Goal: Task Accomplishment & Management: Manage account settings

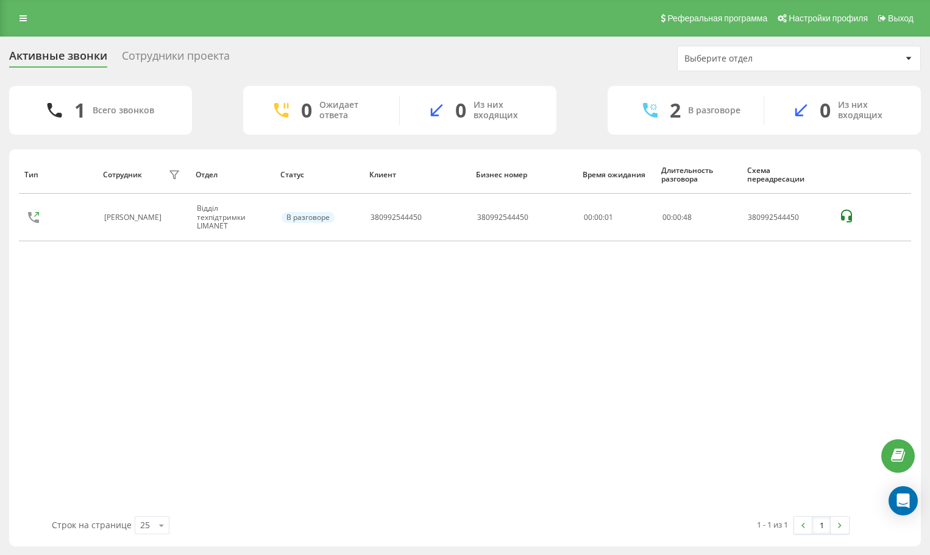
click at [790, 293] on div "Тип Сотрудник фильтра Отдел Статус Клиент Бизнес номер Время ожидания Длительно…" at bounding box center [465, 335] width 892 height 361
click at [786, 293] on div "Тип Сотрудник фильтра Отдел Статус Клиент Бизнес номер Время ожидания Длительно…" at bounding box center [465, 335] width 892 height 361
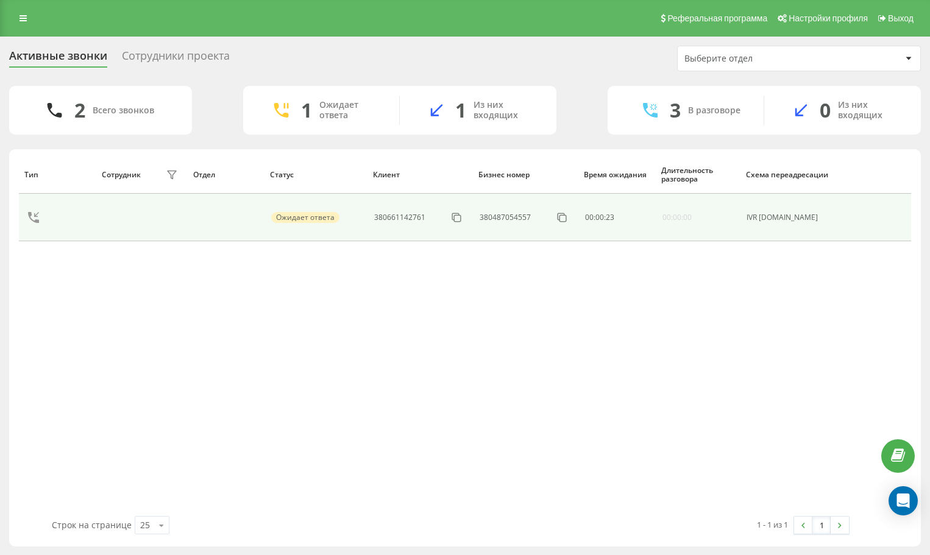
scroll to position [1, 0]
click at [456, 222] on icon at bounding box center [456, 217] width 12 height 12
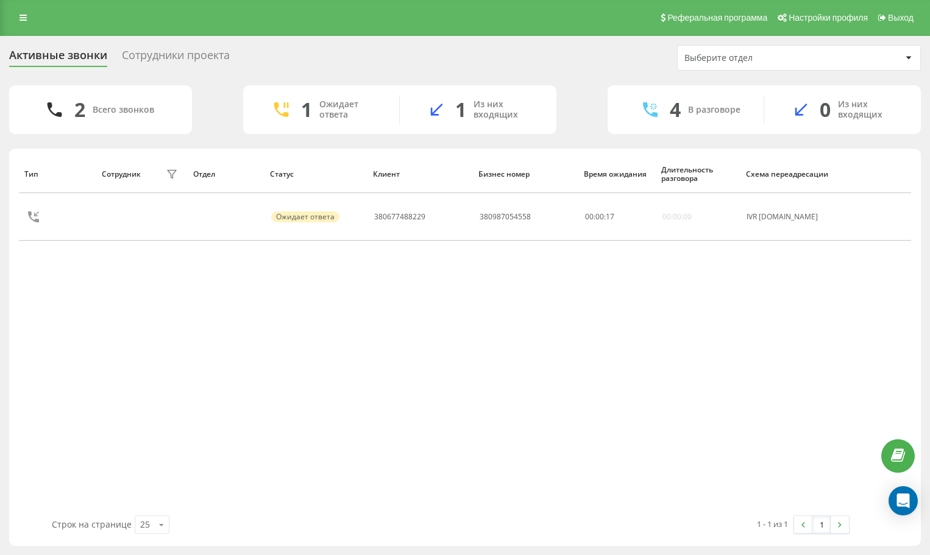
drag, startPoint x: 783, startPoint y: 321, endPoint x: 780, endPoint y: 292, distance: 28.8
click at [782, 321] on div "Тип Сотрудник фильтра Отдел Статус Клиент Бизнес номер Время ожидания Длительно…" at bounding box center [465, 335] width 892 height 361
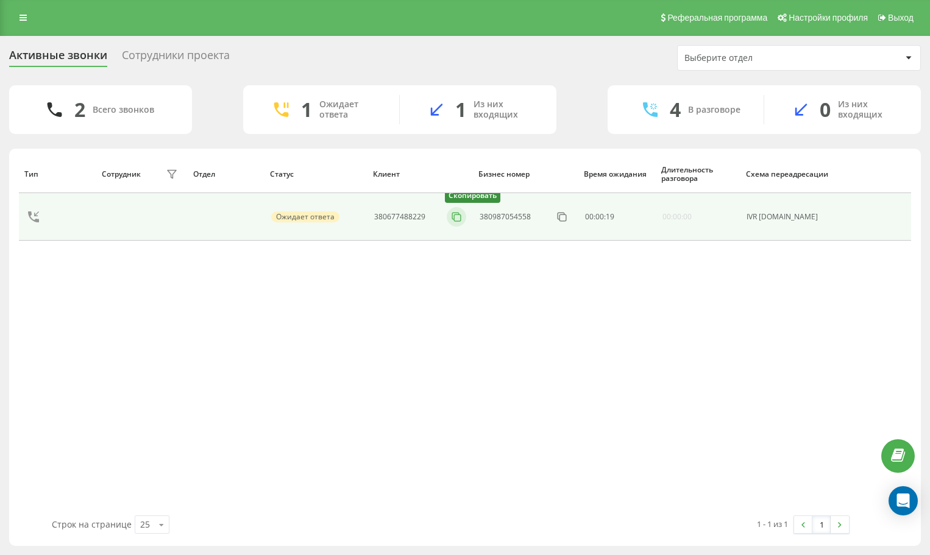
click at [450, 218] on button at bounding box center [457, 216] width 20 height 13
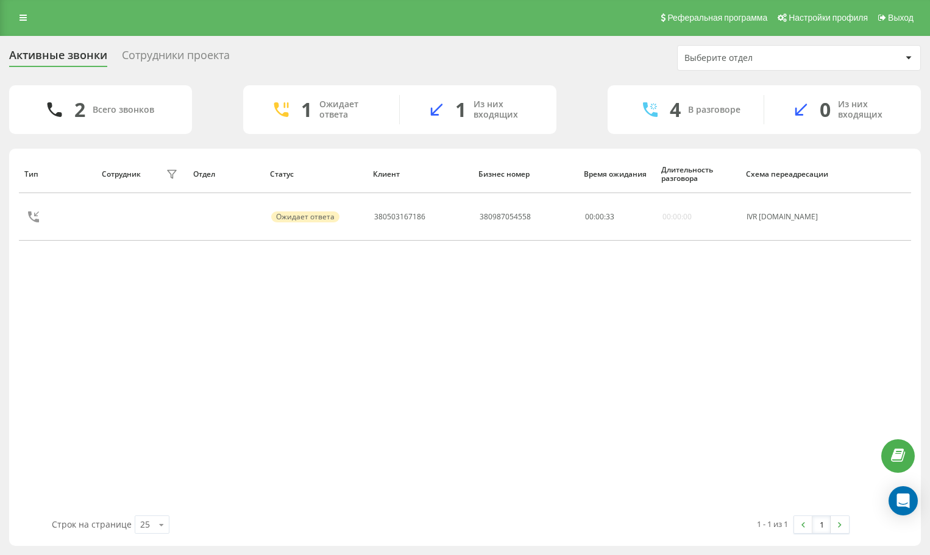
drag, startPoint x: 781, startPoint y: 310, endPoint x: 839, endPoint y: 305, distance: 58.1
click at [786, 310] on div "Тип Сотрудник фильтра Отдел Статус Клиент Бизнес номер Время ожидания Длительно…" at bounding box center [465, 335] width 892 height 361
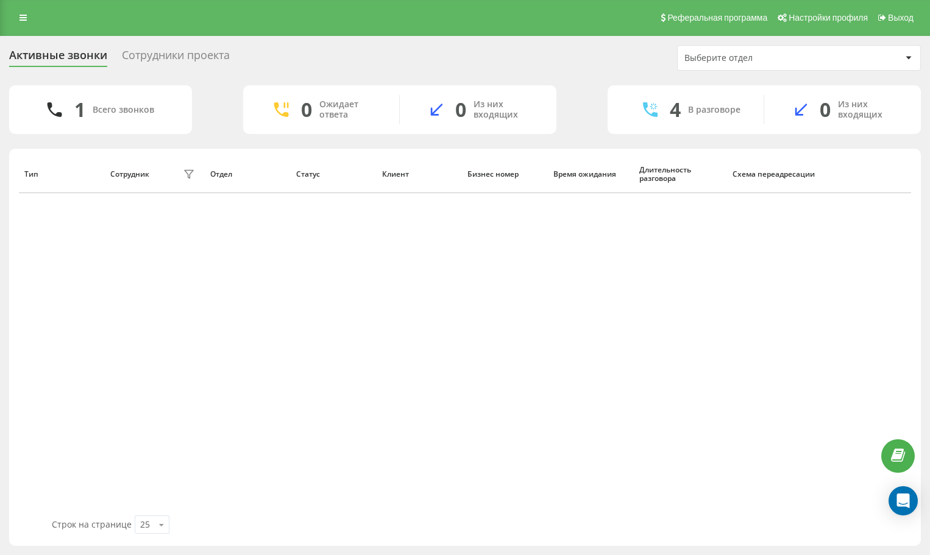
click at [794, 244] on div "Тип Сотрудник фильтра Отдел Статус Клиент Бизнес номер Время ожидания Длительно…" at bounding box center [465, 335] width 892 height 361
click at [807, 244] on div "Тип Сотрудник фильтра Отдел Статус Клиент Бизнес номер Время ожидания Длительно…" at bounding box center [465, 335] width 892 height 361
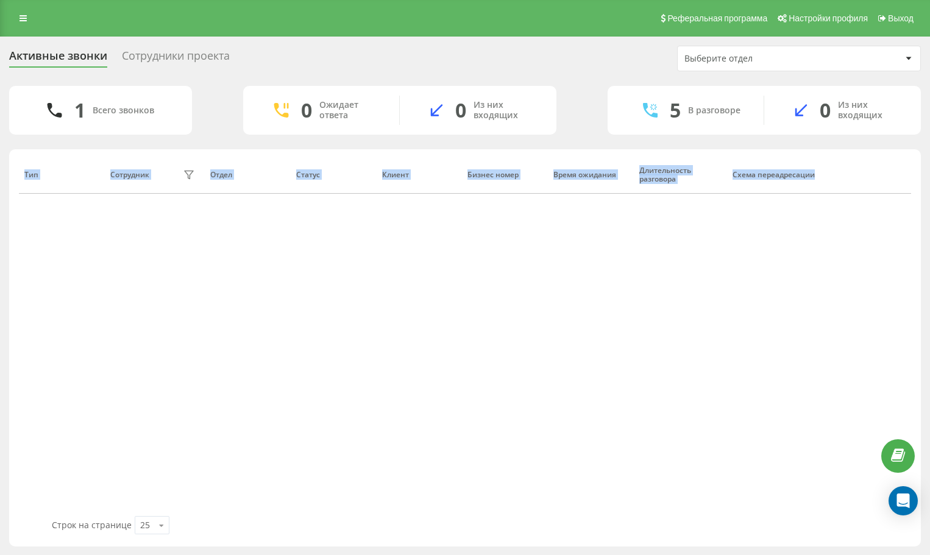
click at [907, 218] on div "Тип Сотрудник фильтра Отдел Статус Клиент Бизнес номер Время ожидания Длительно…" at bounding box center [465, 335] width 892 height 361
click at [785, 353] on div "Тип Сотрудник фильтра Отдел Статус Клиент Бизнес номер Время ожидания Длительно…" at bounding box center [465, 335] width 892 height 361
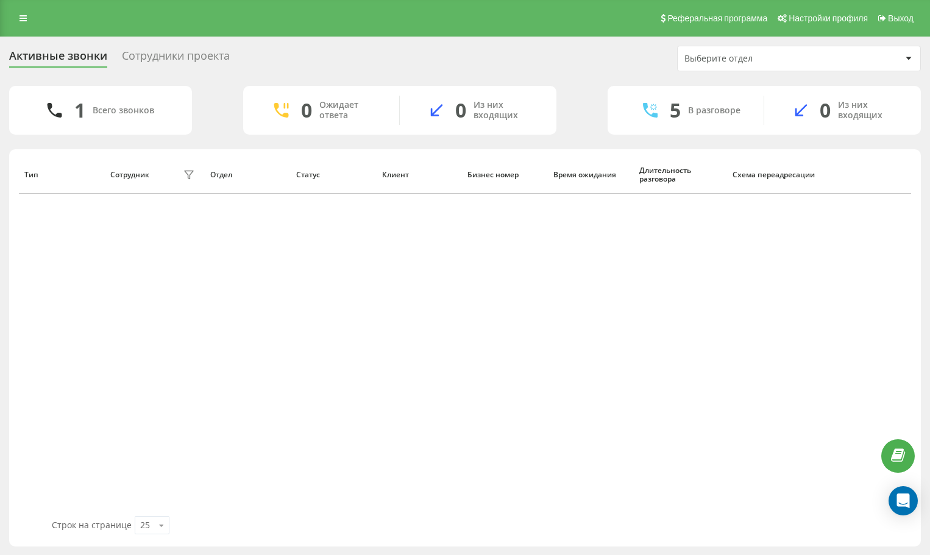
click at [887, 282] on div "Тип Сотрудник фильтра Отдел Статус Клиент Бизнес номер Время ожидания Длительно…" at bounding box center [465, 335] width 892 height 361
click at [823, 249] on div "Тип Сотрудник фильтра Отдел Статус Клиент Бизнес номер Время ожидания Длительно…" at bounding box center [465, 335] width 892 height 361
click at [830, 293] on div "Тип Сотрудник фильтра Отдел Статус Клиент Бизнес номер Время ожидания Длительно…" at bounding box center [465, 335] width 892 height 361
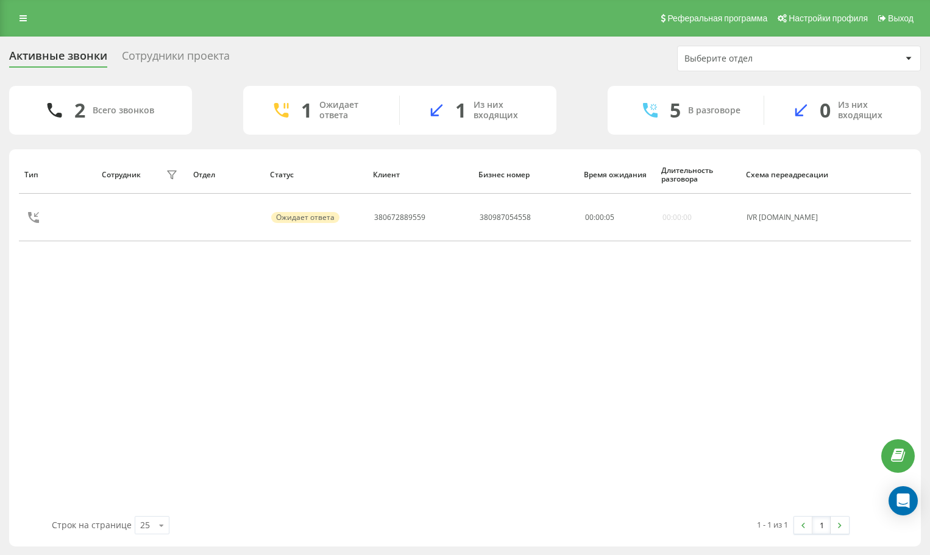
click at [887, 353] on div "Тип Сотрудник фильтра Отдел Статус Клиент Бизнес номер Время ожидания Длительно…" at bounding box center [465, 335] width 892 height 361
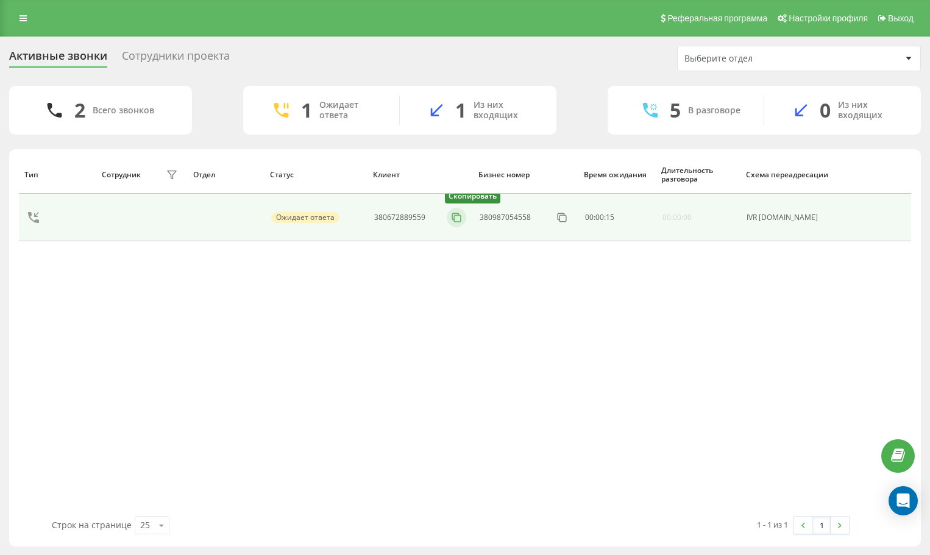
click at [459, 221] on icon at bounding box center [456, 217] width 12 height 12
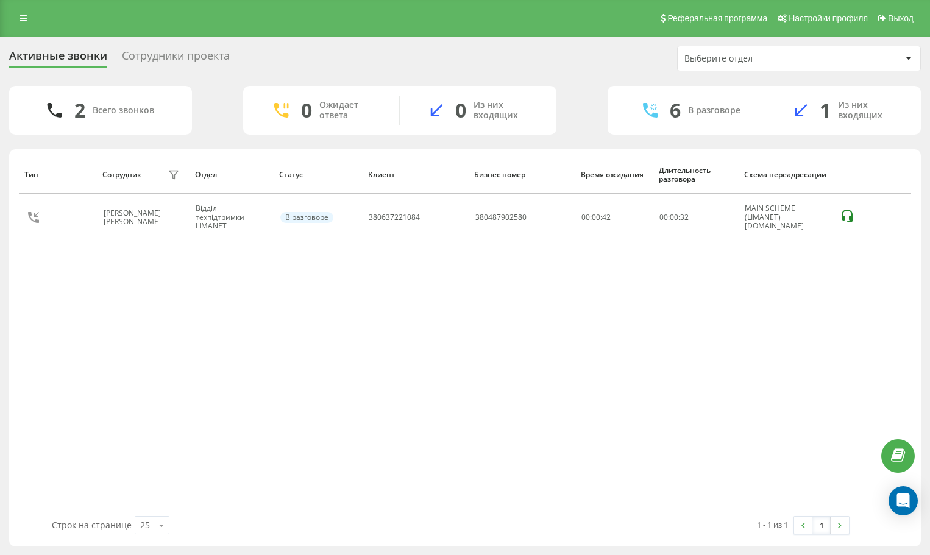
click at [841, 325] on div "Тип Сотрудник фильтра Отдел Статус Клиент Бизнес номер Время ожидания Длительно…" at bounding box center [465, 335] width 892 height 361
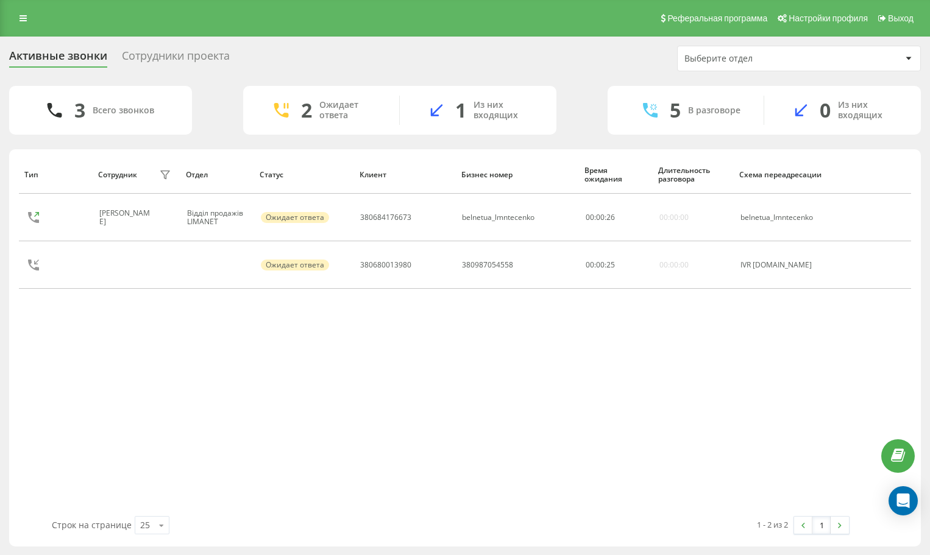
drag, startPoint x: 815, startPoint y: 352, endPoint x: 779, endPoint y: 354, distance: 36.6
click at [809, 356] on div "Тип Сотрудник фильтра Отдел Статус Клиент Бизнес номер Время ожидания Длительно…" at bounding box center [465, 335] width 892 height 361
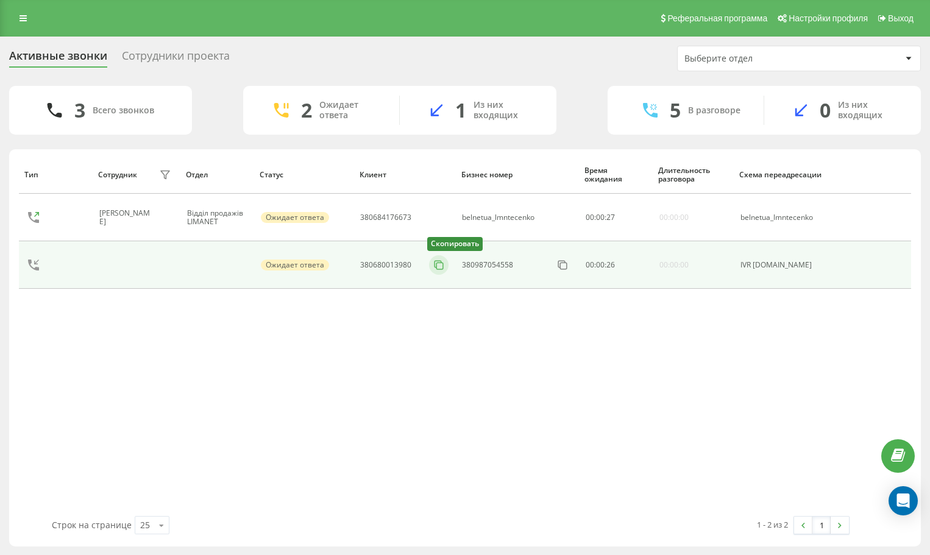
click at [435, 260] on icon at bounding box center [439, 265] width 12 height 12
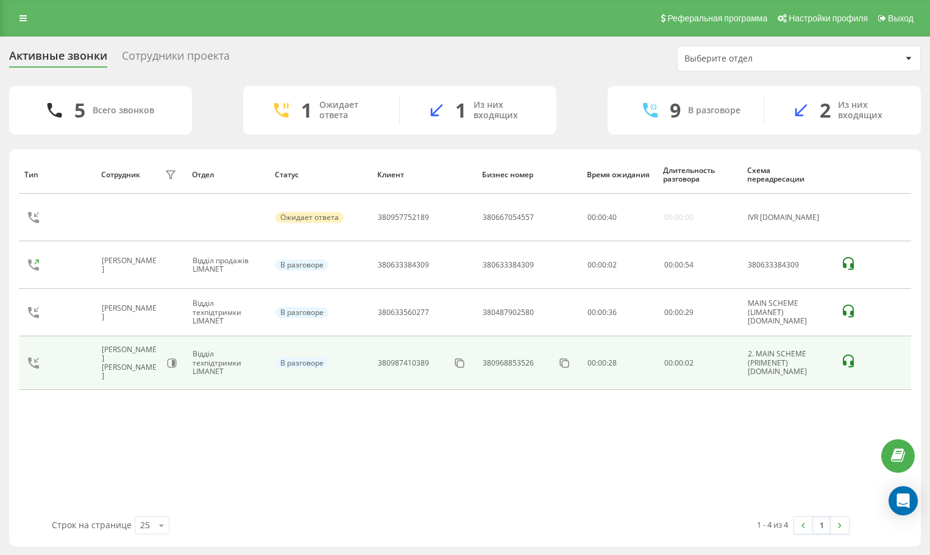
drag, startPoint x: 804, startPoint y: 467, endPoint x: 710, endPoint y: 355, distance: 146.6
click at [804, 466] on div "Тип Сотрудник фильтра Отдел Статус Клиент Бизнес номер Время ожидания Длительно…" at bounding box center [465, 335] width 892 height 361
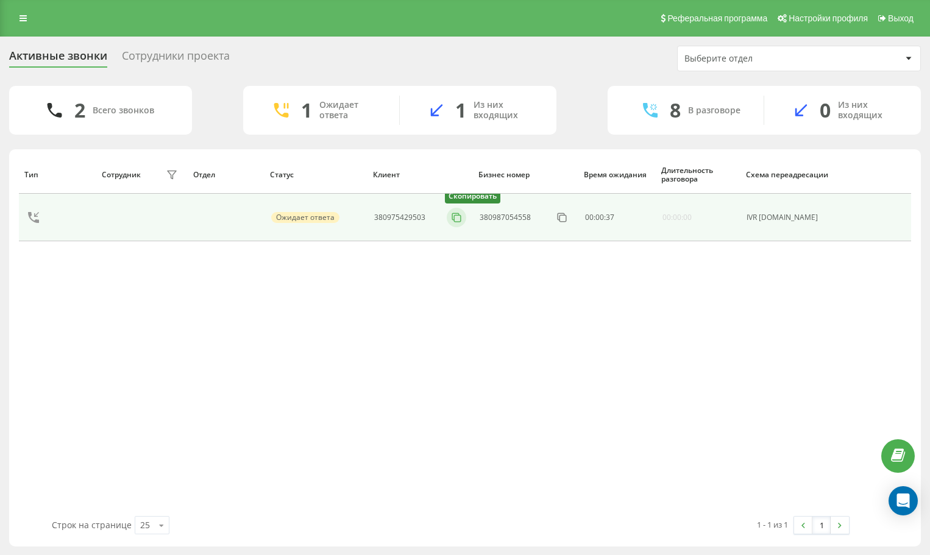
click at [459, 217] on icon at bounding box center [456, 217] width 12 height 12
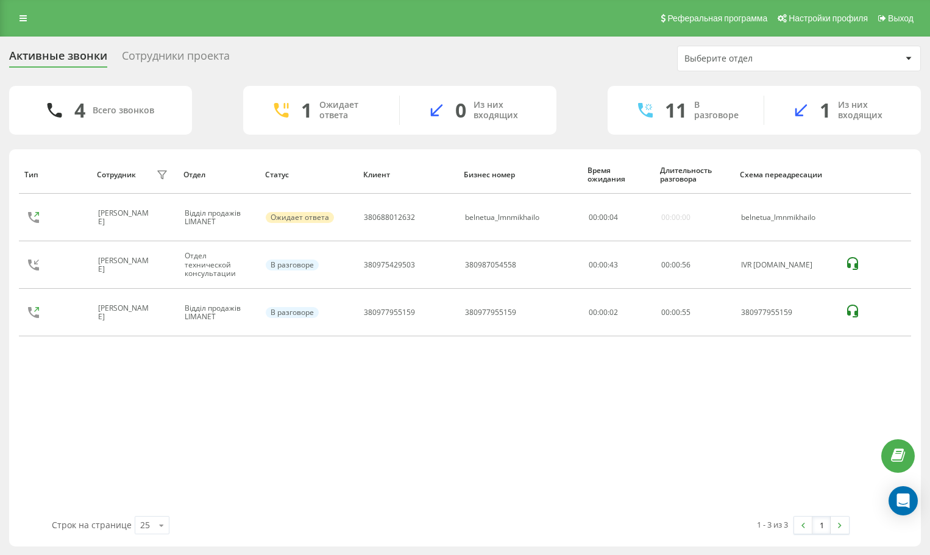
click at [778, 449] on div "Тип Сотрудник фильтра Отдел Статус Клиент Бизнес номер Время ожидания Длительно…" at bounding box center [465, 335] width 892 height 361
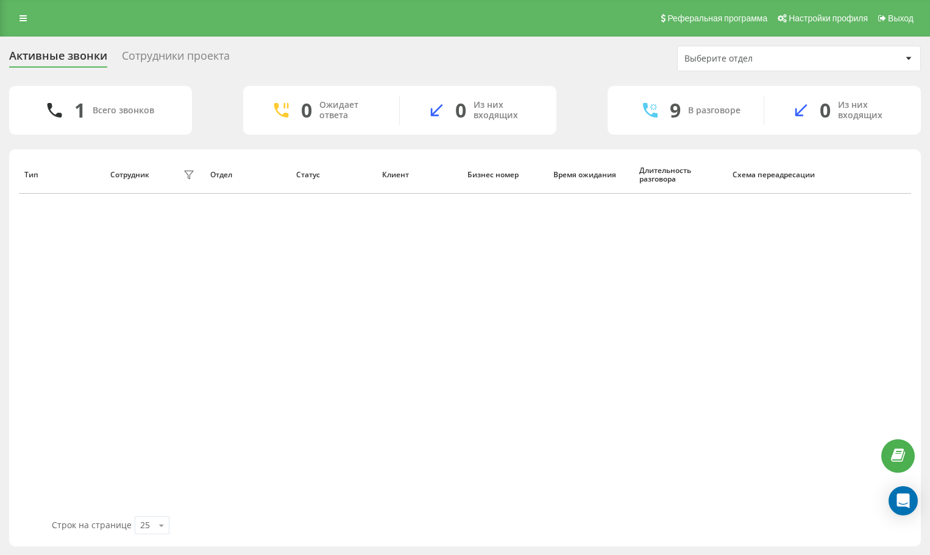
click at [775, 318] on div "Тип Сотрудник фильтра Отдел Статус Клиент Бизнес номер Время ожидания Длительно…" at bounding box center [465, 335] width 892 height 361
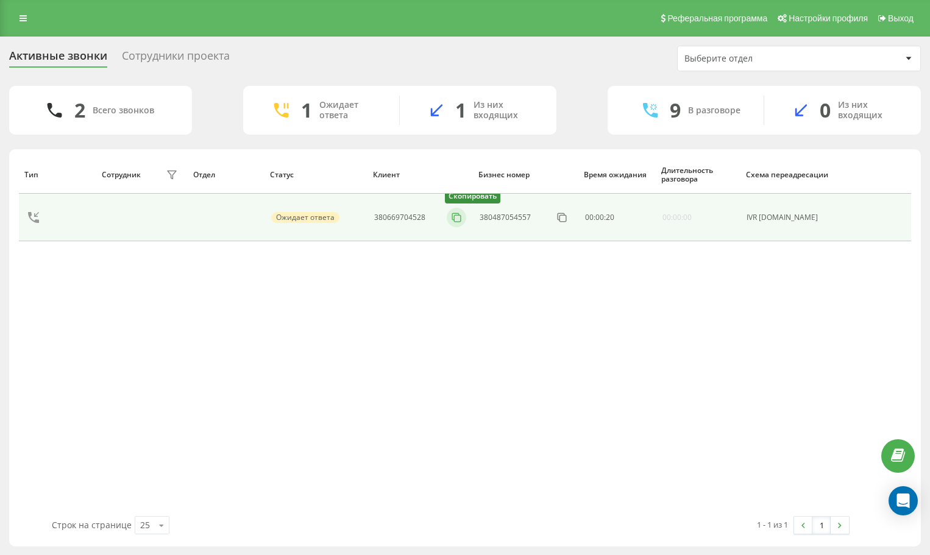
drag, startPoint x: 459, startPoint y: 222, endPoint x: 448, endPoint y: 221, distance: 11.1
click at [458, 222] on icon at bounding box center [456, 217] width 12 height 12
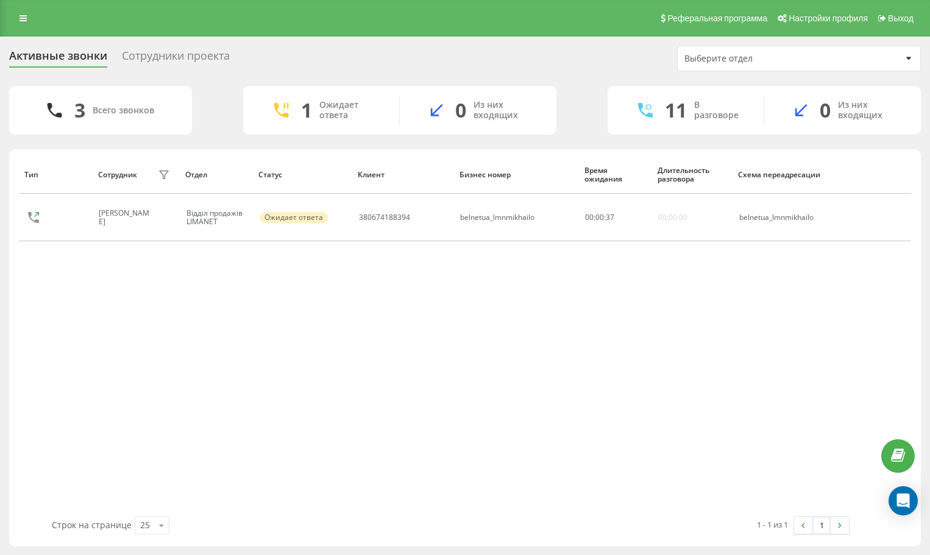
click at [841, 423] on div "Тип Сотрудник фильтра Отдел Статус Клиент Бизнес номер Время ожидания Длительно…" at bounding box center [465, 335] width 892 height 361
drag, startPoint x: 848, startPoint y: 355, endPoint x: 773, endPoint y: 386, distance: 80.9
click at [834, 369] on div "Тип Сотрудник фильтра Отдел Статус Клиент Бизнес номер Время ожидания Длительно…" at bounding box center [465, 335] width 892 height 361
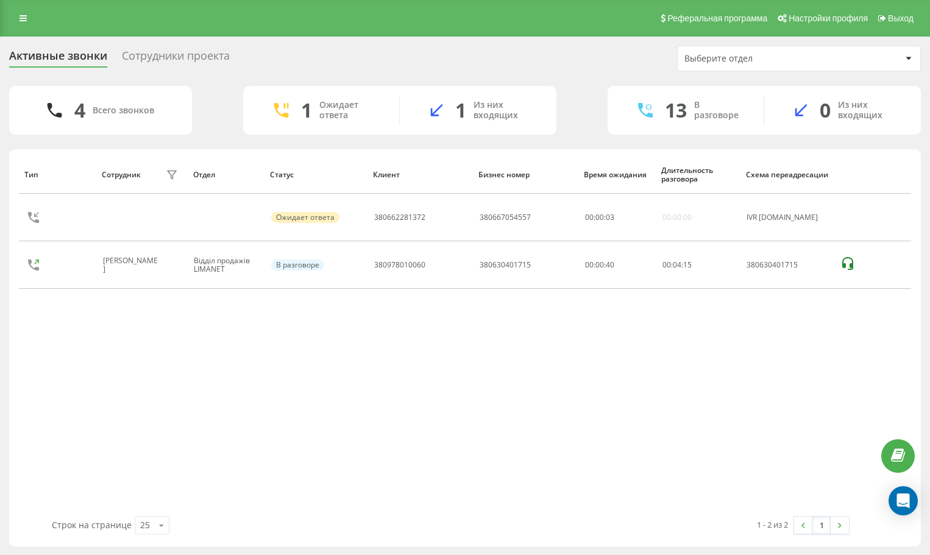
drag, startPoint x: 806, startPoint y: 360, endPoint x: 523, endPoint y: 159, distance: 346.6
click at [804, 359] on div "Тип Сотрудник фильтра Отдел Статус Клиент Бизнес номер Время ожидания Длительно…" at bounding box center [465, 335] width 892 height 361
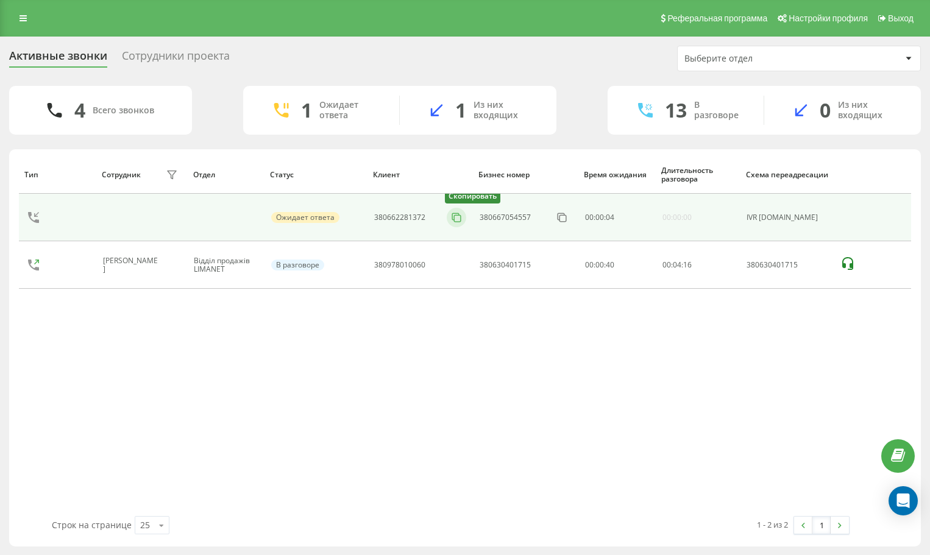
click at [456, 220] on icon at bounding box center [456, 217] width 12 height 12
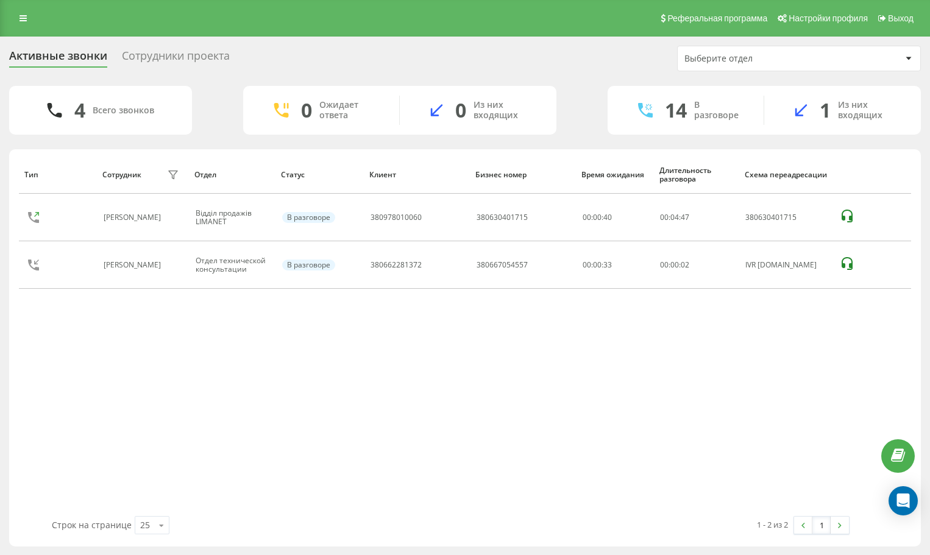
click at [789, 377] on div "Тип Сотрудник фильтра Отдел Статус Клиент Бизнес номер Время ожидания Длительно…" at bounding box center [465, 335] width 892 height 361
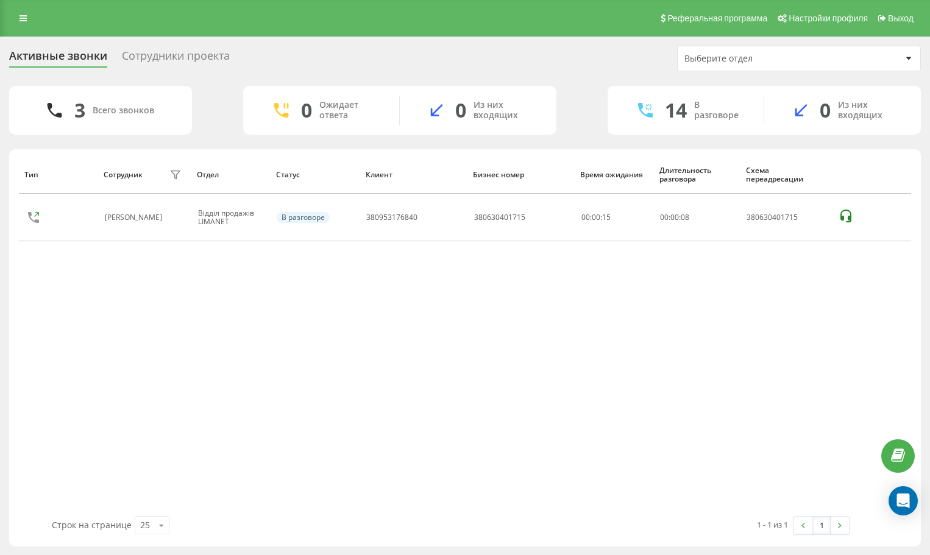
click at [758, 424] on div "Тип Сотрудник фильтра Отдел Статус Клиент Бизнес номер Время ожидания Длительно…" at bounding box center [465, 335] width 892 height 361
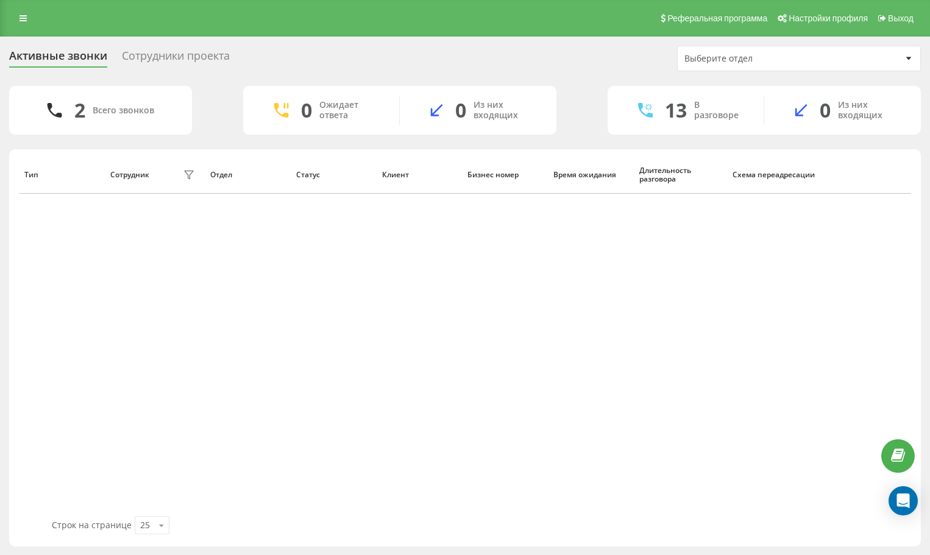
scroll to position [1, 0]
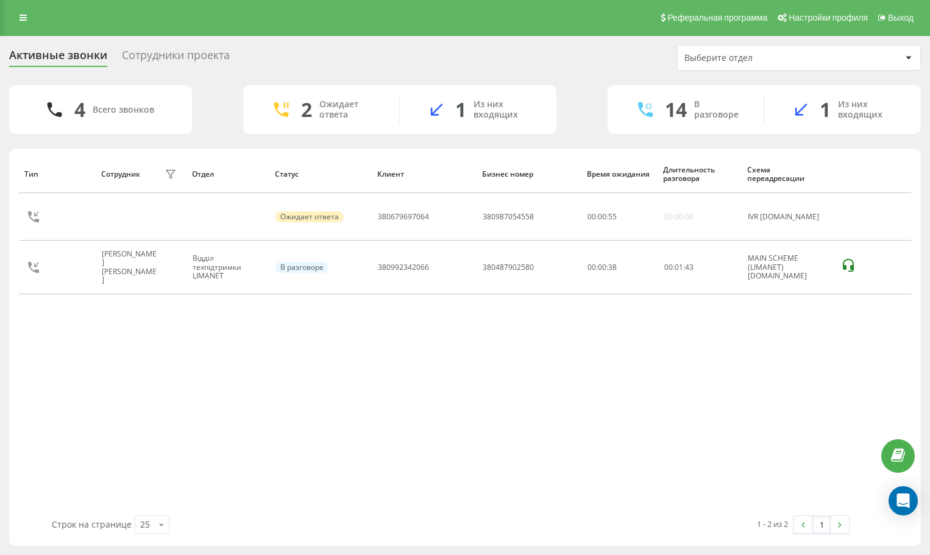
drag, startPoint x: 909, startPoint y: 354, endPoint x: 528, endPoint y: 149, distance: 431.9
click at [904, 351] on div "Тип Сотрудник фильтра Отдел Статус Клиент Бизнес номер Время ожидания Длительно…" at bounding box center [465, 335] width 892 height 361
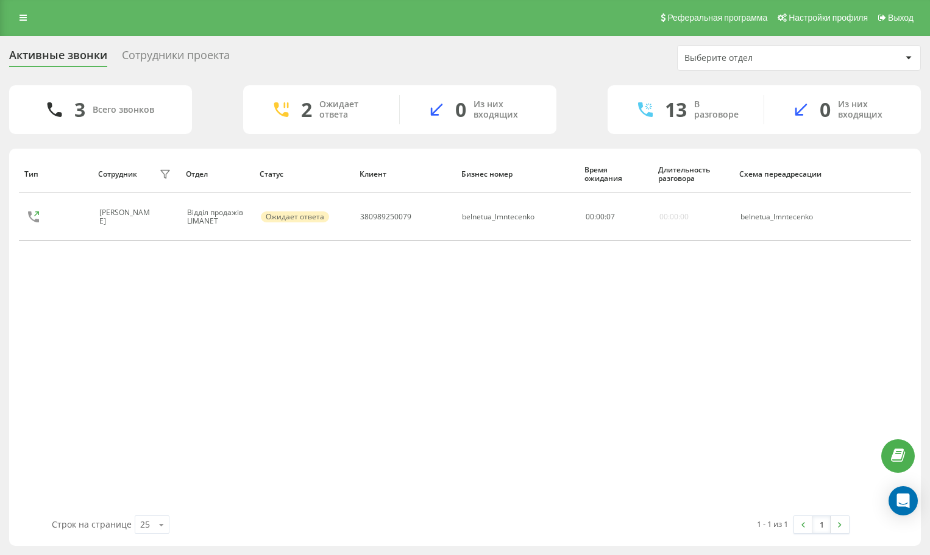
click at [888, 377] on div "Тип Сотрудник фильтра Отдел Статус Клиент Бизнес номер Время ожидания Длительно…" at bounding box center [465, 335] width 892 height 361
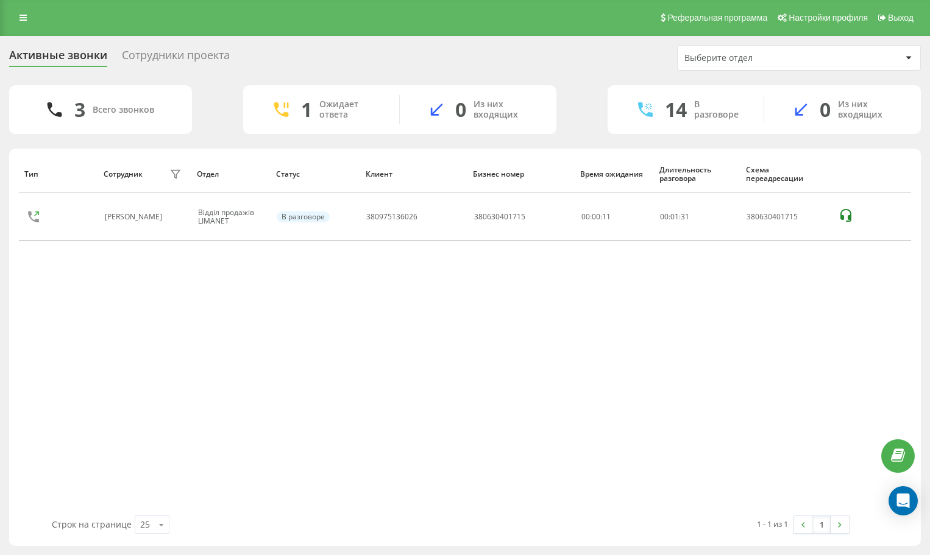
drag, startPoint x: 796, startPoint y: 385, endPoint x: 766, endPoint y: 439, distance: 61.9
click at [796, 385] on div "Тип Сотрудник фильтра Отдел Статус Клиент Бизнес номер Время ожидания Длительно…" at bounding box center [465, 335] width 892 height 361
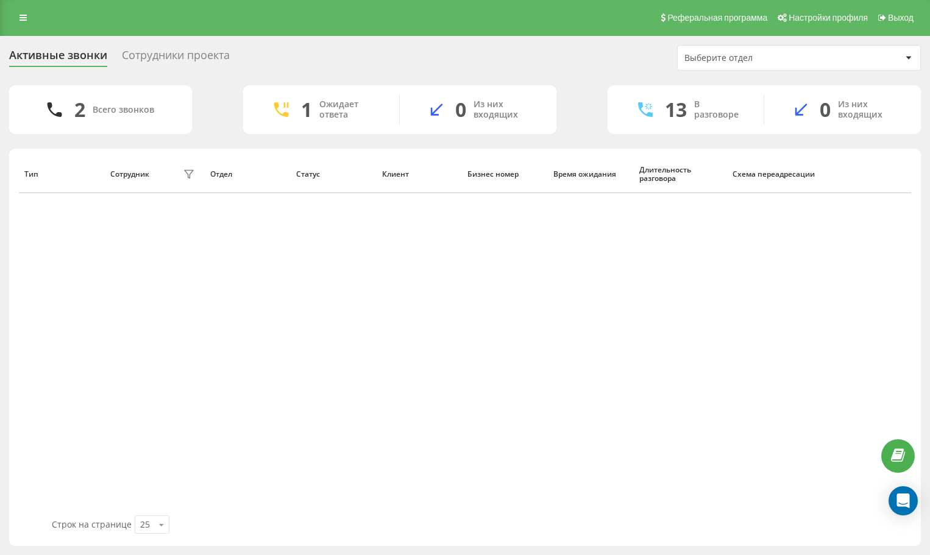
drag, startPoint x: 806, startPoint y: 266, endPoint x: 776, endPoint y: 246, distance: 36.5
click at [801, 261] on div "Тип Сотрудник фильтра Отдел Статус Клиент Бизнес номер Время ожидания Длительно…" at bounding box center [465, 335] width 892 height 361
click at [838, 288] on div "Тип Сотрудник фильтра Отдел Статус Клиент Бизнес номер Время ожидания Длительно…" at bounding box center [465, 335] width 892 height 361
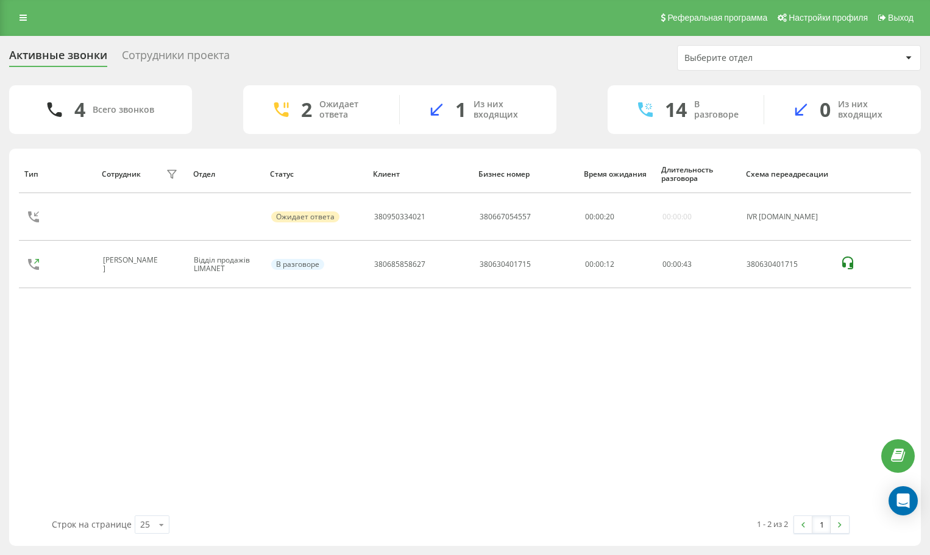
click at [839, 346] on div "Тип Сотрудник фильтра Отдел Статус Клиент Бизнес номер Время ожидания Длительно…" at bounding box center [465, 335] width 892 height 361
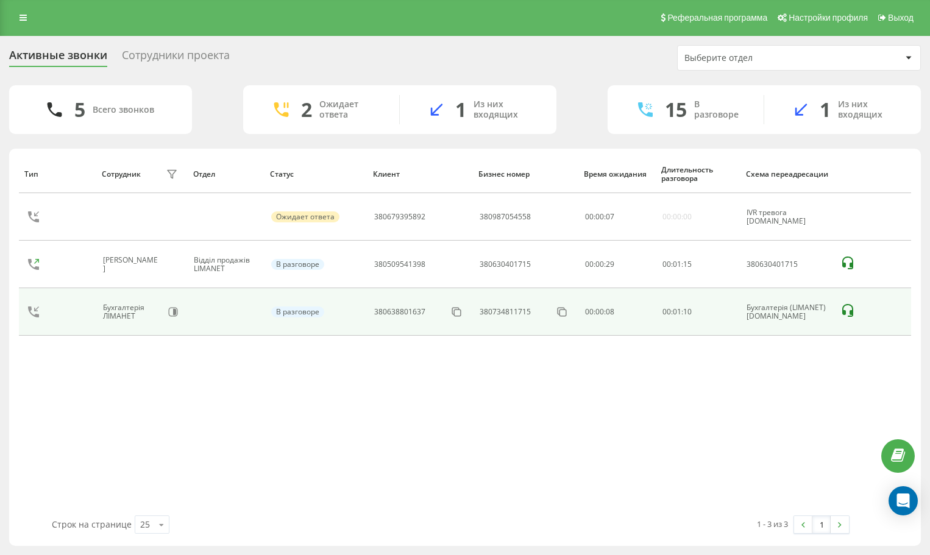
drag, startPoint x: 786, startPoint y: 390, endPoint x: 739, endPoint y: 319, distance: 85.2
click at [787, 390] on div "Тип Сотрудник фильтра Отдел Статус Клиент Бизнес номер Время ожидания Длительно…" at bounding box center [465, 335] width 892 height 361
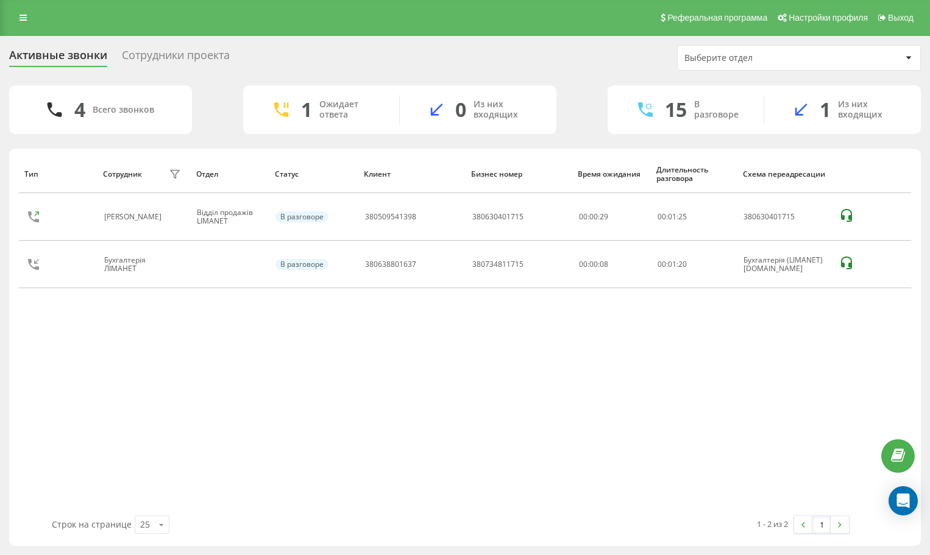
click at [801, 315] on div "Тип Сотрудник фильтра Отдел Статус Клиент Бизнес номер Время ожидания Длительно…" at bounding box center [465, 335] width 892 height 361
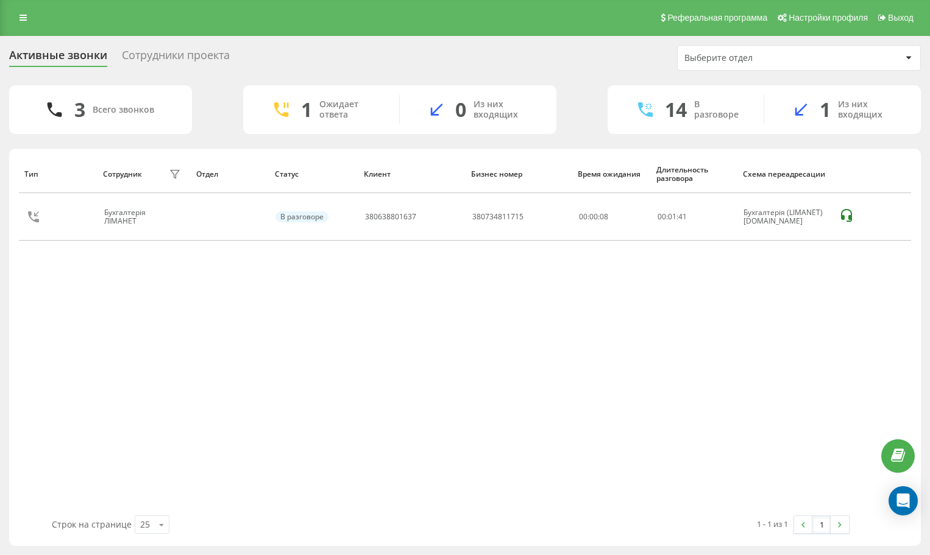
click at [854, 330] on div "Тип Сотрудник фильтра Отдел Статус Клиент Бизнес номер Время ожидания Длительно…" at bounding box center [465, 335] width 892 height 361
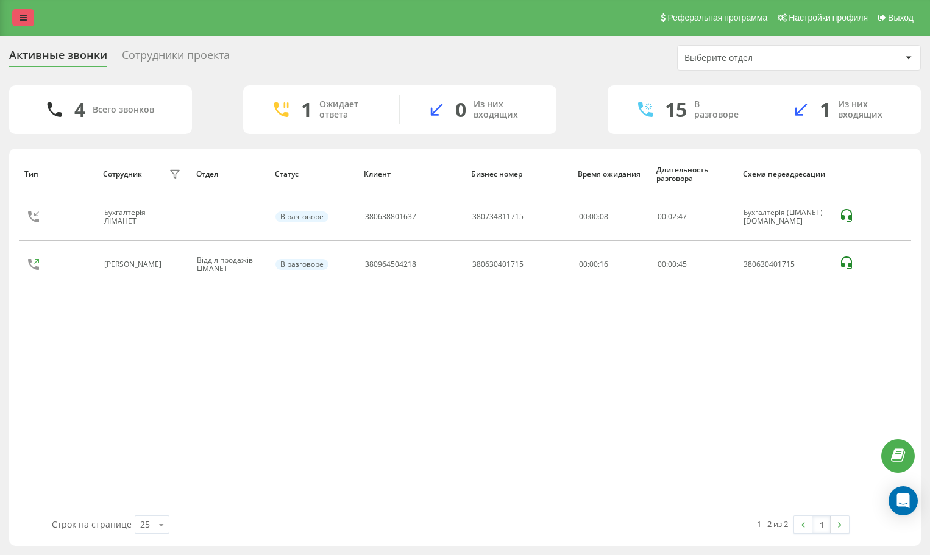
click at [32, 13] on link at bounding box center [23, 17] width 22 height 17
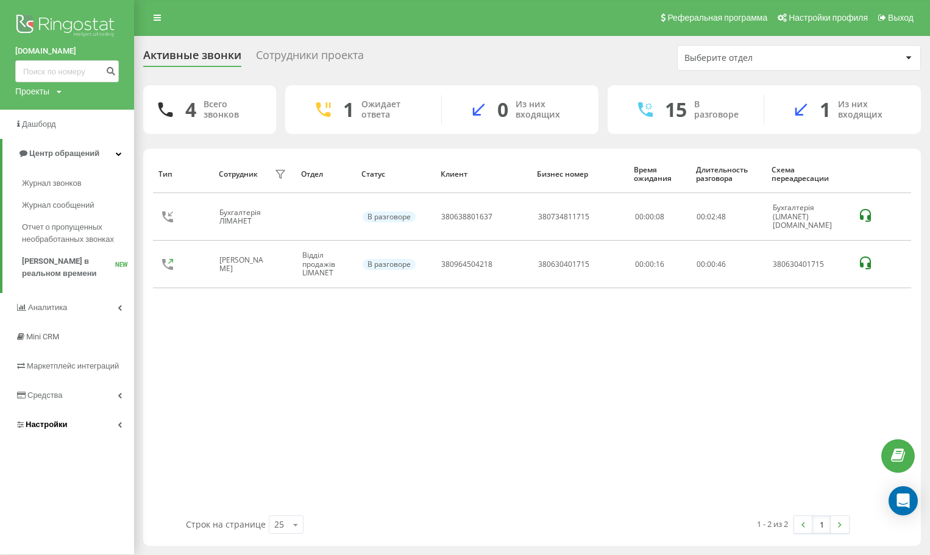
click at [82, 423] on link "Настройки" at bounding box center [67, 424] width 134 height 29
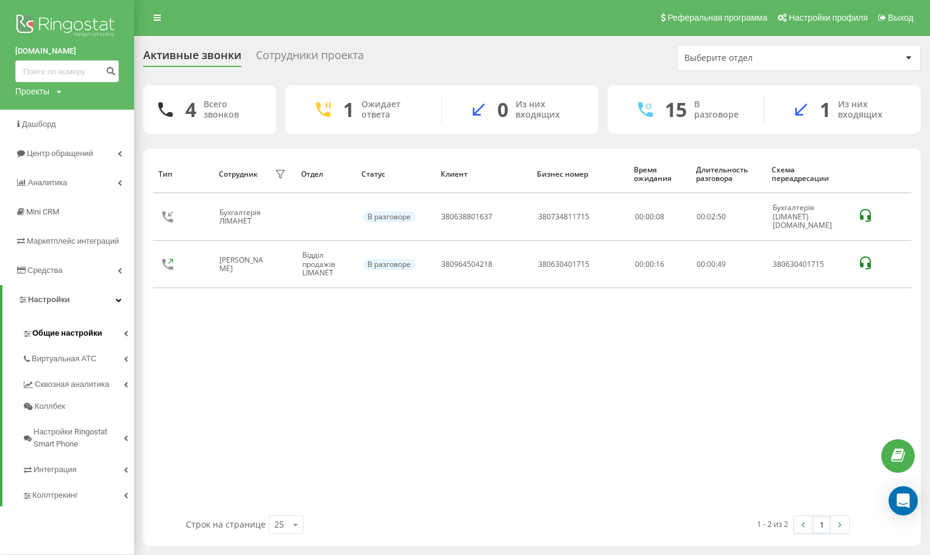
click at [72, 333] on span "Общие настройки" at bounding box center [66, 333] width 69 height 12
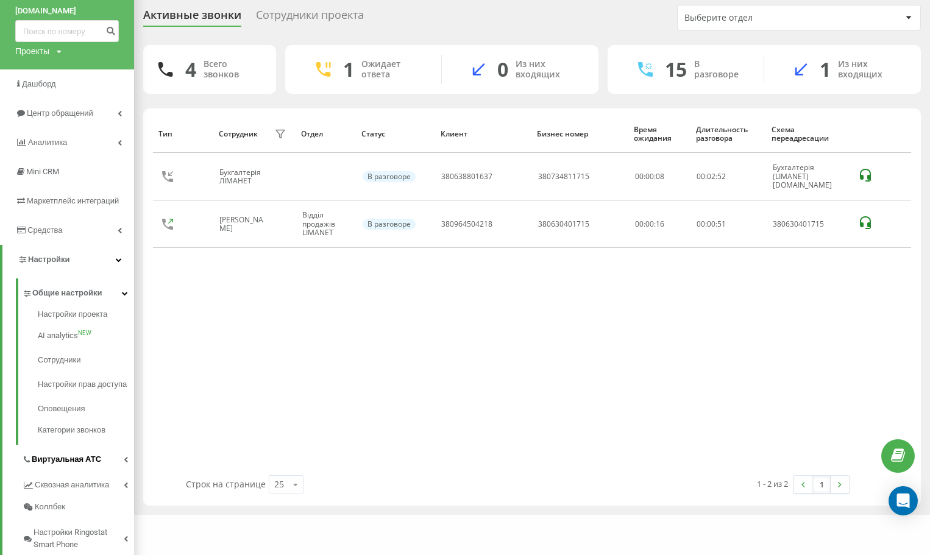
scroll to position [62, 0]
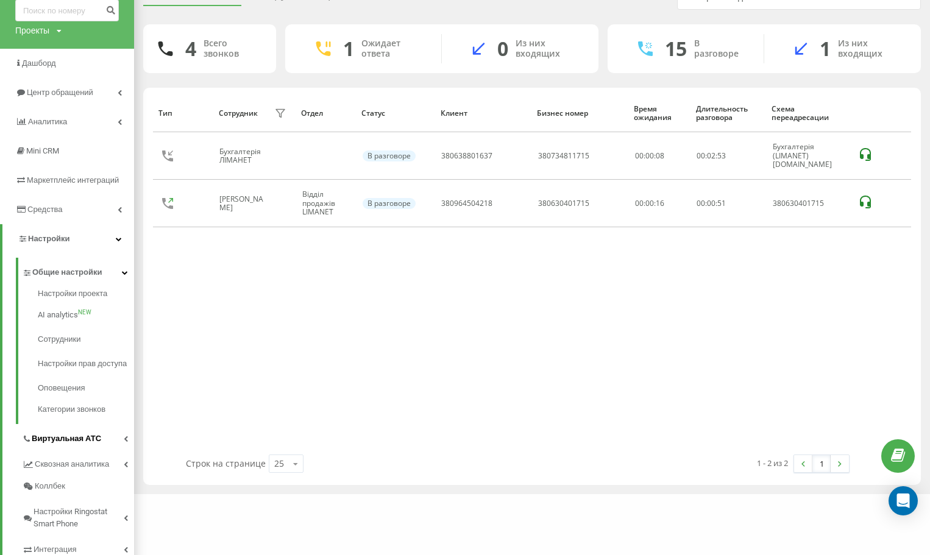
click at [68, 445] on span "Виртуальная АТС" at bounding box center [66, 439] width 69 height 12
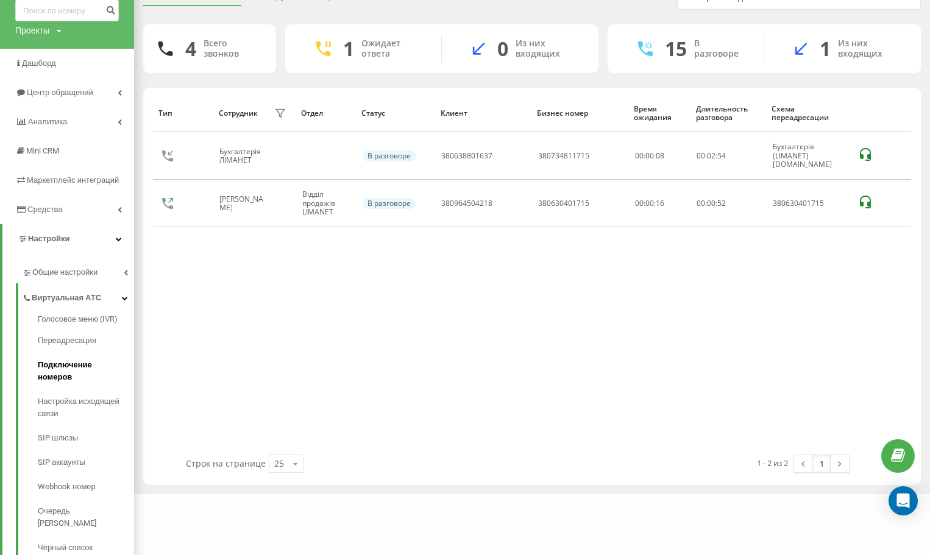
click at [72, 371] on span "Подключение номеров" at bounding box center [83, 371] width 90 height 24
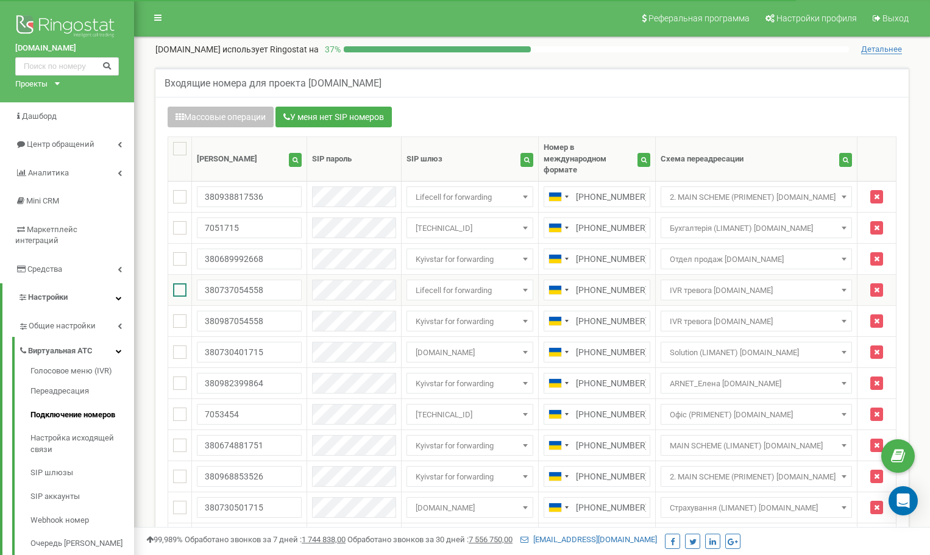
drag, startPoint x: 183, startPoint y: 279, endPoint x: 183, endPoint y: 288, distance: 9.8
click at [183, 283] on ins at bounding box center [179, 289] width 13 height 13
checkbox input "true"
click at [180, 314] on ins at bounding box center [179, 320] width 13 height 13
checkbox input "true"
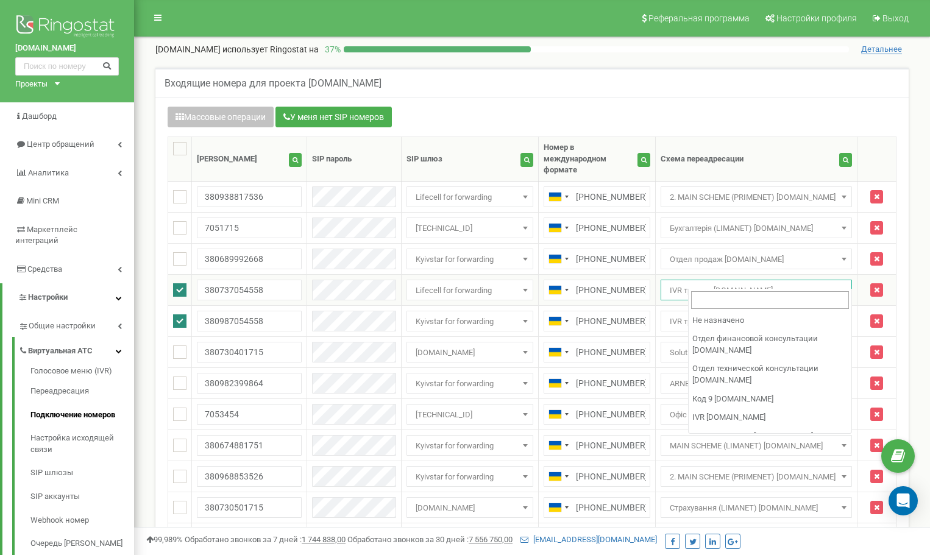
click at [733, 282] on span "IVR тревога [DOMAIN_NAME]" at bounding box center [756, 290] width 183 height 17
select select "73717"
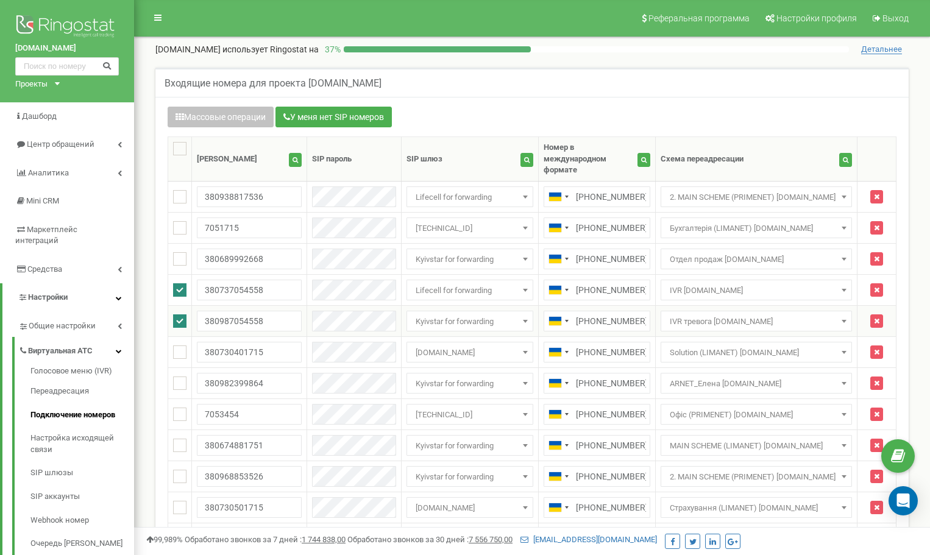
click at [721, 316] on span "IVR тревога [DOMAIN_NAME]" at bounding box center [756, 321] width 183 height 17
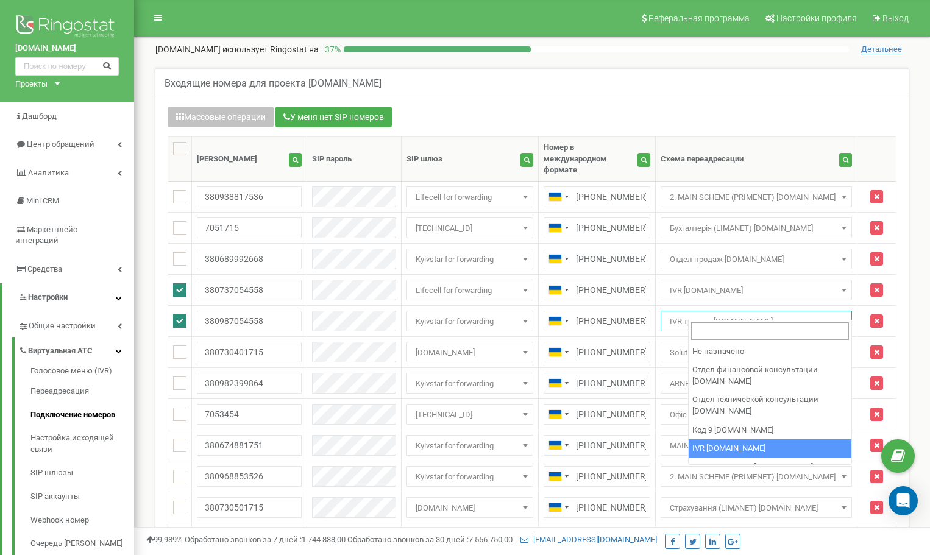
select select "73717"
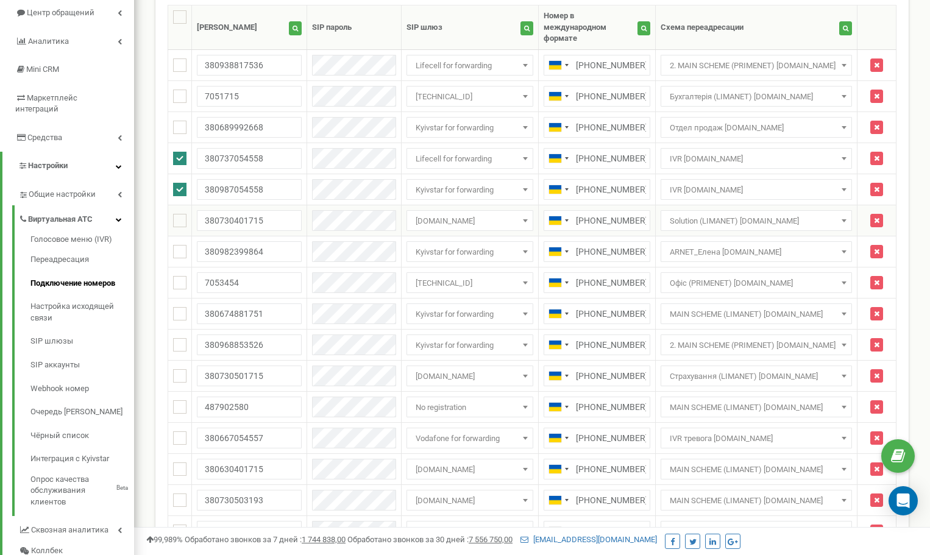
scroll to position [244, 0]
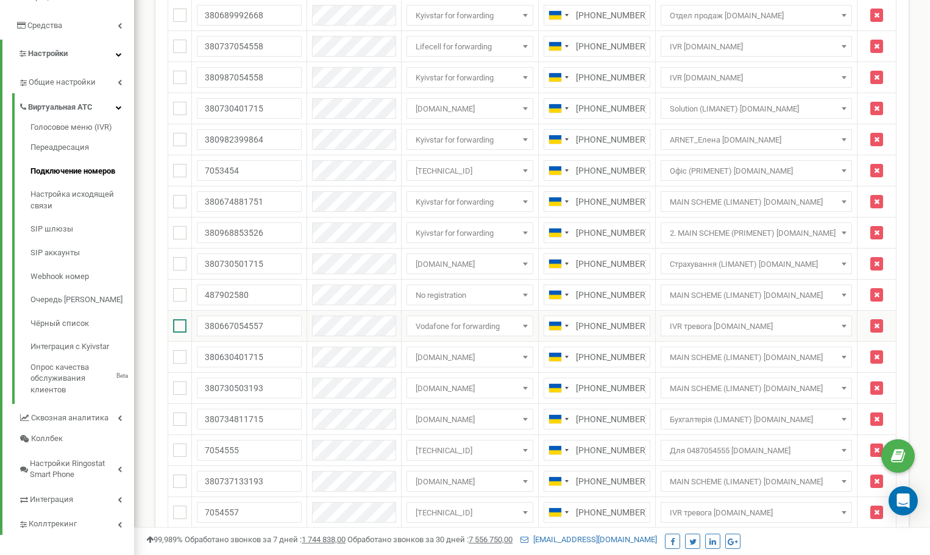
click at [177, 319] on ins at bounding box center [179, 325] width 13 height 13
checkbox input "true"
click at [177, 506] on ins at bounding box center [179, 512] width 13 height 13
checkbox input "true"
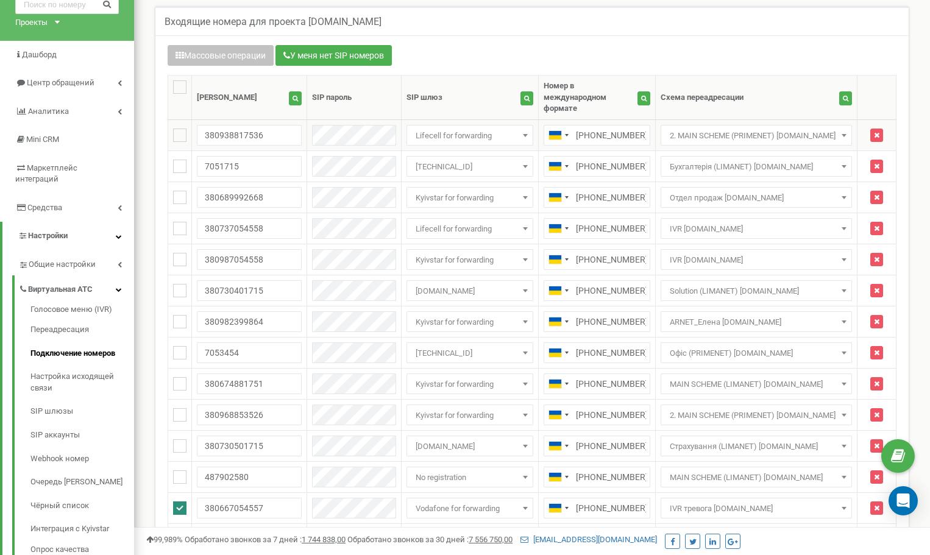
scroll to position [61, 0]
click at [215, 56] on button "Массовые операции" at bounding box center [221, 56] width 106 height 21
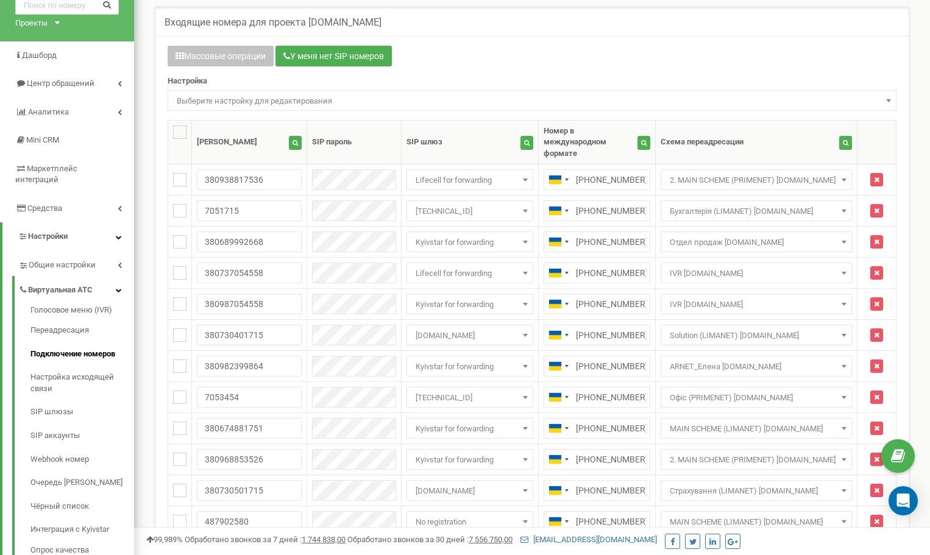
click at [209, 101] on span "Выберите настройку для редактирования" at bounding box center [532, 101] width 720 height 17
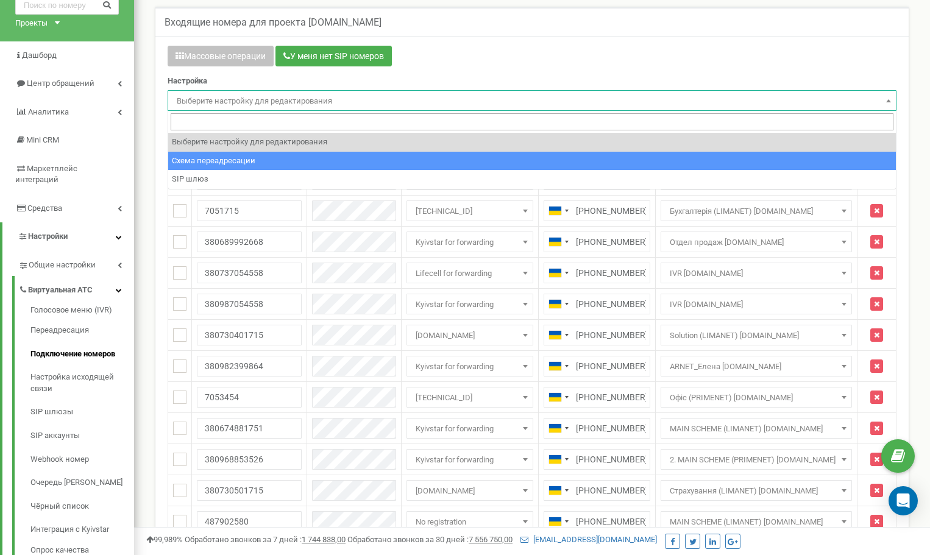
select select "project_scheme_id"
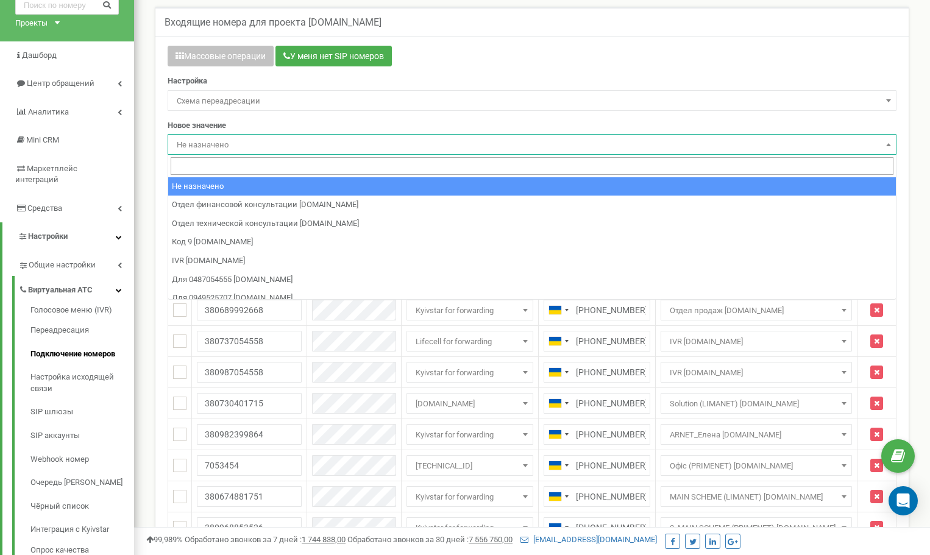
click at [216, 149] on span "Не назначено" at bounding box center [532, 145] width 720 height 17
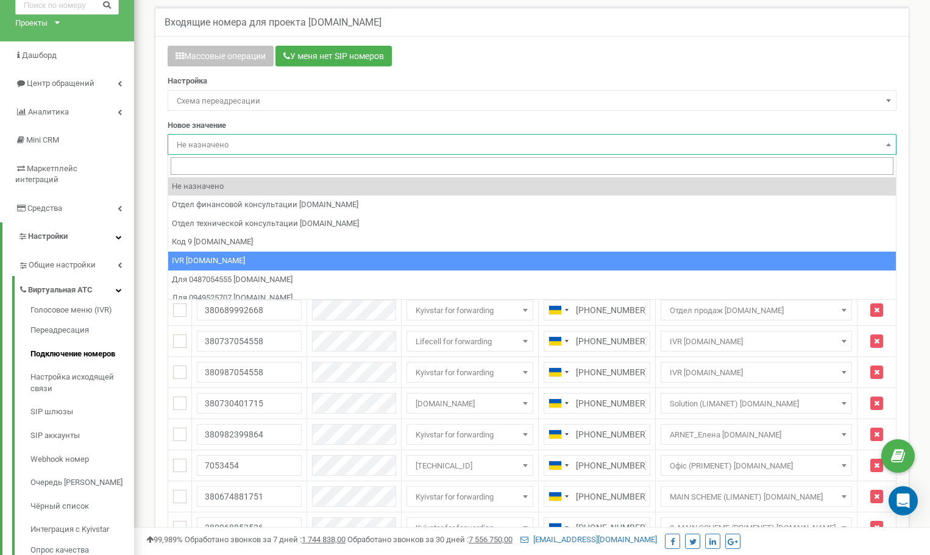
select select "73717"
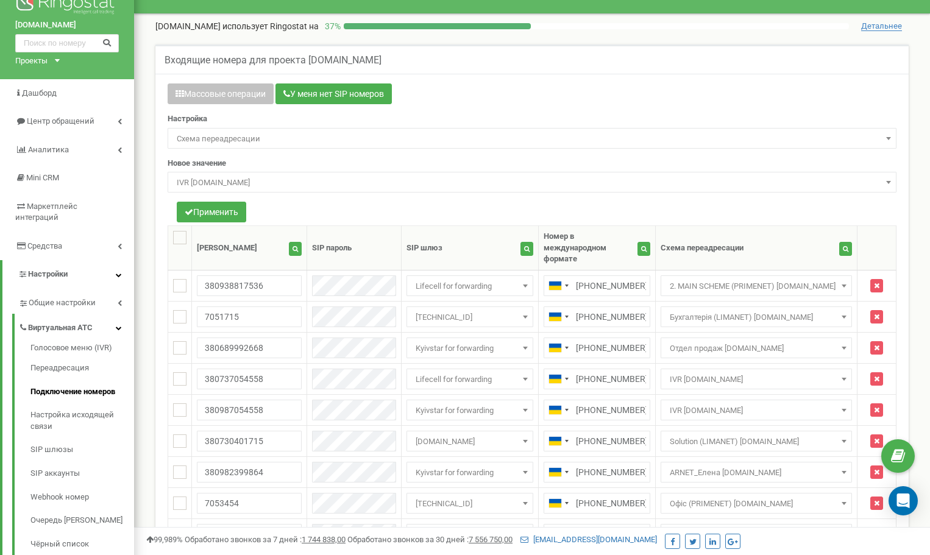
scroll to position [23, 0]
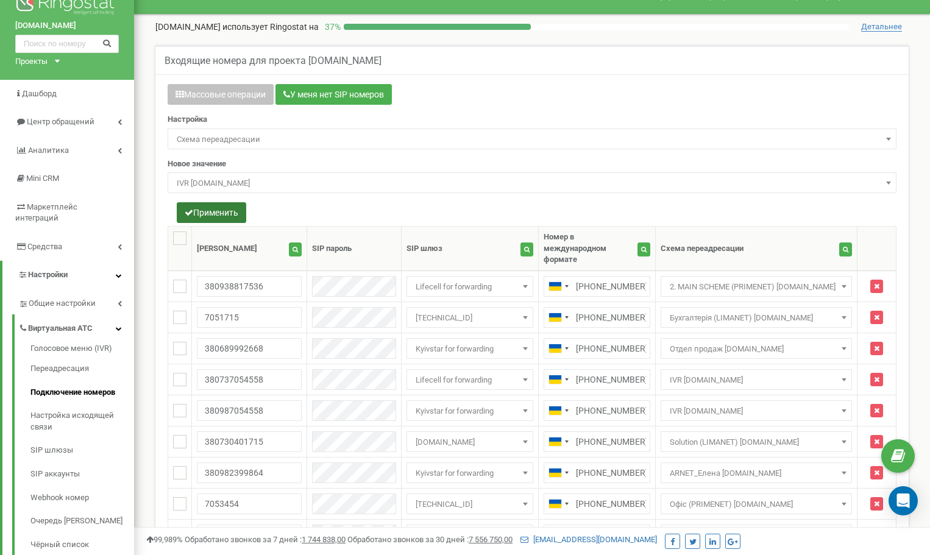
click at [226, 215] on button "Применить" at bounding box center [211, 212] width 69 height 21
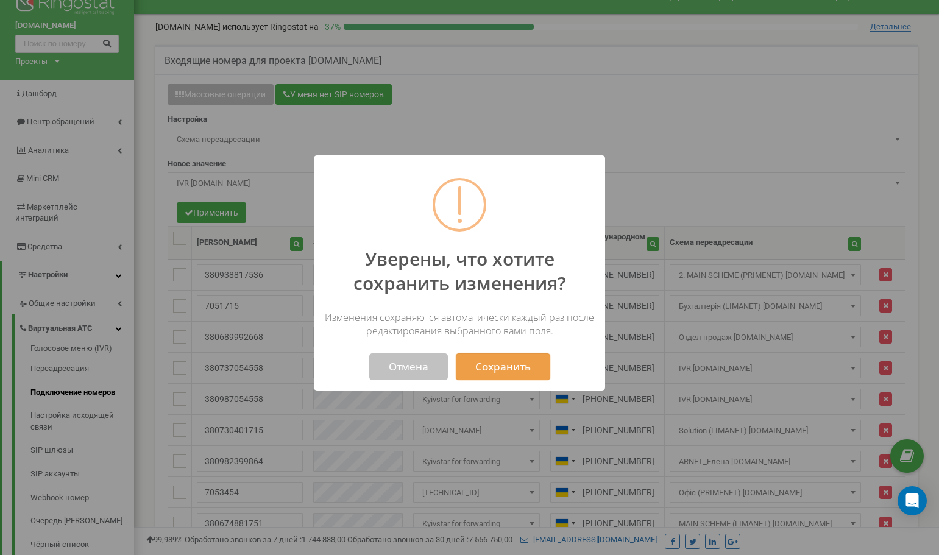
click at [496, 358] on button "Сохранить" at bounding box center [502, 366] width 94 height 27
select select "73717"
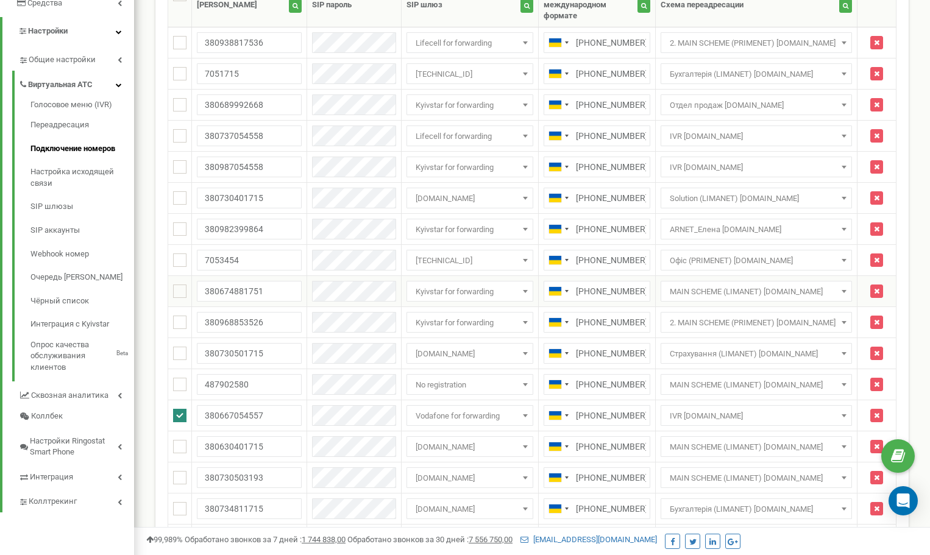
scroll to position [510, 0]
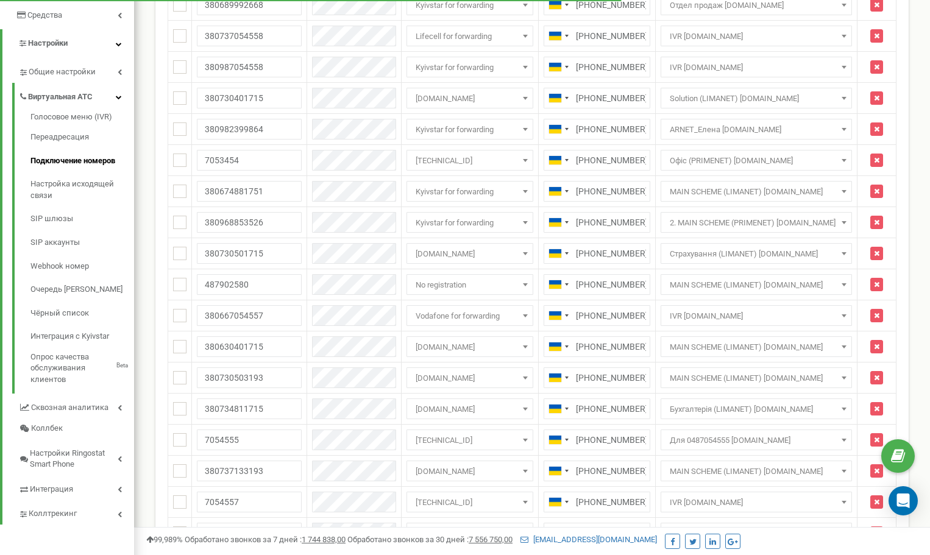
scroll to position [93, 0]
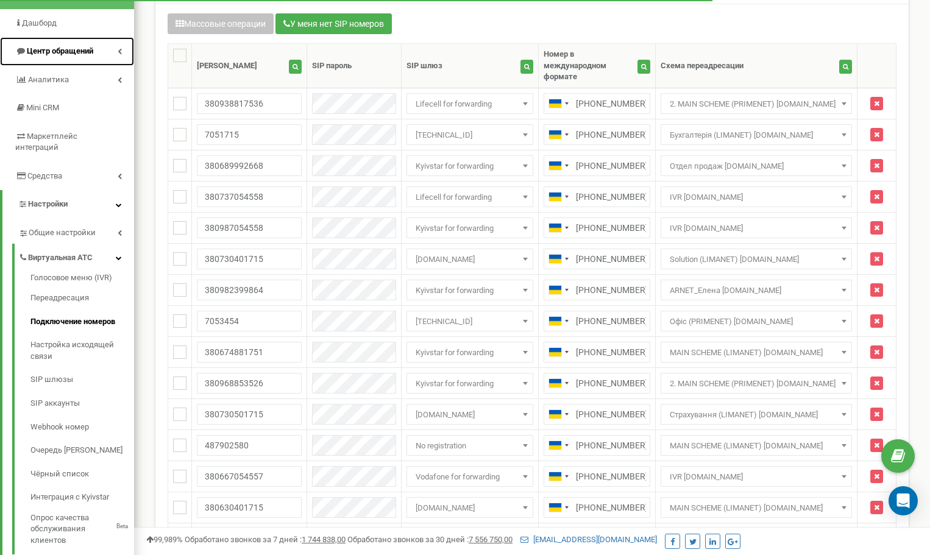
drag, startPoint x: 37, startPoint y: 44, endPoint x: 37, endPoint y: 54, distance: 9.8
click at [37, 44] on link "Центр обращений" at bounding box center [67, 51] width 134 height 29
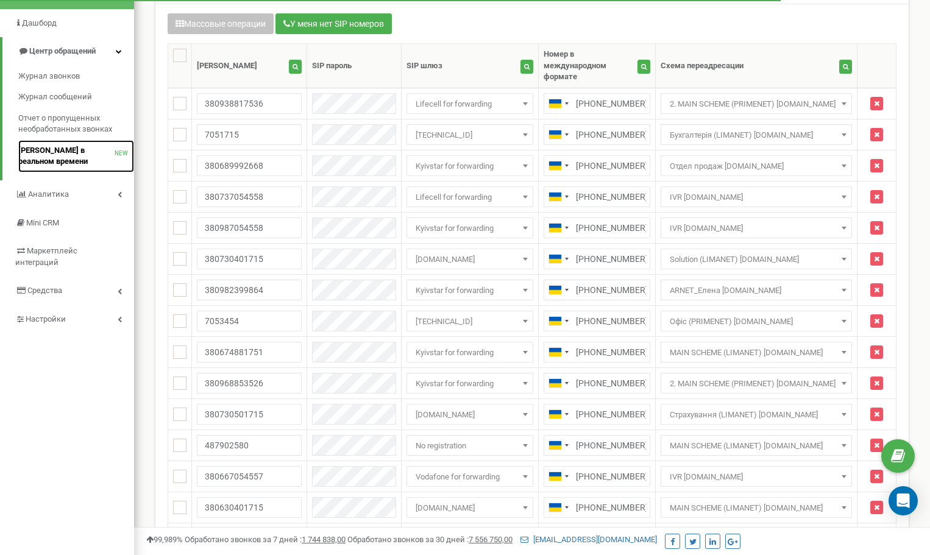
click at [40, 155] on span "[PERSON_NAME] в реальном времени" at bounding box center [66, 156] width 96 height 23
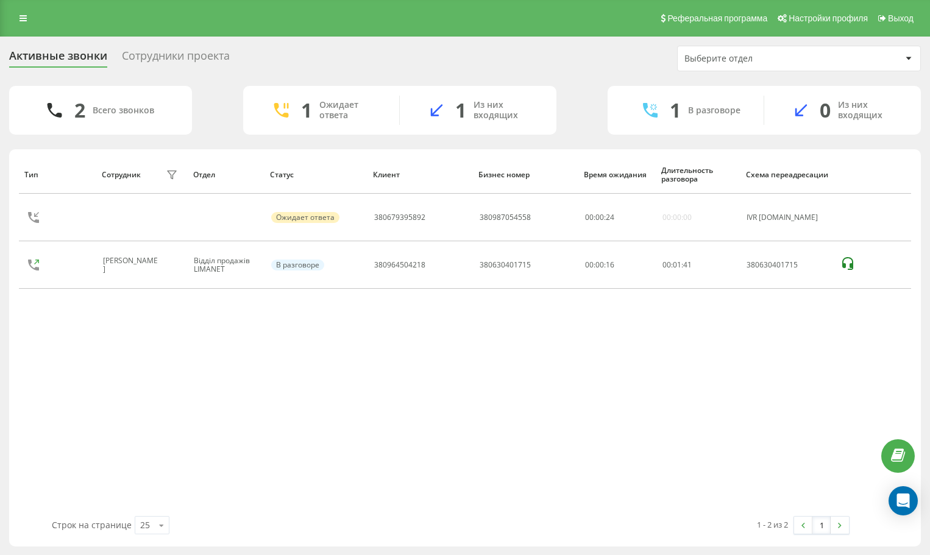
drag, startPoint x: 884, startPoint y: 382, endPoint x: 864, endPoint y: 379, distance: 20.3
click at [864, 379] on div "Тип Сотрудник фильтра Отдел Статус Клиент Бизнес номер Время ожидания Длительно…" at bounding box center [465, 335] width 892 height 361
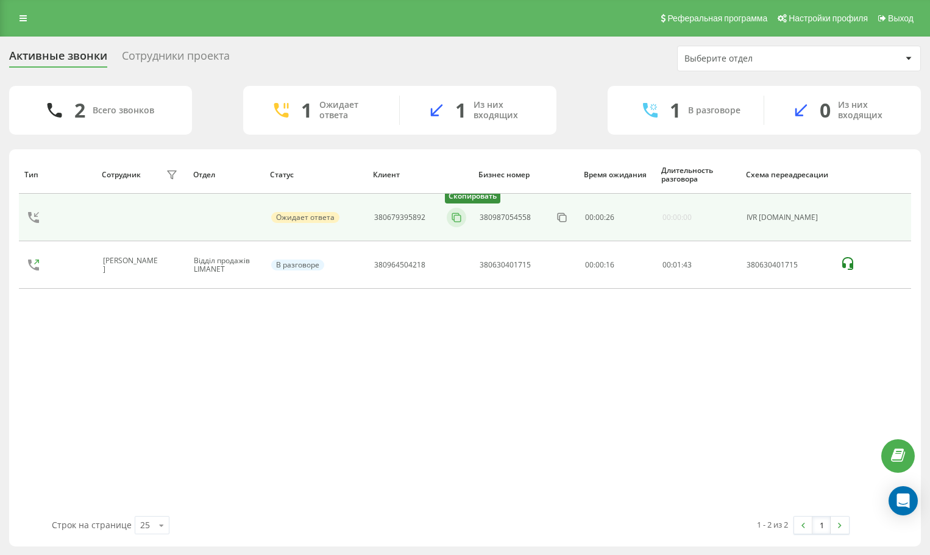
click at [461, 216] on rect at bounding box center [457, 218] width 7 height 7
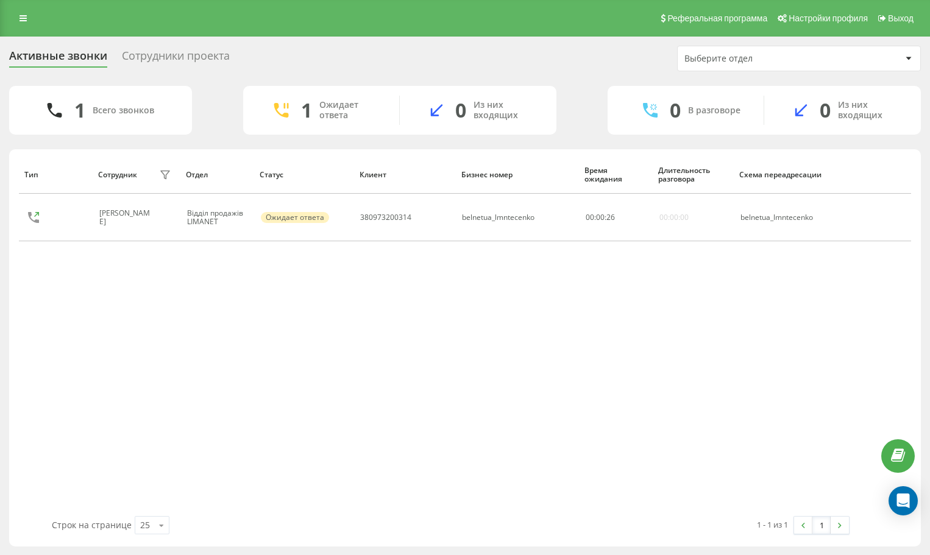
click at [781, 332] on div "Тип Сотрудник фильтра Отдел Статус Клиент Бизнес номер Время ожидания Длительно…" at bounding box center [465, 335] width 892 height 361
click at [834, 294] on div "Тип Сотрудник фильтра Отдел Статус Клиент Бизнес номер Время ожидания Длительно…" at bounding box center [465, 335] width 892 height 361
click at [834, 339] on div "Тип Сотрудник фильтра Отдел Статус Клиент Бизнес номер Время ожидания Длительно…" at bounding box center [465, 335] width 892 height 361
click at [790, 310] on div "Тип Сотрудник фильтра Отдел Статус Клиент Бизнес номер Время ожидания Длительно…" at bounding box center [465, 335] width 892 height 361
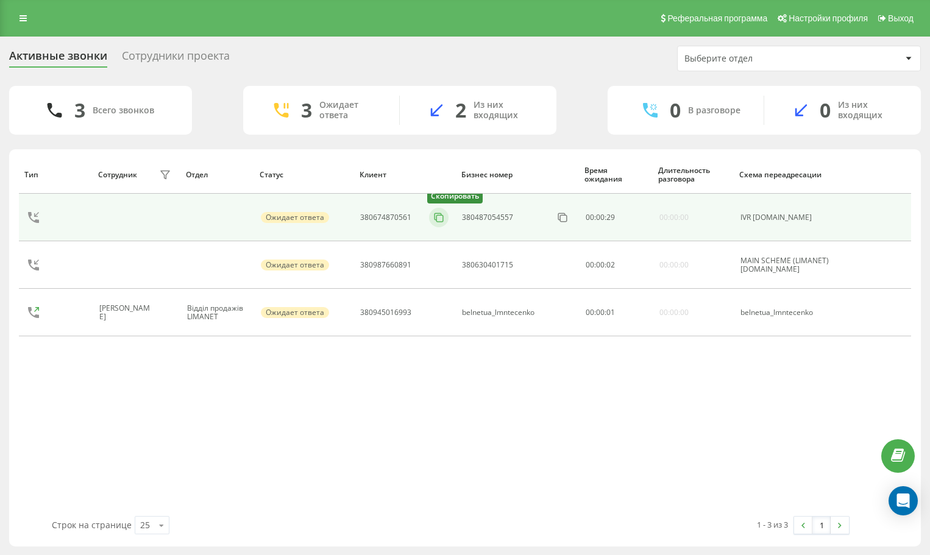
click at [441, 216] on rect at bounding box center [440, 218] width 7 height 7
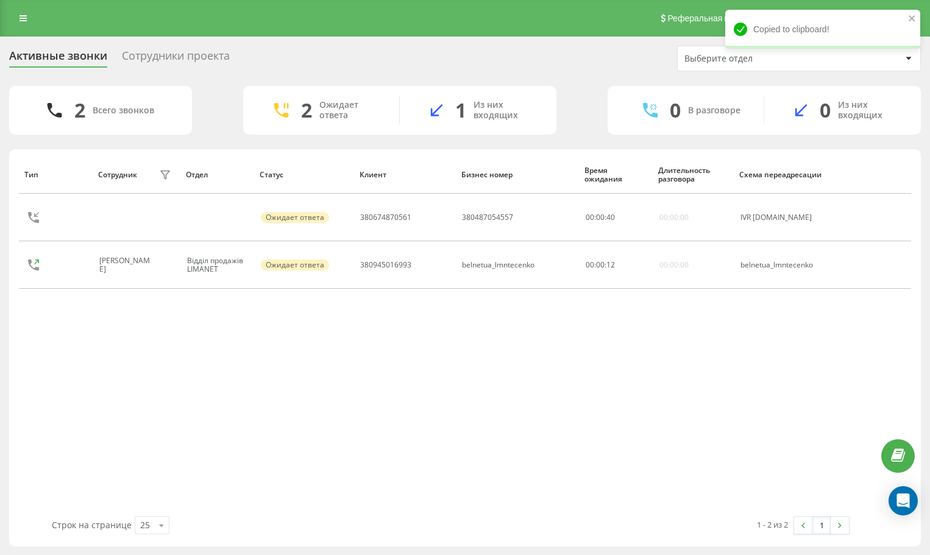
click at [786, 367] on div "Тип Сотрудник фильтра Отдел Статус Клиент Бизнес номер Время ожидания Длительно…" at bounding box center [465, 335] width 892 height 361
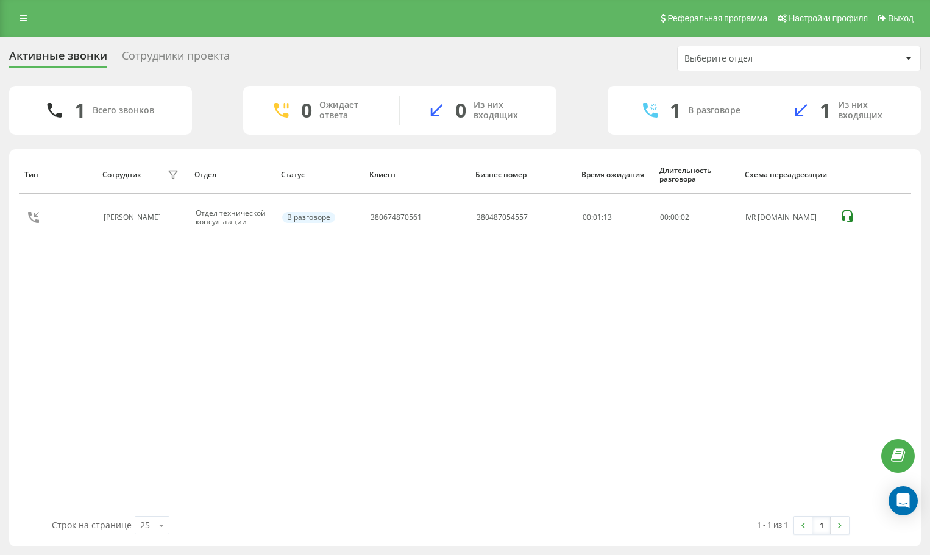
drag, startPoint x: 846, startPoint y: 313, endPoint x: 831, endPoint y: 307, distance: 16.4
click at [846, 313] on div "Тип Сотрудник фильтра Отдел Статус Клиент Бизнес номер Время ожидания Длительно…" at bounding box center [465, 335] width 892 height 361
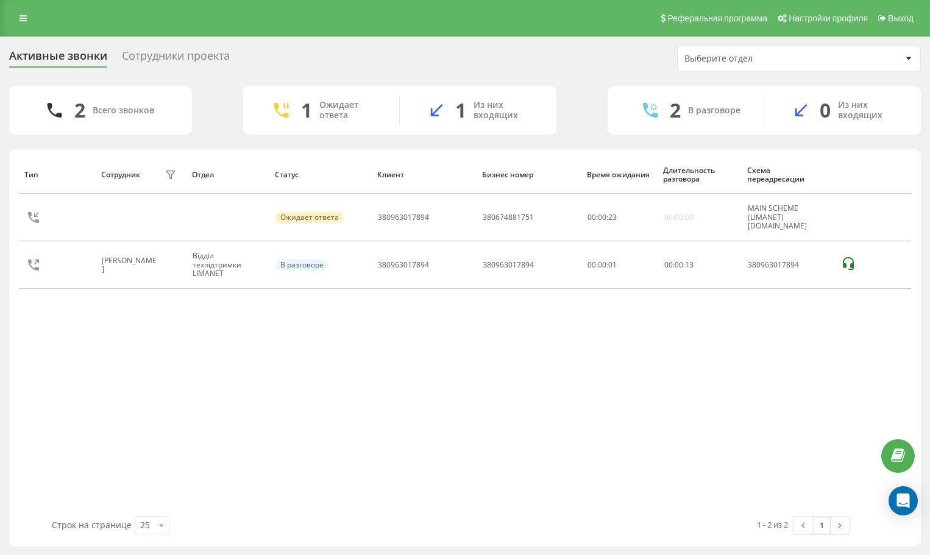
click at [808, 411] on div "Тип Сотрудник фильтра Отдел Статус Клиент Бизнес номер Время ожидания Длительно…" at bounding box center [465, 335] width 892 height 361
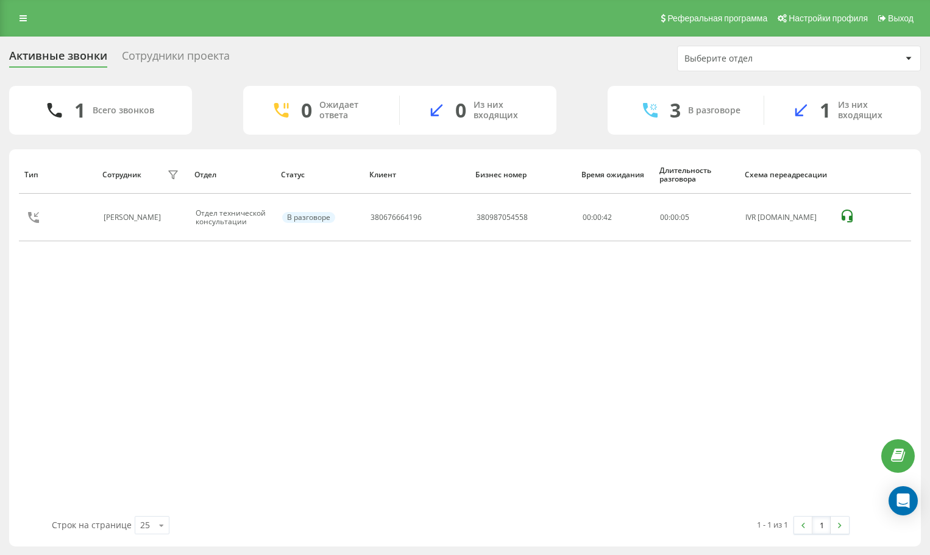
click at [830, 379] on div "Тип Сотрудник фильтра Отдел Статус Клиент Бизнес номер Время ожидания Длительно…" at bounding box center [465, 335] width 892 height 361
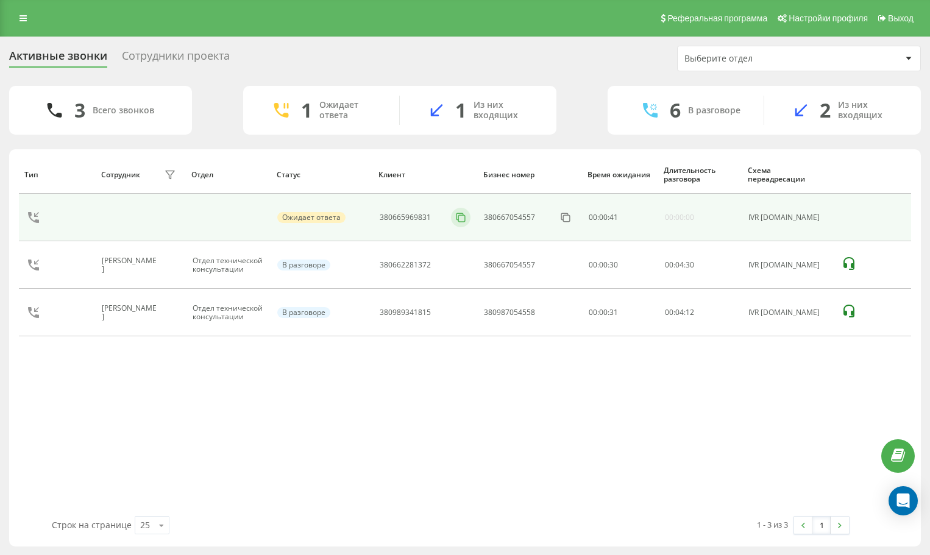
click at [461, 223] on icon at bounding box center [461, 217] width 12 height 12
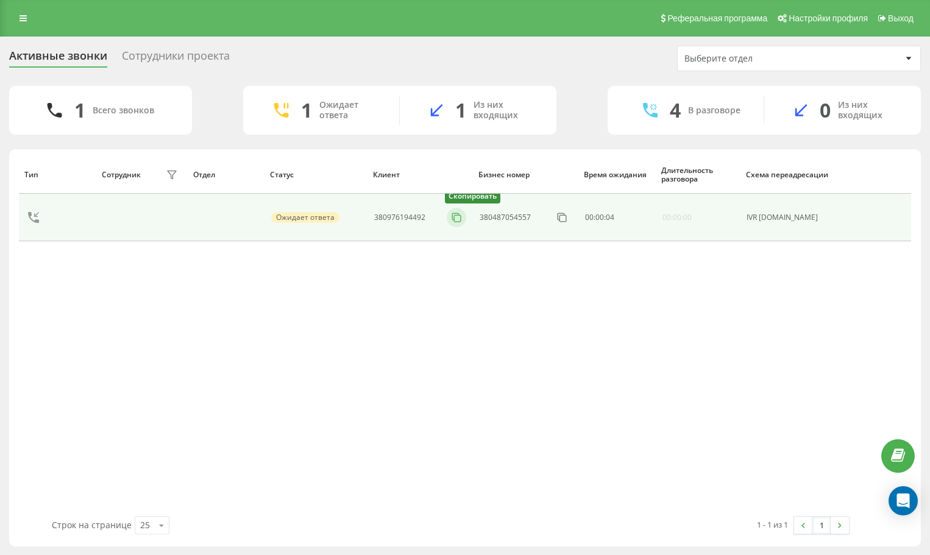
click at [453, 216] on icon at bounding box center [455, 216] width 7 height 7
drag, startPoint x: 456, startPoint y: 219, endPoint x: 333, endPoint y: 103, distance: 169.4
click at [455, 219] on icon at bounding box center [456, 217] width 12 height 12
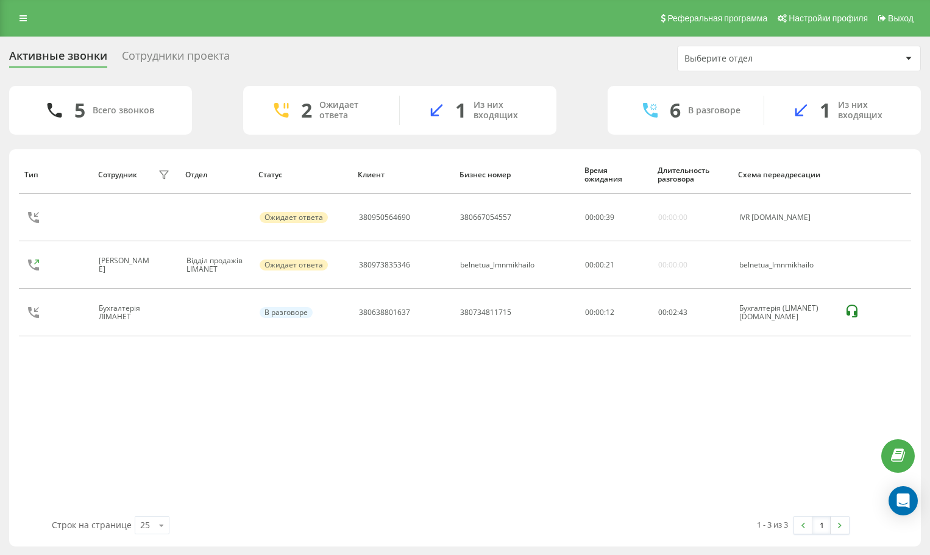
drag, startPoint x: 826, startPoint y: 405, endPoint x: 792, endPoint y: 397, distance: 35.5
click at [812, 406] on div "Тип Сотрудник фильтра Отдел Статус Клиент Бизнес номер Время ожидания Длительно…" at bounding box center [465, 335] width 892 height 361
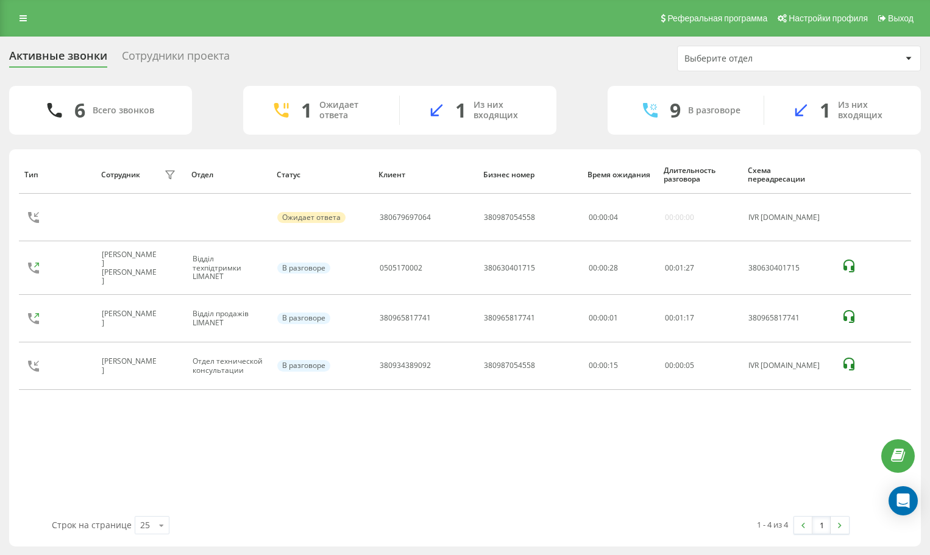
click at [832, 449] on div "Тип Сотрудник фильтра Отдел Статус Клиент Бизнес номер Время ожидания Длительно…" at bounding box center [465, 335] width 892 height 361
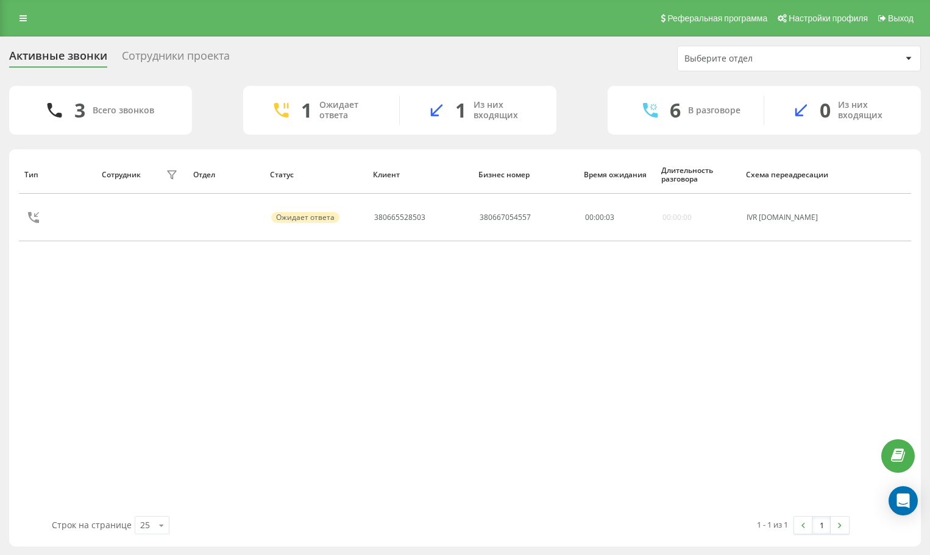
click at [825, 316] on div "Тип Сотрудник фильтра Отдел Статус Клиент Бизнес номер Время ожидания Длительно…" at bounding box center [465, 335] width 892 height 361
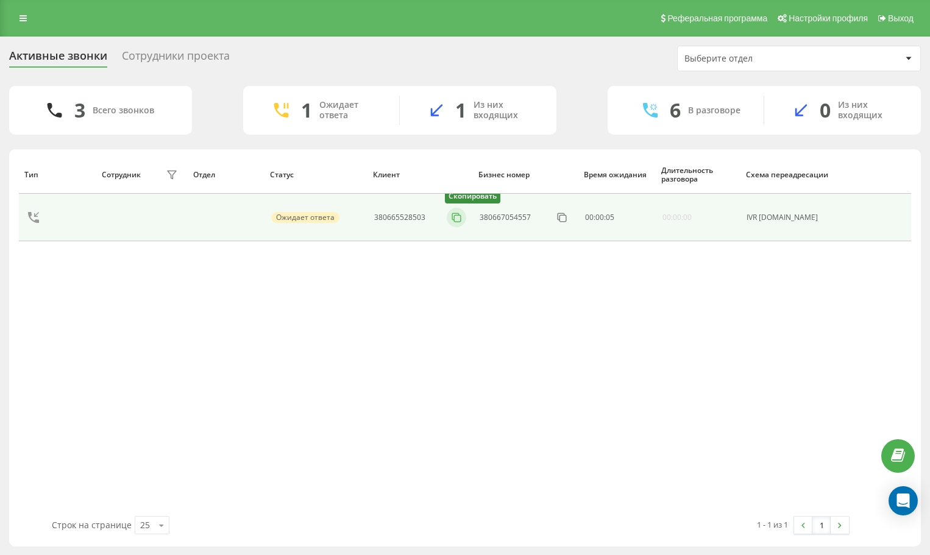
click at [450, 218] on button at bounding box center [457, 217] width 20 height 13
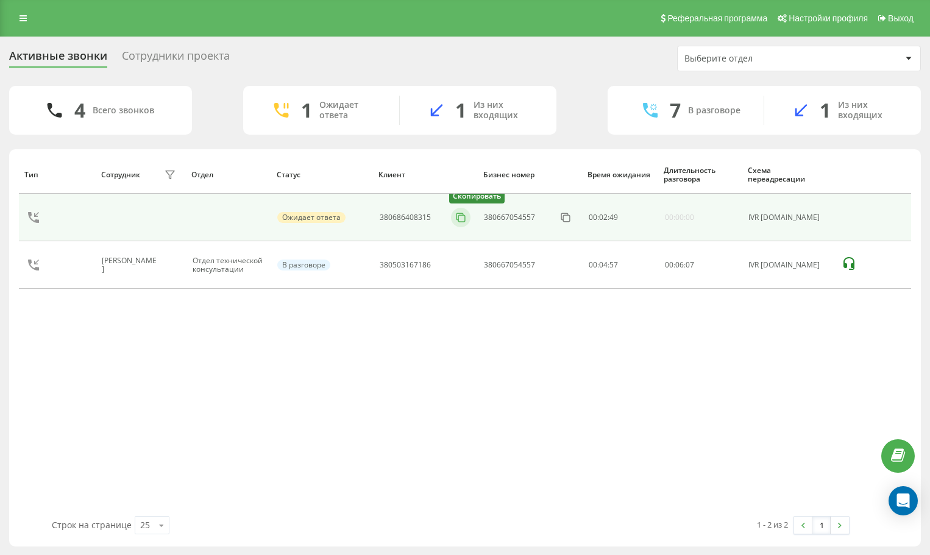
click at [462, 217] on icon at bounding box center [461, 217] width 12 height 12
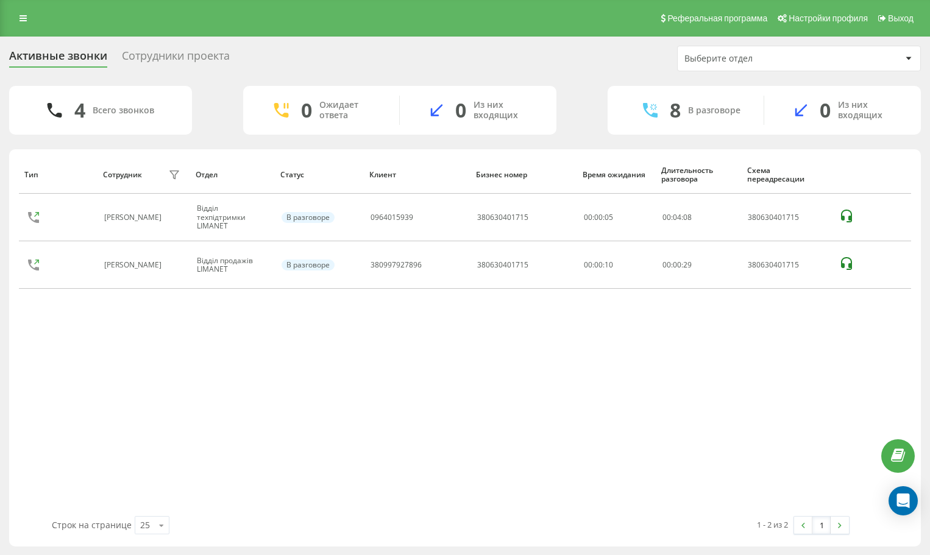
drag, startPoint x: 349, startPoint y: 547, endPoint x: 357, endPoint y: 517, distance: 30.5
click at [350, 547] on div "Тип Сотрудник фильтра Отдел Статус Клиент Бизнес номер Время ожидания Длительно…" at bounding box center [465, 347] width 912 height 397
drag, startPoint x: 835, startPoint y: 368, endPoint x: 809, endPoint y: 330, distance: 45.6
click at [828, 356] on div "Тип Сотрудник фильтра Отдел Статус Клиент Бизнес номер Время ожидания Длительно…" at bounding box center [465, 335] width 892 height 361
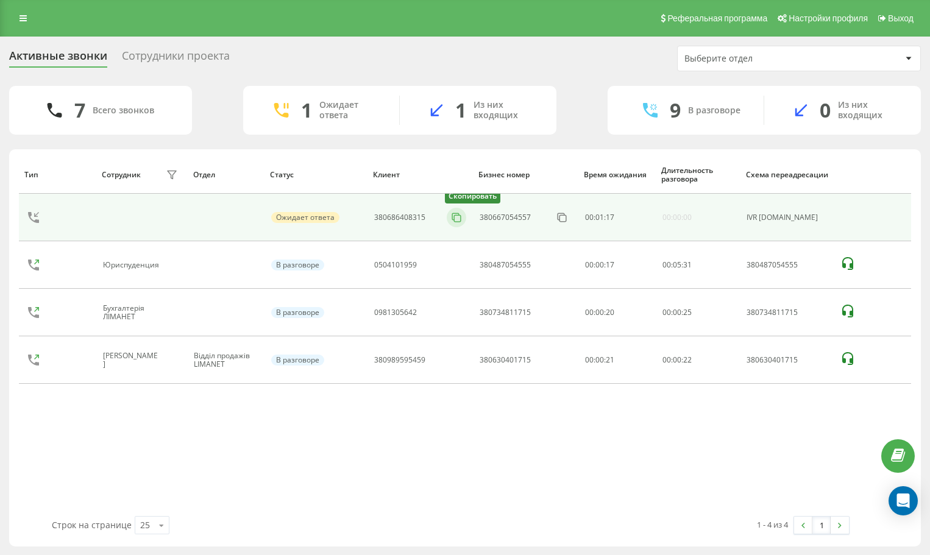
click at [455, 213] on icon at bounding box center [455, 216] width 7 height 7
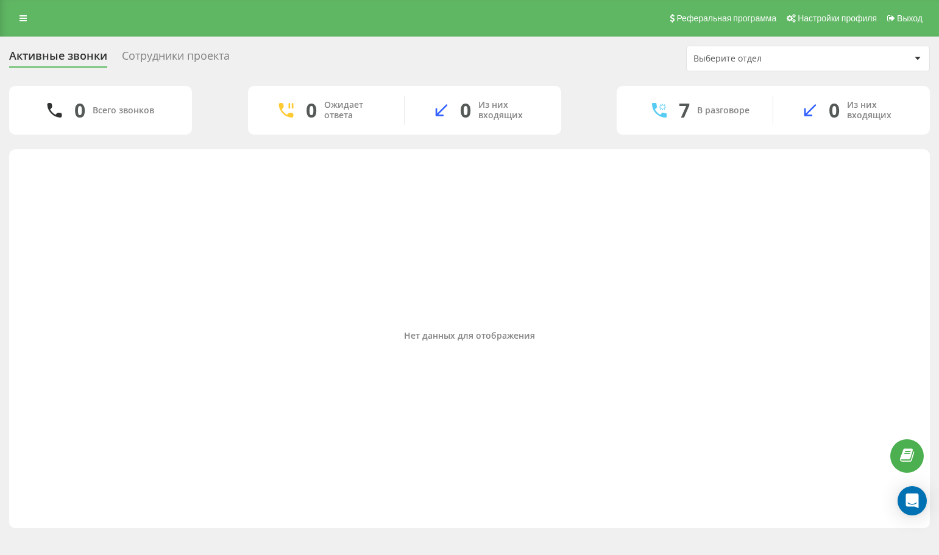
drag, startPoint x: 792, startPoint y: 269, endPoint x: 595, endPoint y: 75, distance: 276.7
click at [790, 268] on div "Нет данных для отображения" at bounding box center [469, 335] width 901 height 361
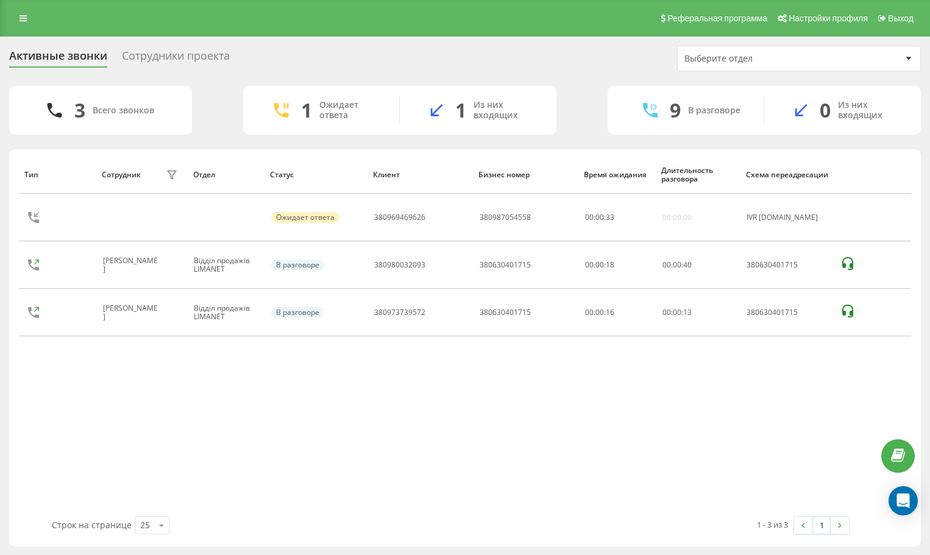
click at [825, 411] on div "Тип Сотрудник фильтра Отдел Статус Клиент Бизнес номер Время ожидания Длительно…" at bounding box center [465, 335] width 892 height 361
drag, startPoint x: 794, startPoint y: 413, endPoint x: 742, endPoint y: 390, distance: 56.5
click at [788, 411] on div "Тип Сотрудник фильтра Отдел Статус Клиент Бизнес номер Время ожидания Длительно…" at bounding box center [465, 335] width 892 height 361
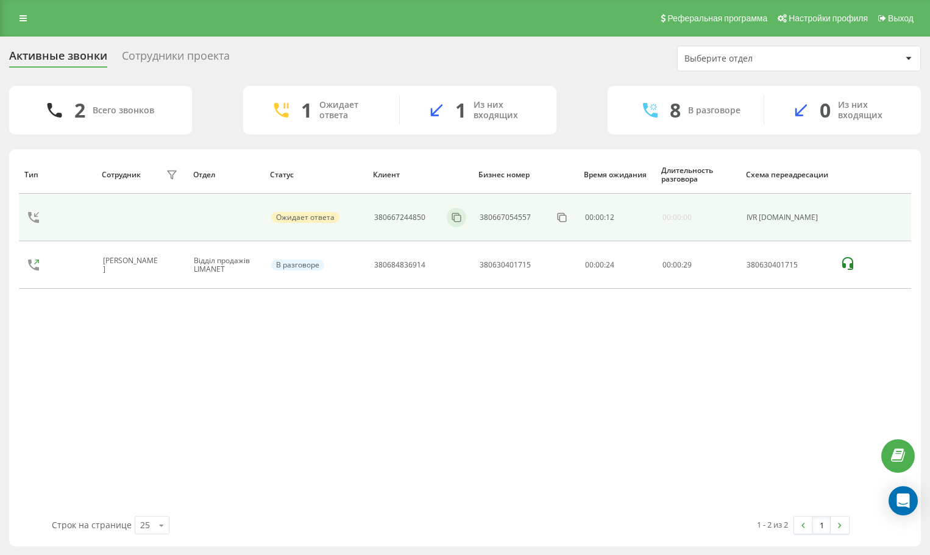
click at [456, 227] on div at bounding box center [457, 218] width 20 height 20
click at [459, 222] on rect at bounding box center [457, 218] width 7 height 7
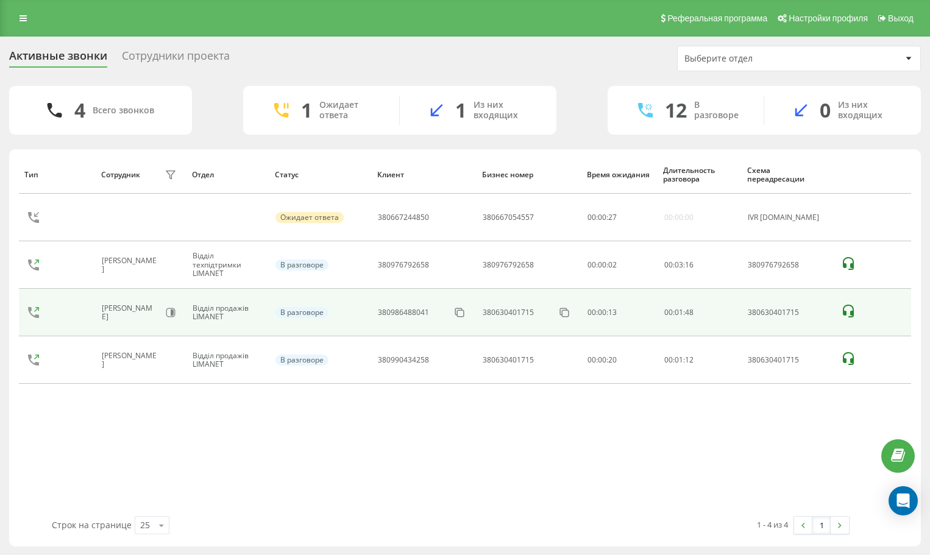
drag, startPoint x: 812, startPoint y: 429, endPoint x: 602, endPoint y: 321, distance: 235.8
click at [768, 410] on div "Тип Сотрудник фильтра Отдел Статус Клиент Бизнес номер Время ожидания Длительно…" at bounding box center [465, 335] width 892 height 361
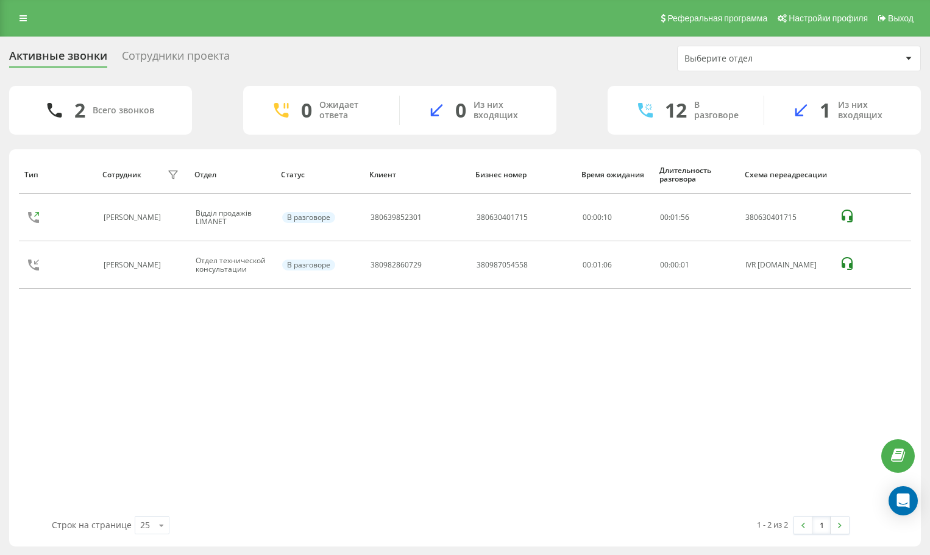
drag, startPoint x: 790, startPoint y: 354, endPoint x: 762, endPoint y: 356, distance: 28.1
click at [779, 354] on div "Тип Сотрудник фильтра Отдел Статус Клиент Бизнес номер Время ожидания Длительно…" at bounding box center [465, 335] width 892 height 361
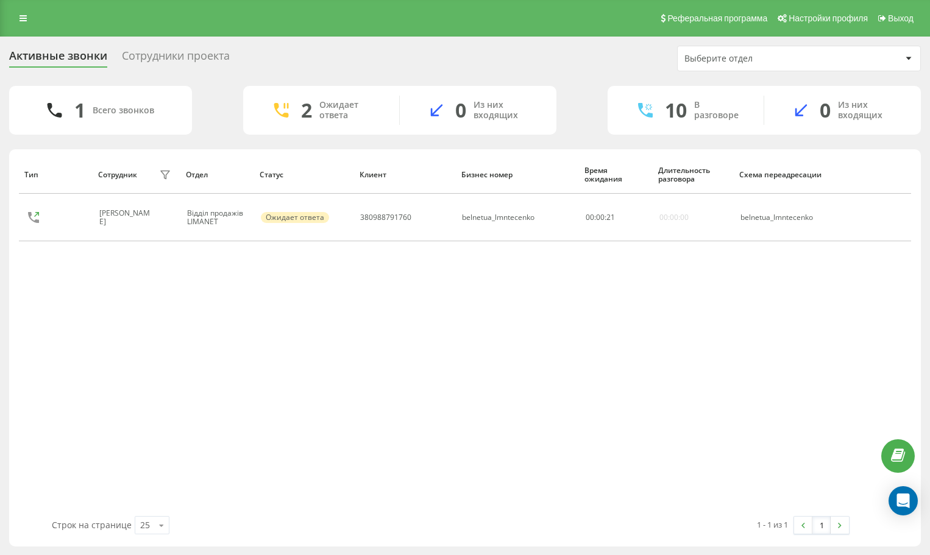
click at [831, 333] on div "Тип Сотрудник фильтра Отдел Статус Клиент Бизнес номер Время ожидания Длительно…" at bounding box center [465, 335] width 892 height 361
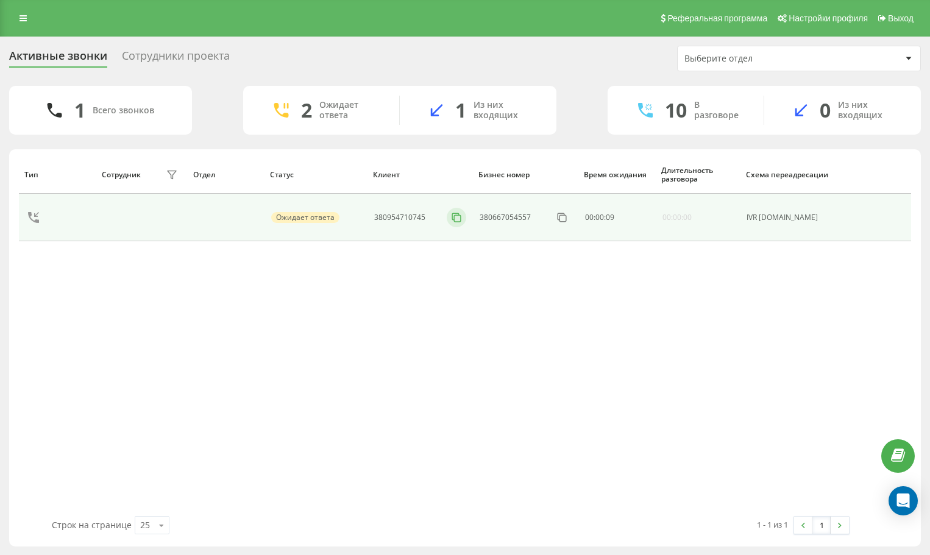
click at [458, 222] on icon at bounding box center [456, 217] width 12 height 12
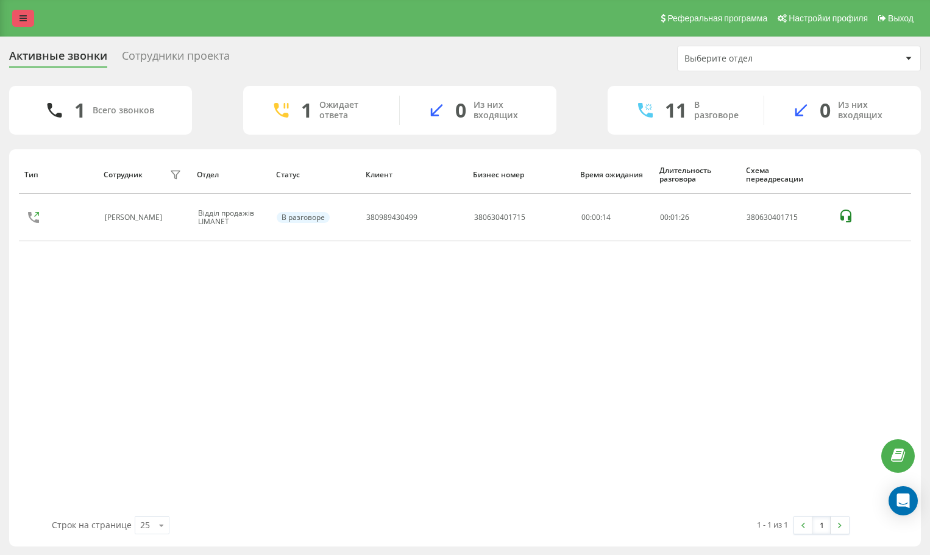
click at [21, 13] on link at bounding box center [23, 18] width 22 height 17
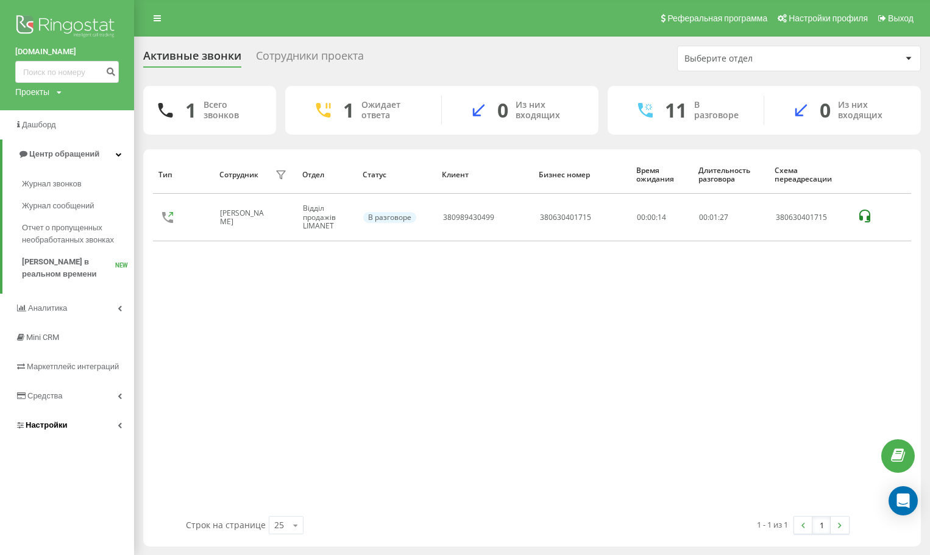
click at [63, 425] on span "Настройки" at bounding box center [47, 424] width 42 height 9
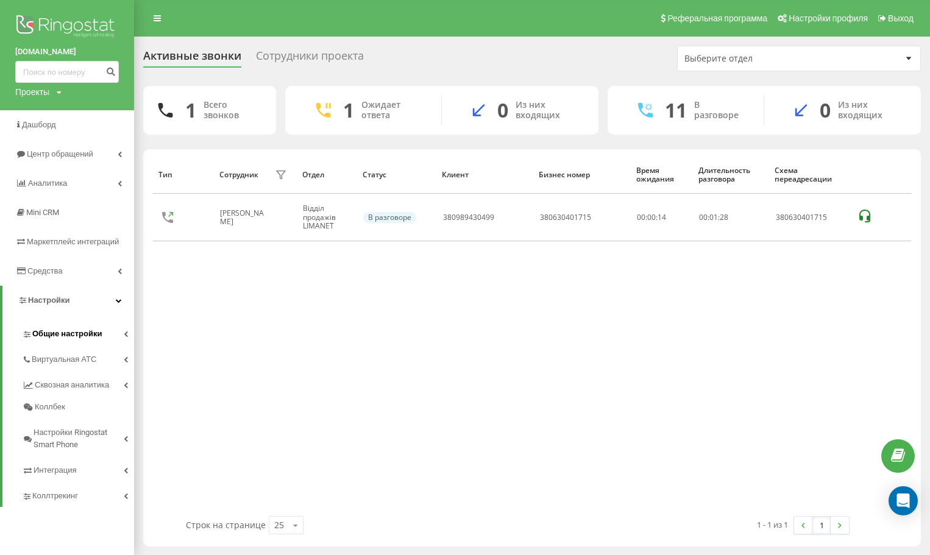
click at [72, 336] on span "Общие настройки" at bounding box center [66, 334] width 69 height 12
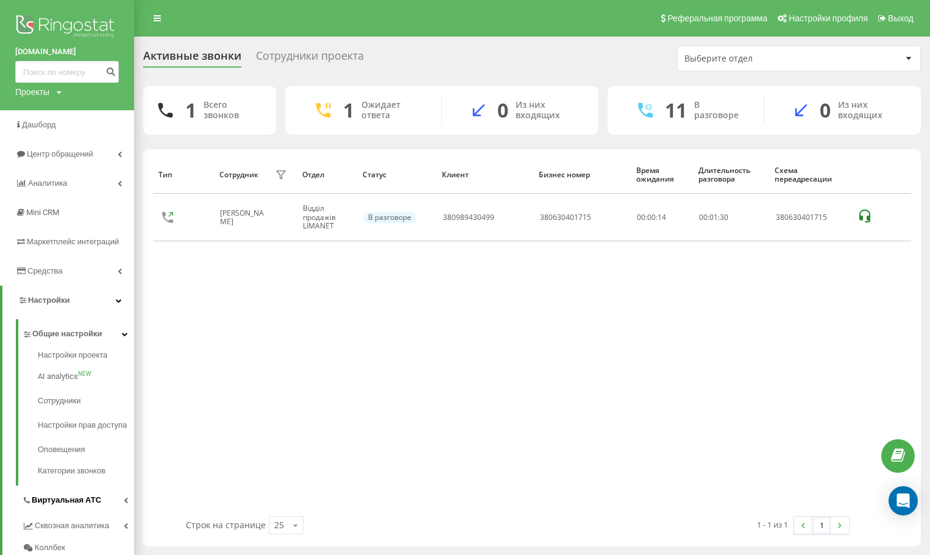
click at [87, 506] on span "Виртуальная АТС" at bounding box center [66, 500] width 69 height 12
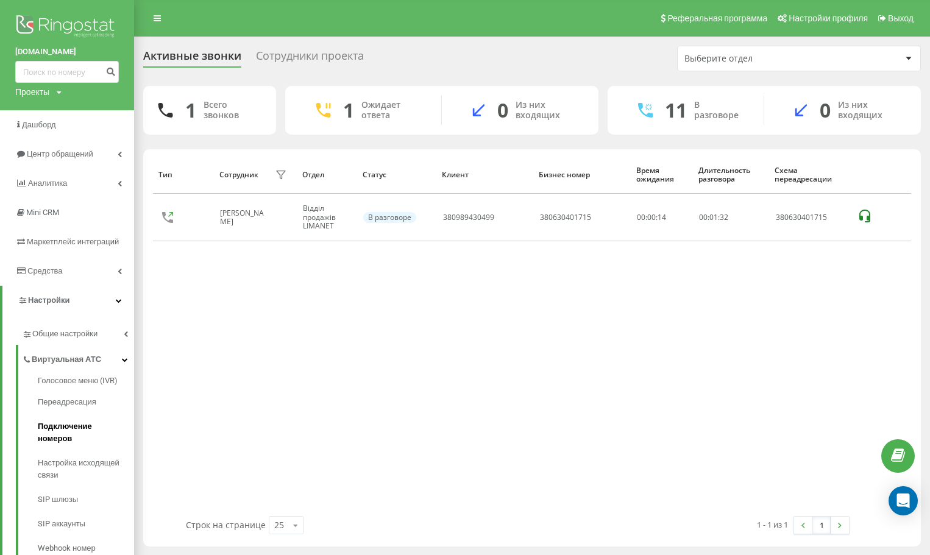
click at [82, 434] on link "Подключение номеров" at bounding box center [86, 432] width 96 height 37
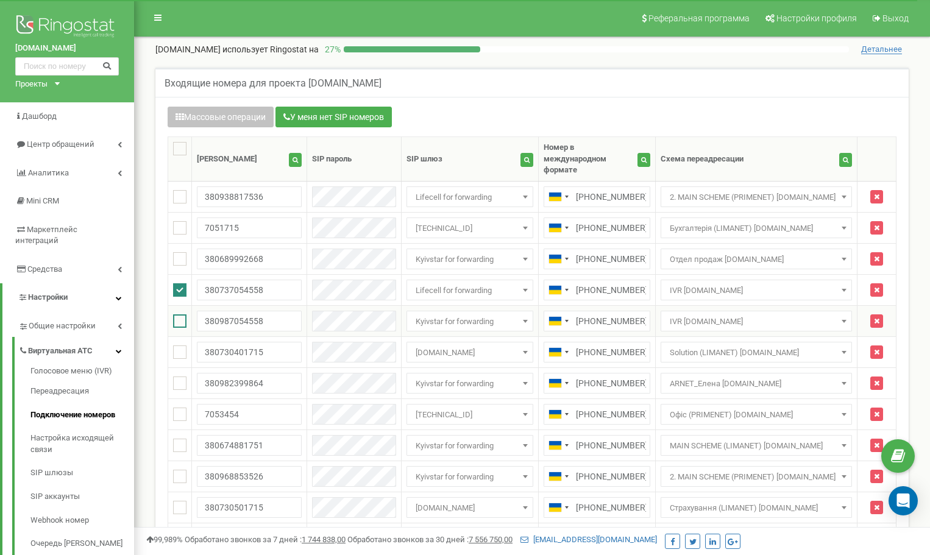
click at [178, 314] on ins at bounding box center [179, 320] width 13 height 13
checkbox input "true"
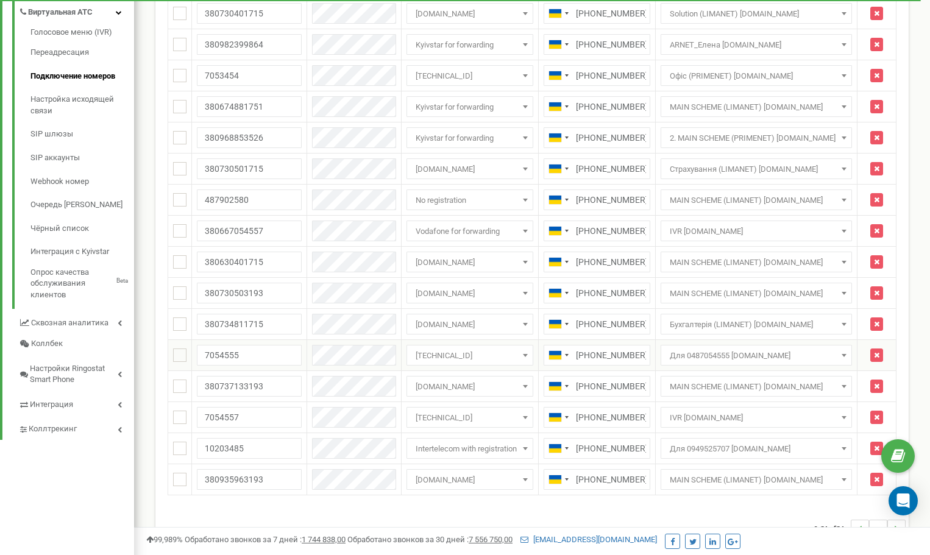
scroll to position [366, 0]
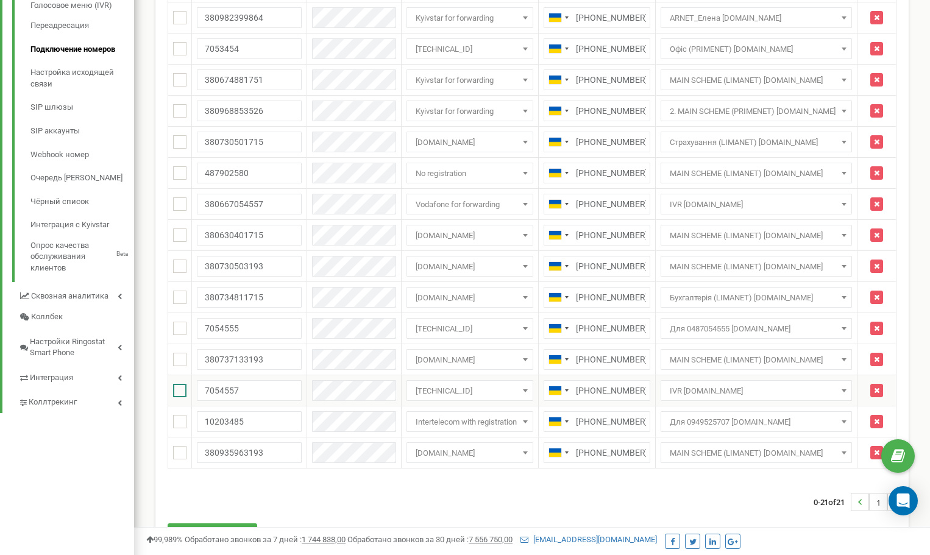
click at [182, 384] on ins at bounding box center [179, 390] width 13 height 13
checkbox input "true"
drag, startPoint x: 175, startPoint y: 194, endPoint x: 191, endPoint y: 214, distance: 25.6
click at [175, 197] on ins at bounding box center [179, 203] width 13 height 13
checkbox input "true"
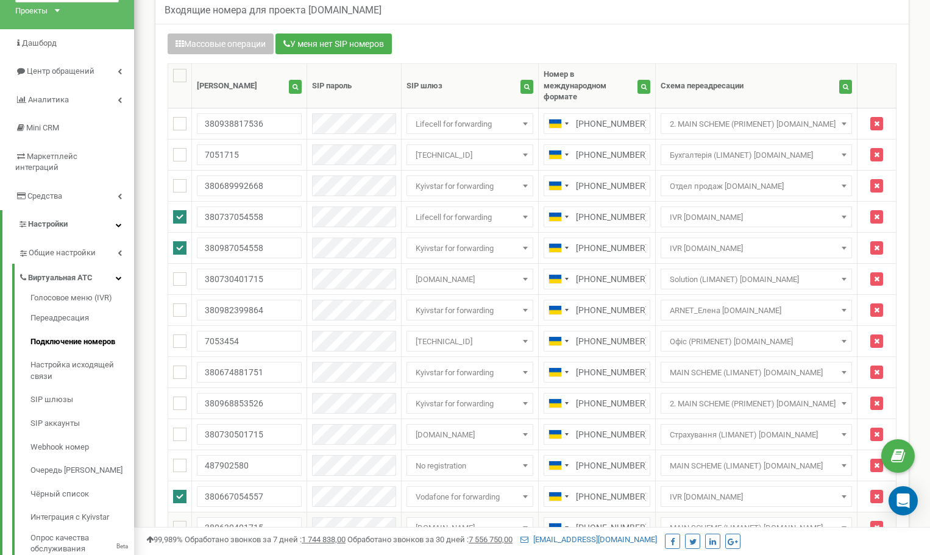
scroll to position [61, 0]
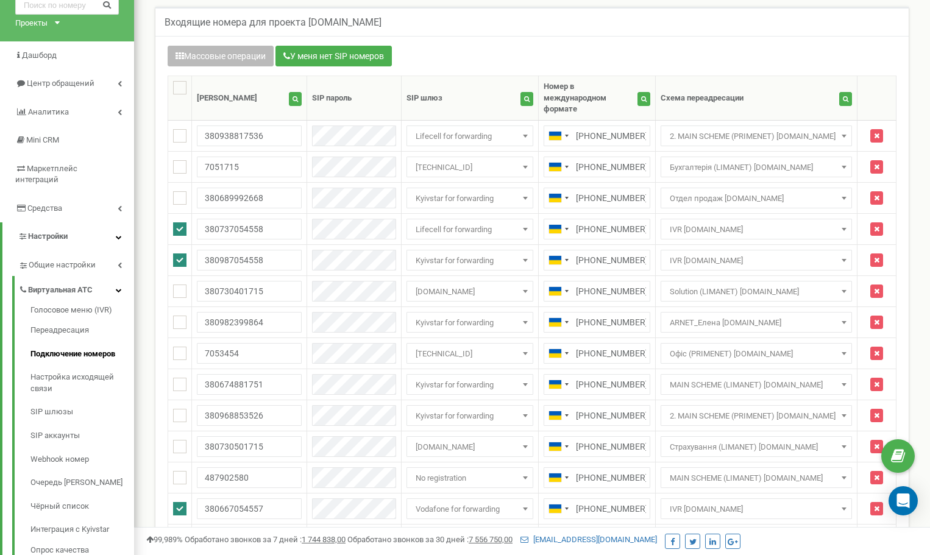
click at [219, 52] on button "Массовые операции" at bounding box center [221, 56] width 106 height 21
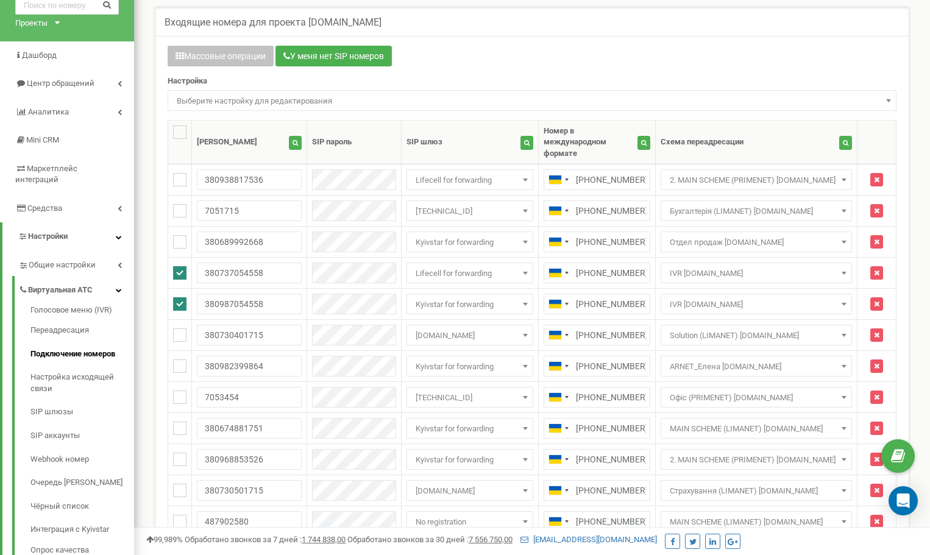
click at [219, 94] on span "Выберите настройку для редактирования" at bounding box center [532, 101] width 720 height 17
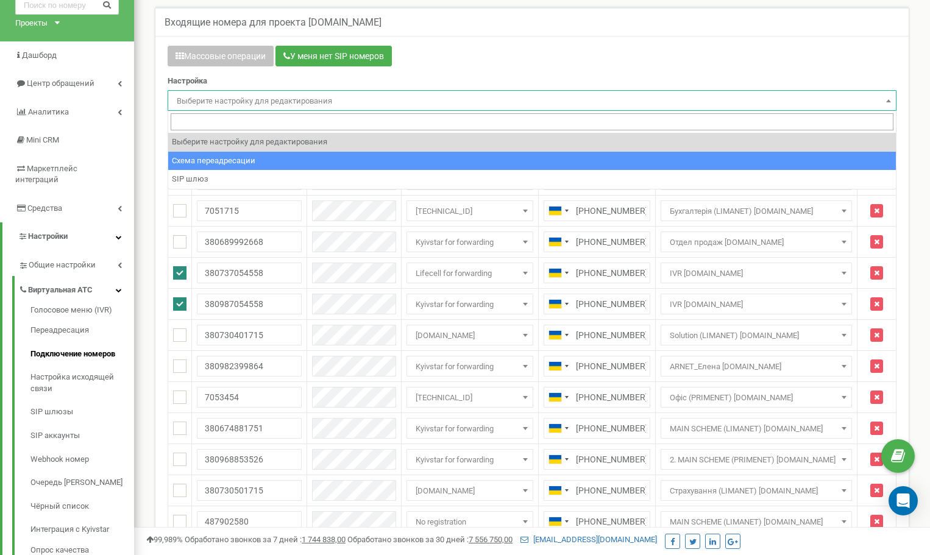
select select "project_scheme_id"
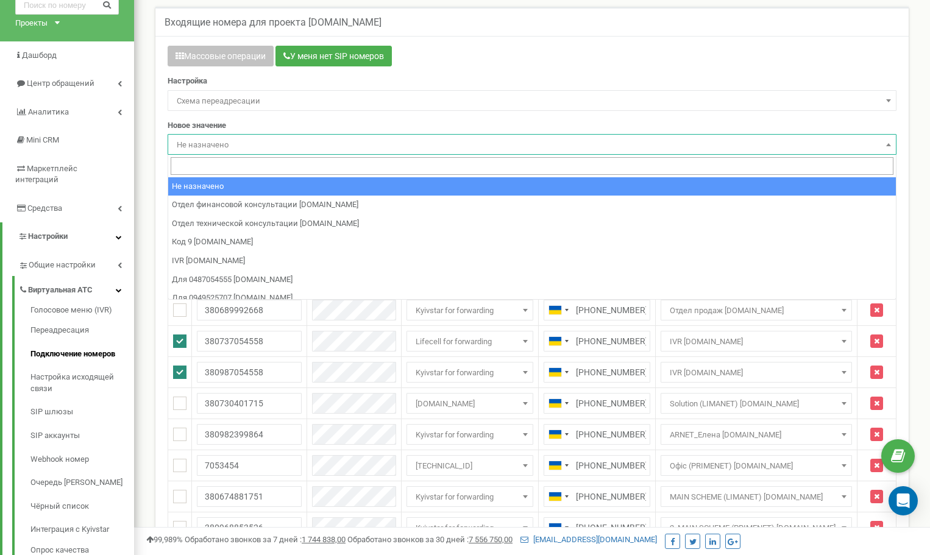
click at [217, 138] on span "Не назначено" at bounding box center [532, 145] width 720 height 17
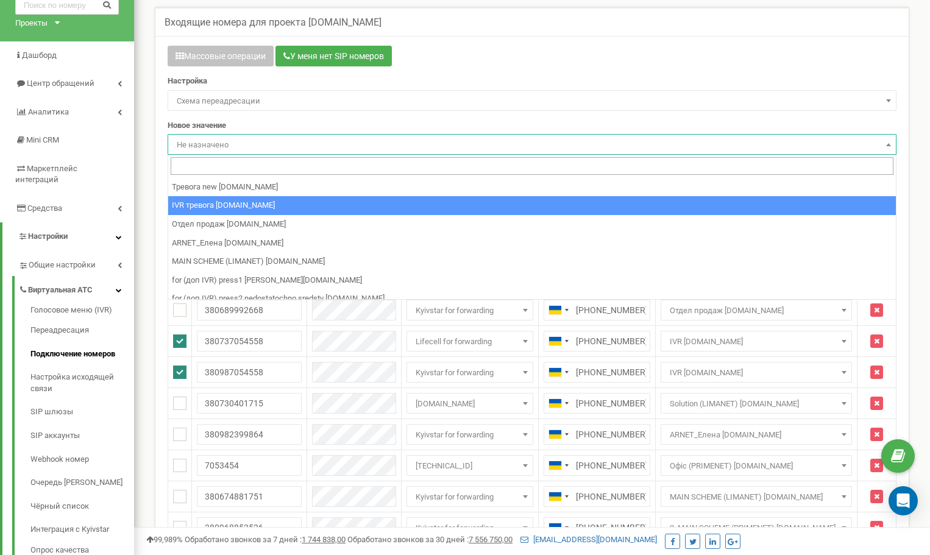
scroll to position [183, 0]
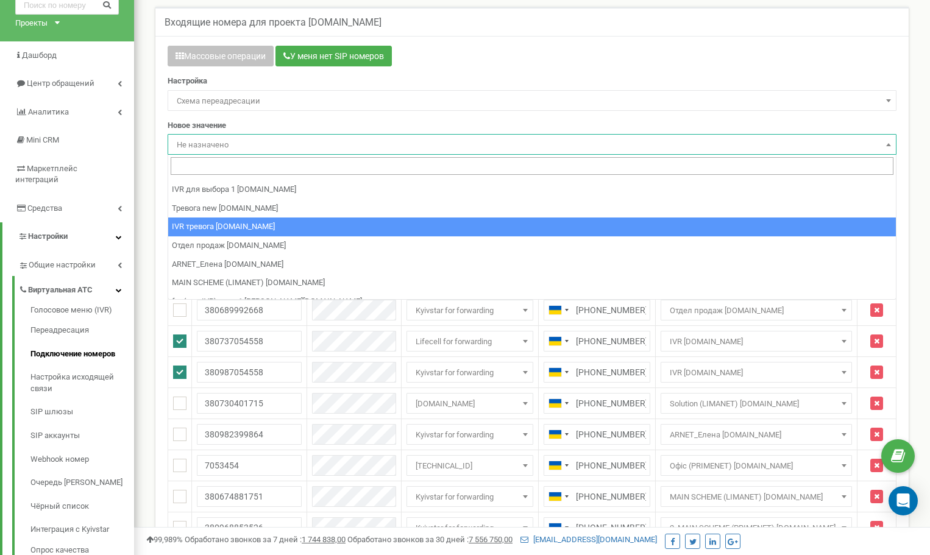
select select "97326"
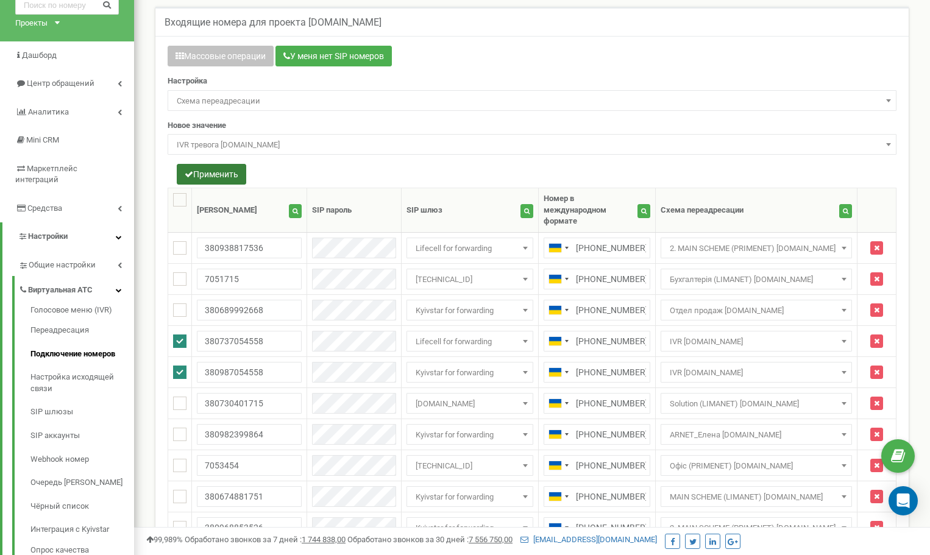
click at [211, 176] on button "Применить" at bounding box center [211, 174] width 69 height 21
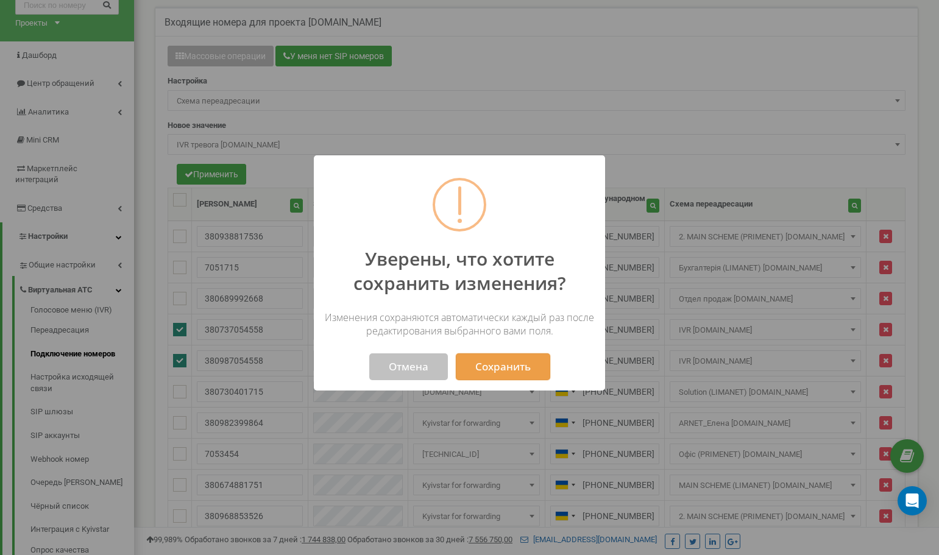
click at [511, 366] on button "Сохранить" at bounding box center [502, 366] width 94 height 27
select select "97326"
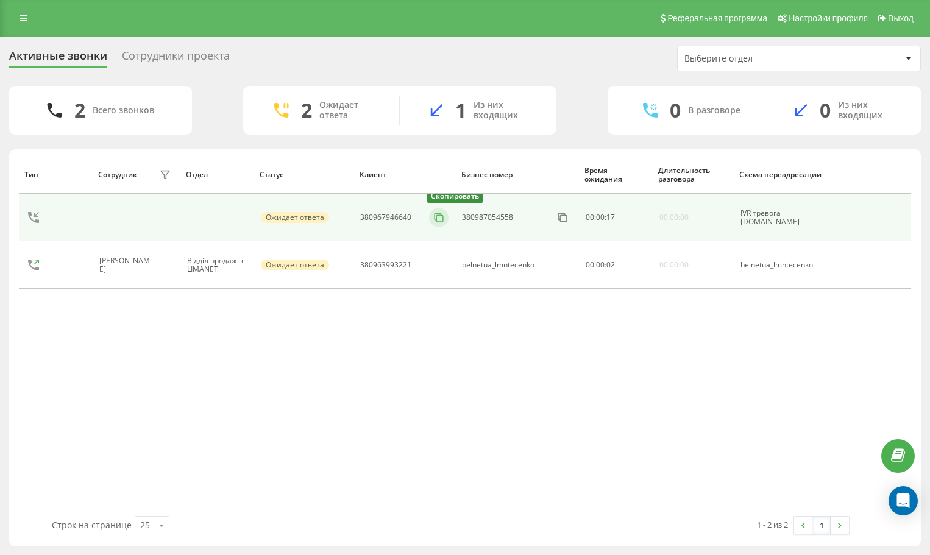
click at [436, 216] on icon at bounding box center [439, 217] width 12 height 12
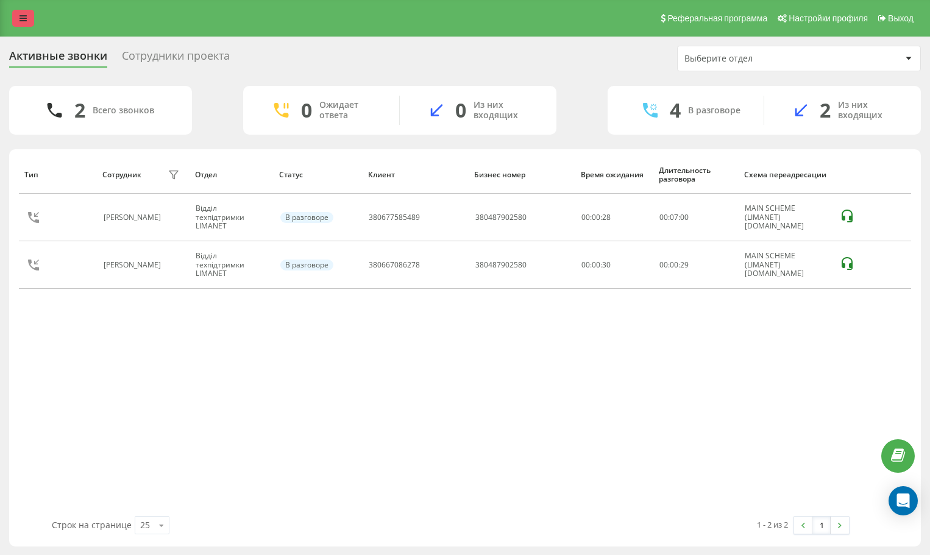
click at [27, 16] on link at bounding box center [23, 18] width 22 height 17
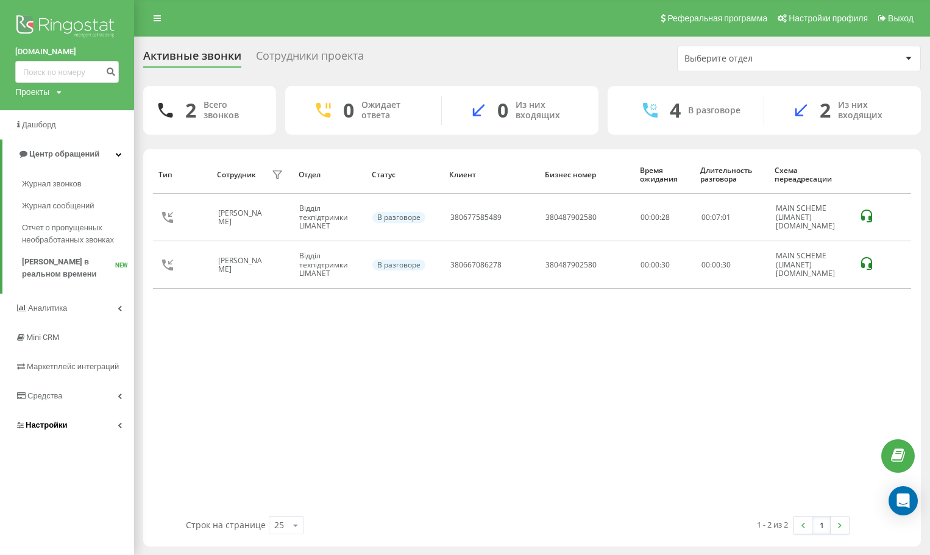
click at [63, 424] on span "Настройки" at bounding box center [47, 424] width 42 height 9
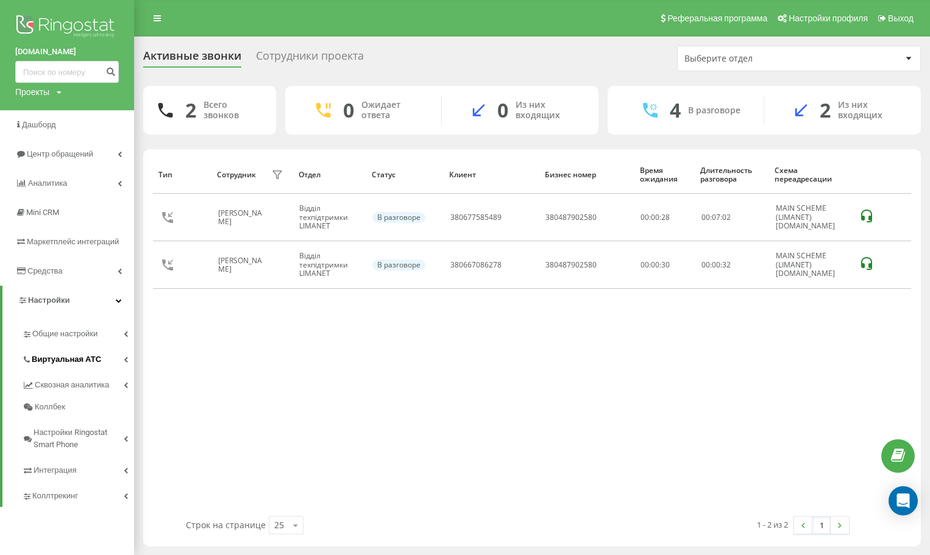
click at [57, 358] on span "Виртуальная АТС" at bounding box center [66, 359] width 69 height 12
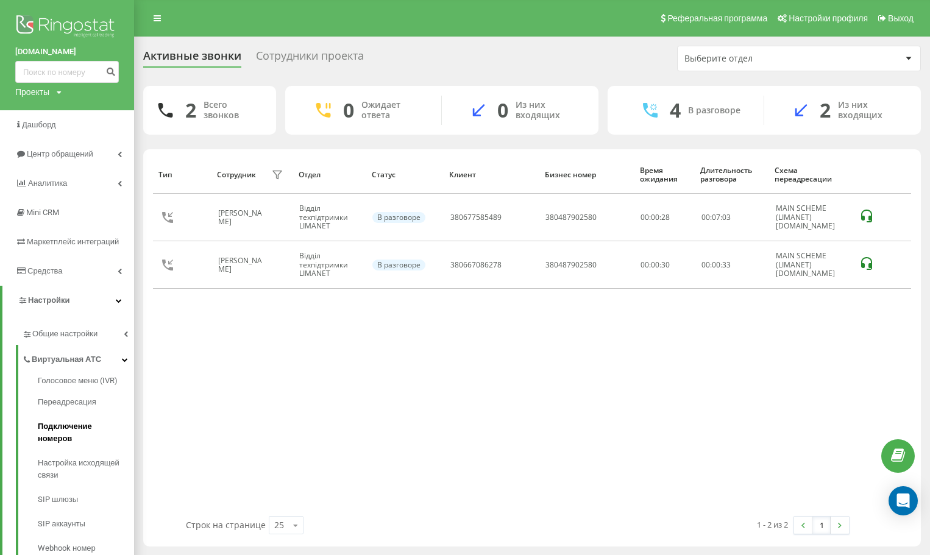
click at [80, 428] on span "Подключение номеров" at bounding box center [83, 432] width 90 height 24
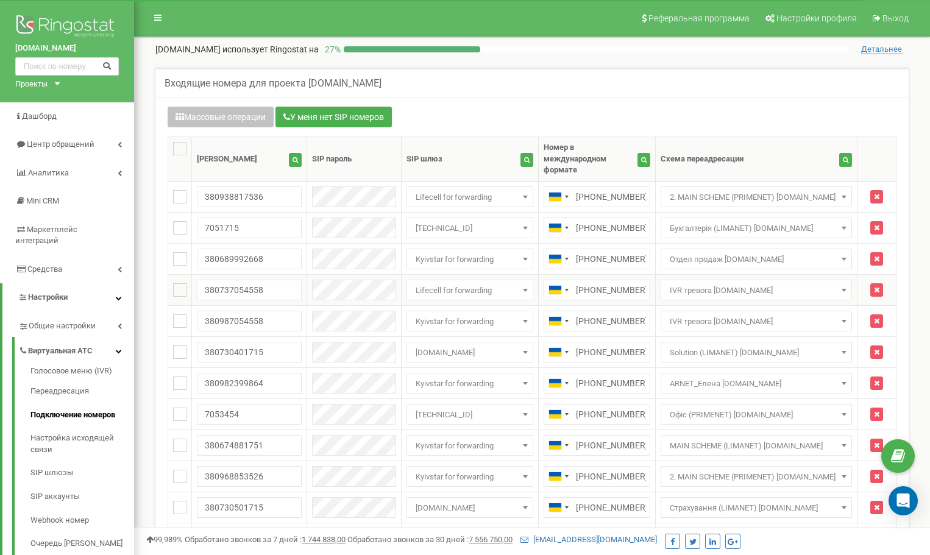
click at [183, 283] on ins at bounding box center [179, 289] width 13 height 13
checkbox input "true"
click at [185, 314] on ins at bounding box center [179, 320] width 13 height 13
checkbox input "true"
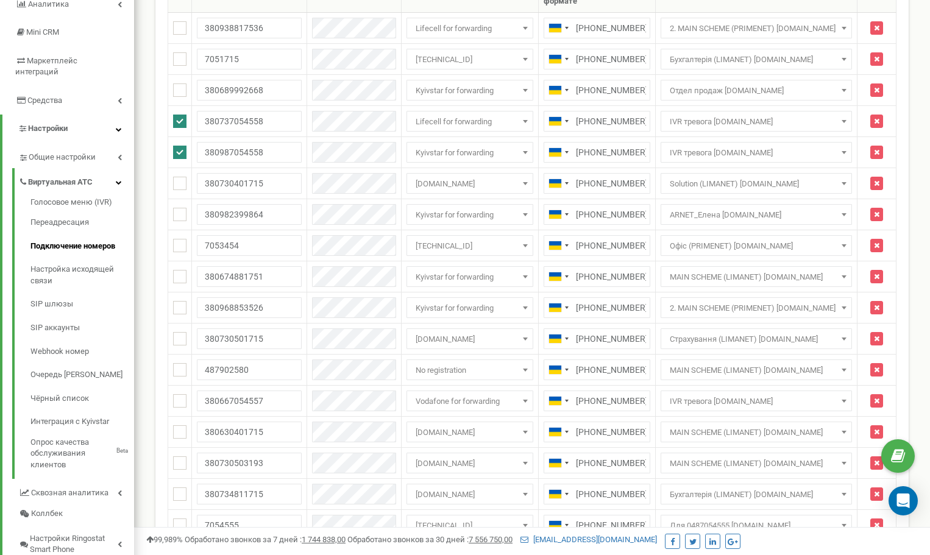
scroll to position [366, 0]
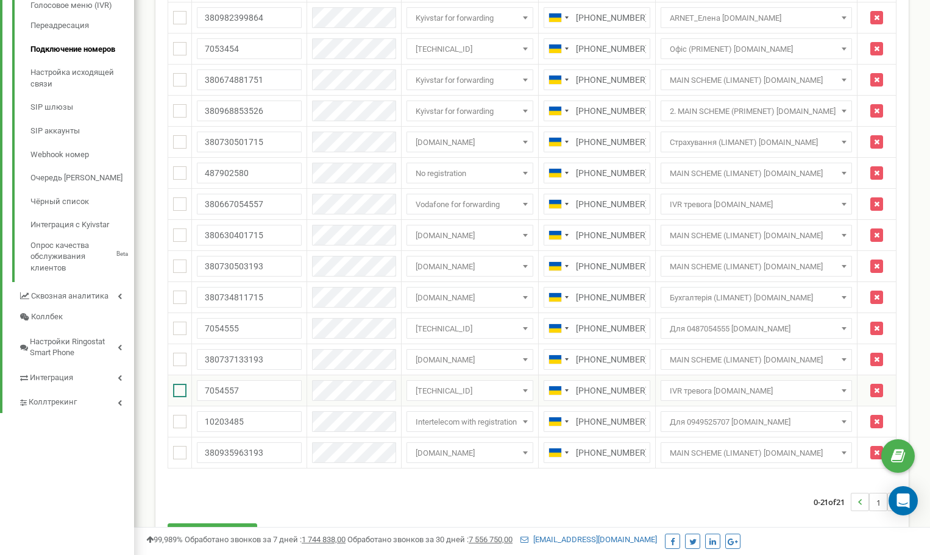
click at [177, 384] on ins at bounding box center [179, 390] width 13 height 13
checkbox input "true"
click at [180, 197] on ins at bounding box center [179, 203] width 13 height 13
checkbox input "true"
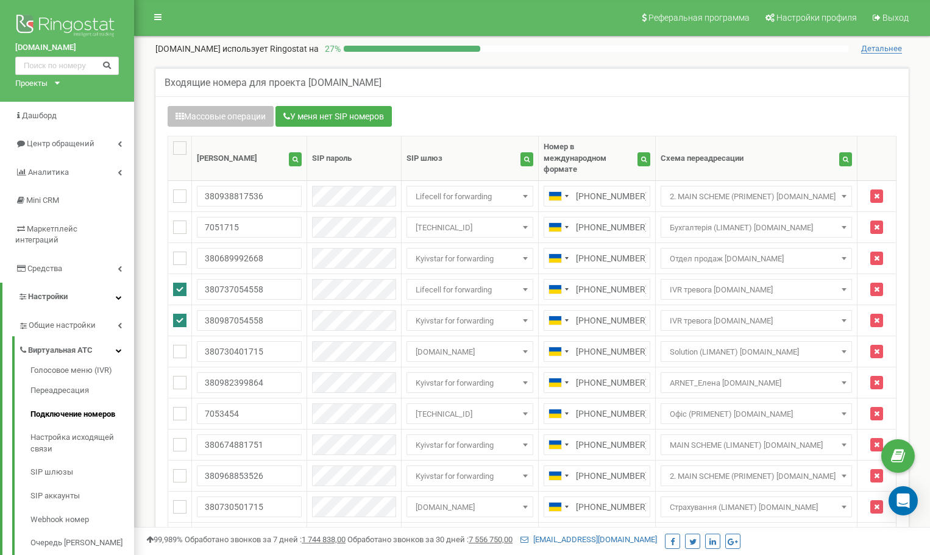
scroll to position [0, 0]
click at [191, 113] on button "Массовые операции" at bounding box center [221, 117] width 106 height 21
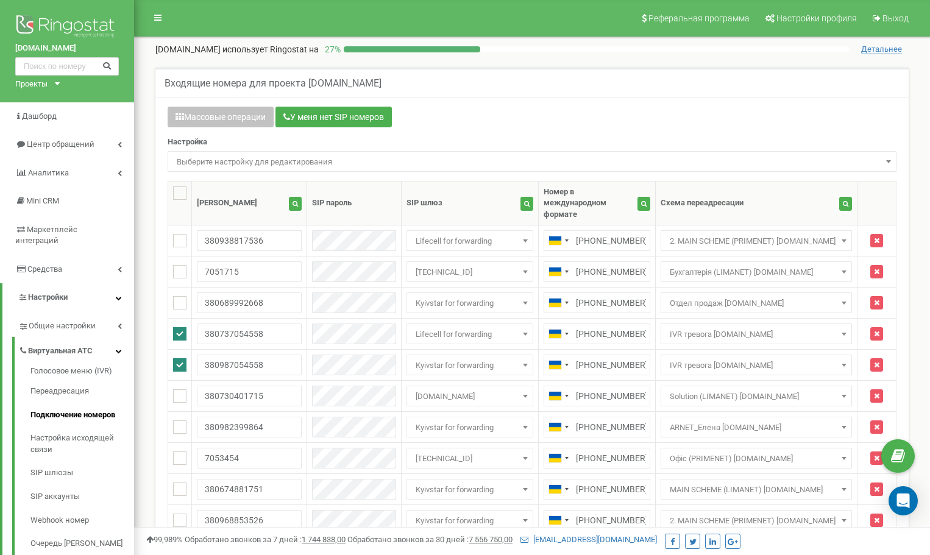
click at [236, 173] on div "Настройка Выберите настройку для редактирования Схема переадресации SIP шлюз Вы…" at bounding box center [532, 159] width 729 height 44
click at [232, 169] on span "Выберите настройку для редактирования" at bounding box center [532, 162] width 720 height 17
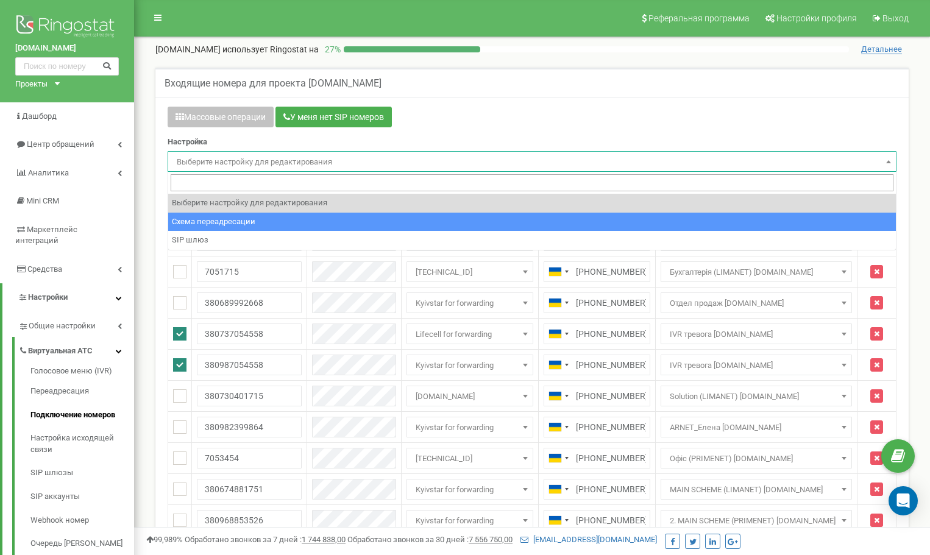
select select "project_scheme_id"
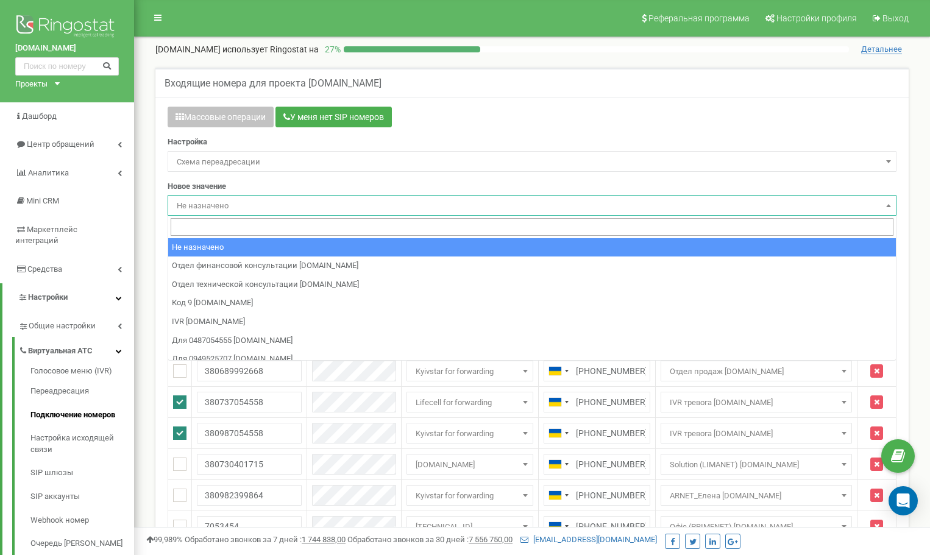
click at [218, 204] on span "Не назначено" at bounding box center [532, 205] width 720 height 17
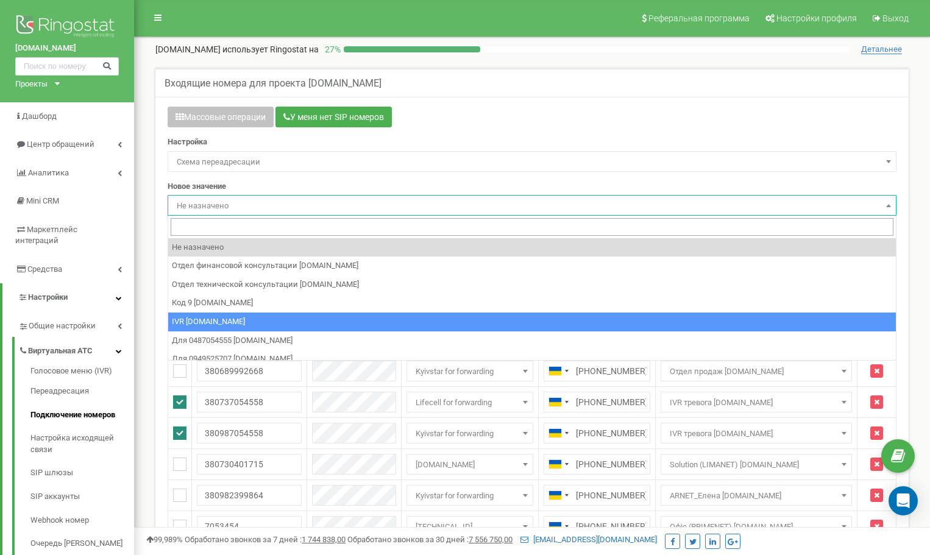
drag, startPoint x: 226, startPoint y: 322, endPoint x: 230, endPoint y: 309, distance: 13.9
select select "73717"
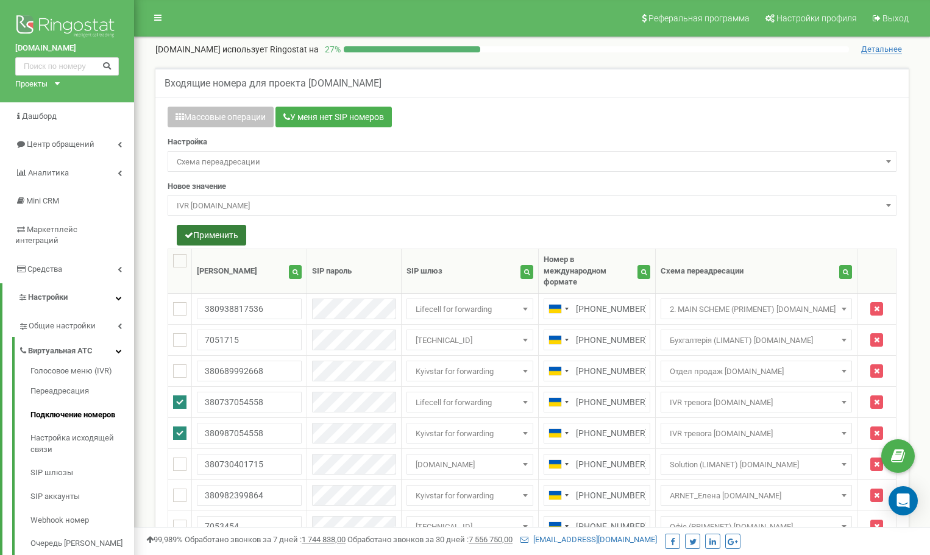
click at [213, 238] on button "Применить" at bounding box center [211, 235] width 69 height 21
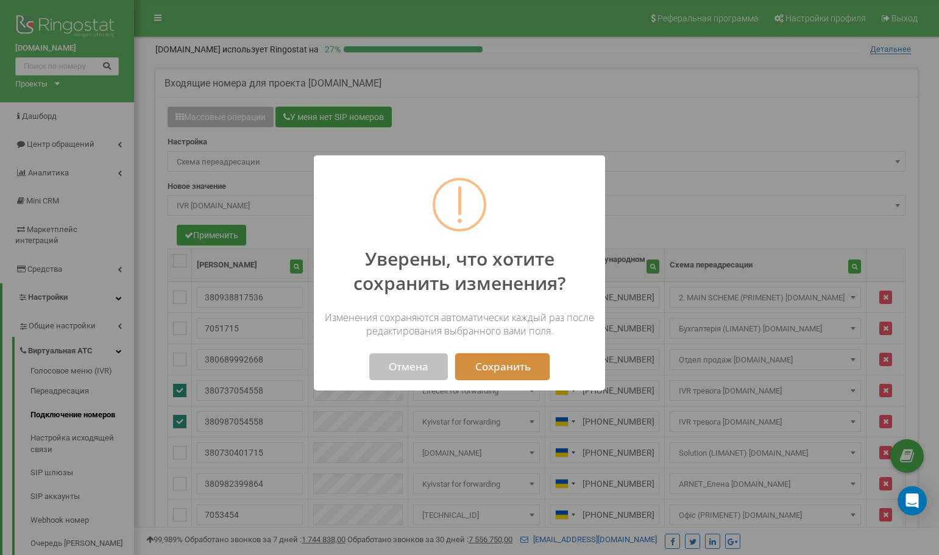
click at [511, 366] on button "Сохранить" at bounding box center [502, 366] width 94 height 27
select select "73717"
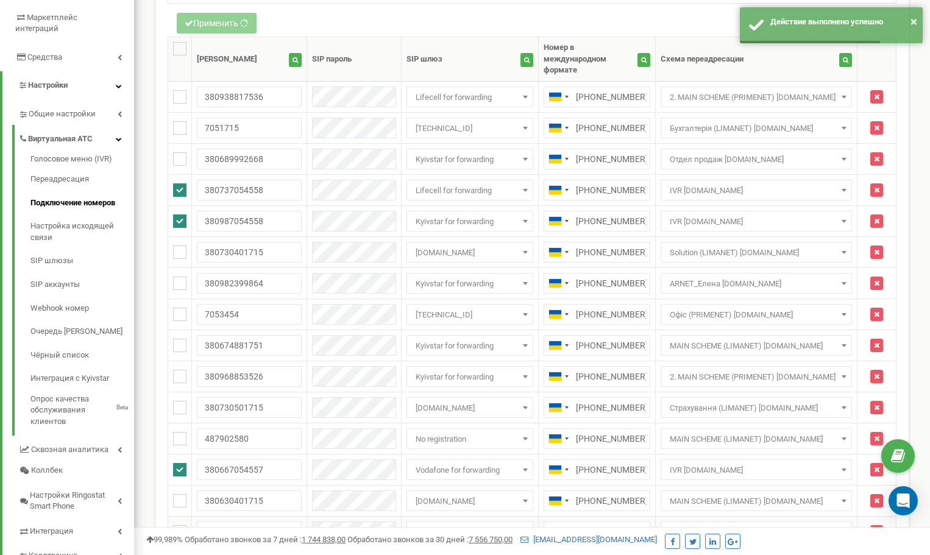
scroll to position [488, 0]
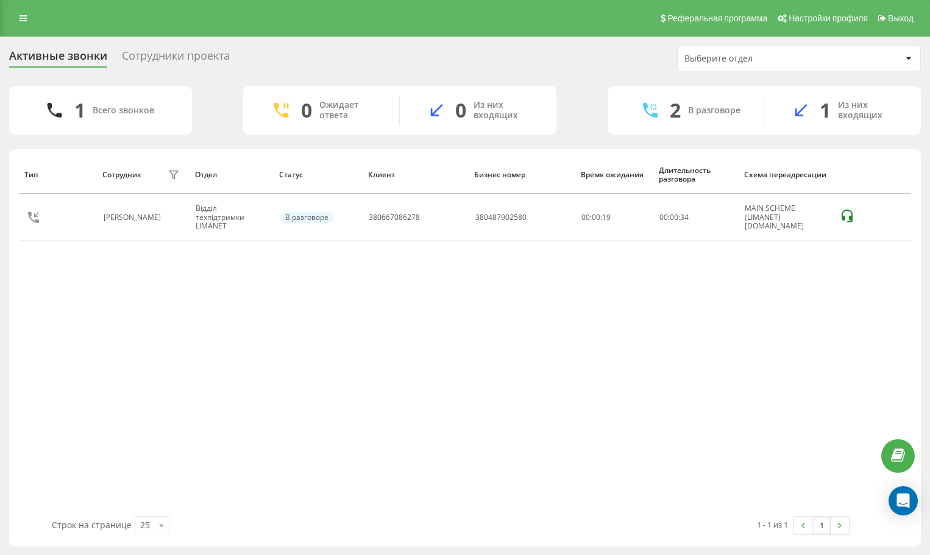
drag, startPoint x: 22, startPoint y: 13, endPoint x: 24, endPoint y: 29, distance: 16.6
click at [23, 13] on link at bounding box center [23, 18] width 22 height 17
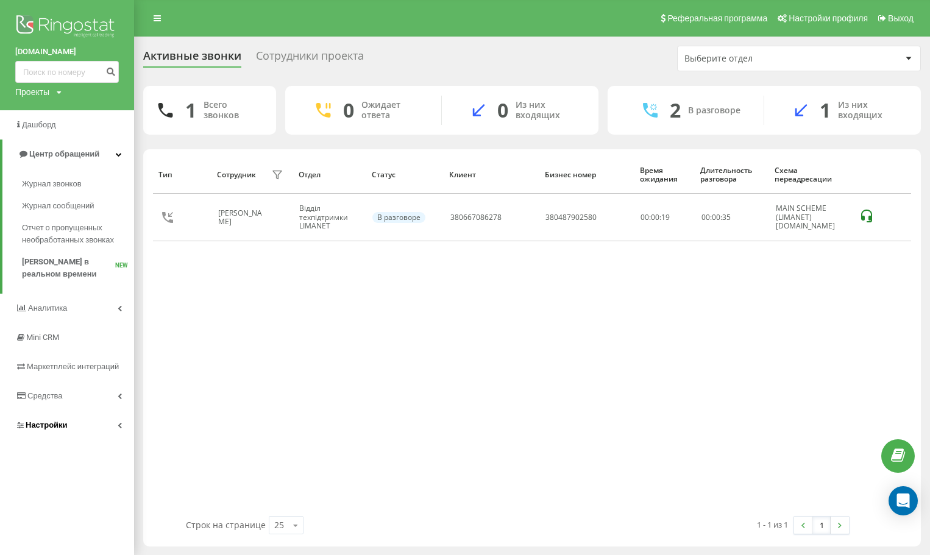
click at [75, 421] on link "Настройки" at bounding box center [67, 425] width 134 height 29
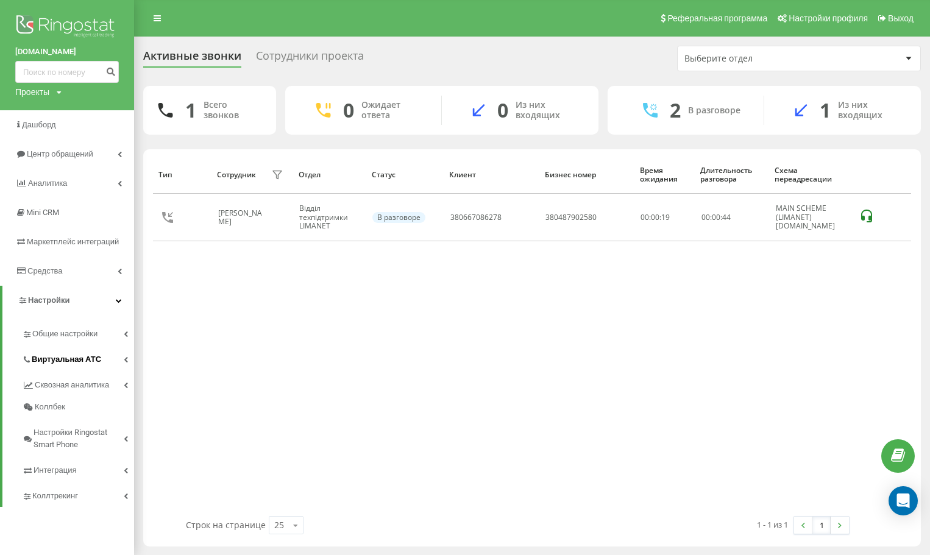
click at [59, 360] on span "Виртуальная АТС" at bounding box center [66, 359] width 69 height 12
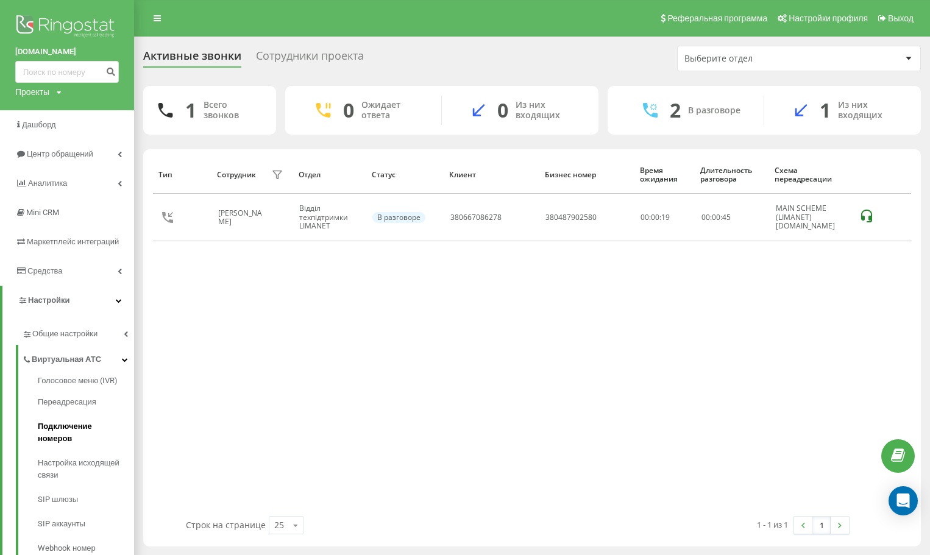
click at [62, 426] on span "Подключение номеров" at bounding box center [83, 432] width 90 height 24
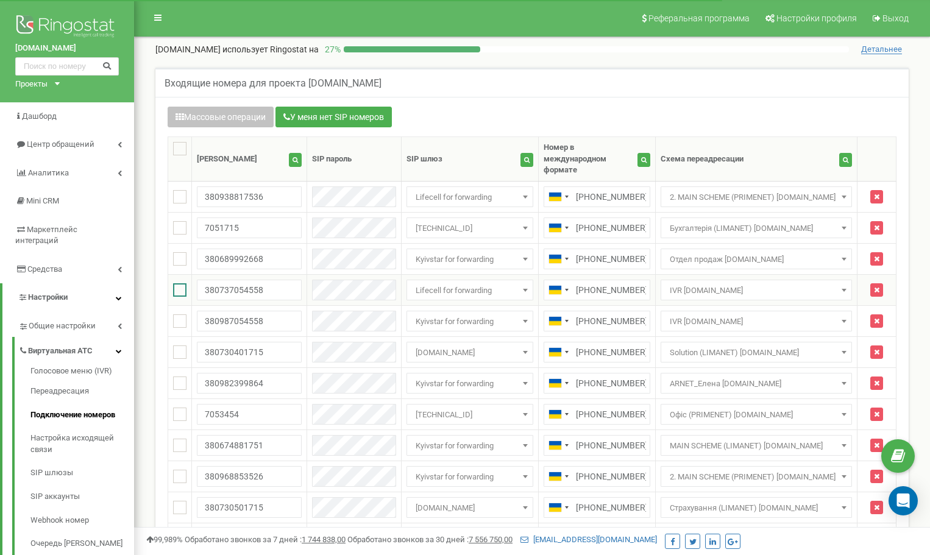
drag, startPoint x: 186, startPoint y: 282, endPoint x: 182, endPoint y: 290, distance: 8.7
click at [185, 283] on ins at bounding box center [179, 289] width 13 height 13
checkbox input "true"
click at [179, 305] on td at bounding box center [180, 320] width 24 height 31
drag, startPoint x: 180, startPoint y: 305, endPoint x: 196, endPoint y: 308, distance: 16.1
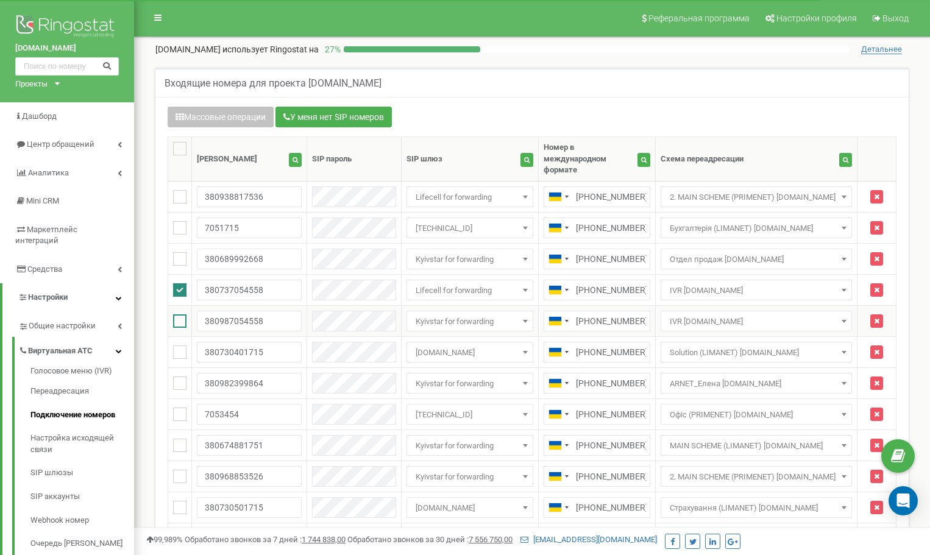
click at [181, 314] on ins at bounding box center [179, 320] width 13 height 13
checkbox input "true"
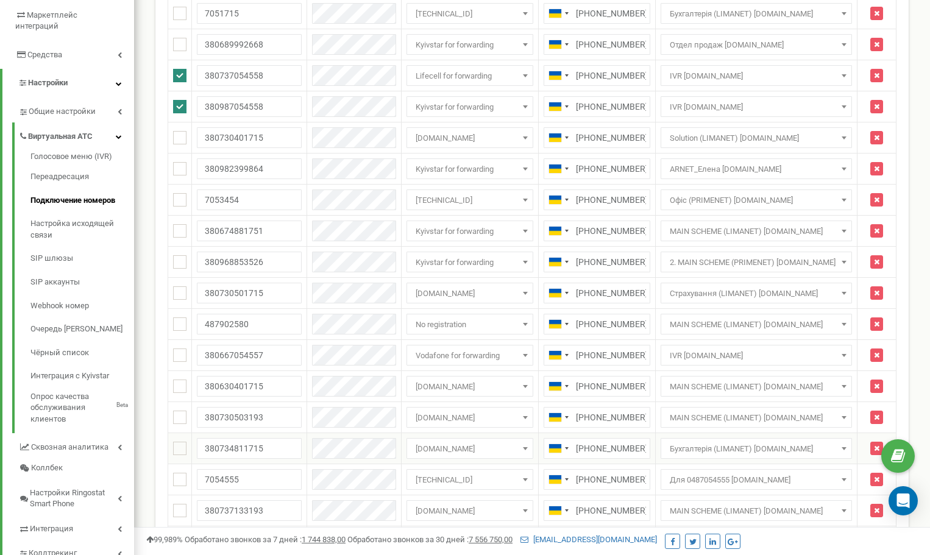
scroll to position [305, 0]
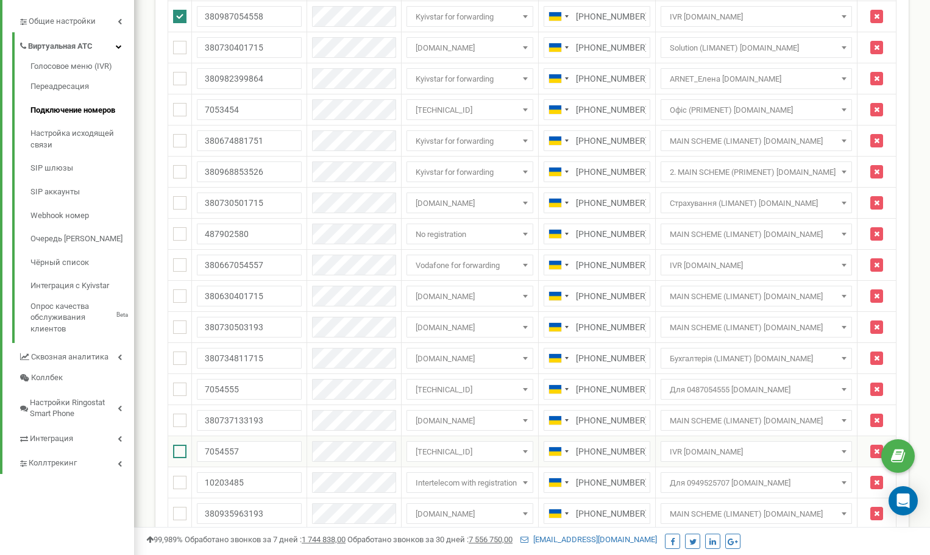
click at [178, 445] on ins at bounding box center [179, 451] width 13 height 13
checkbox input "true"
click at [176, 258] on ins at bounding box center [179, 264] width 13 height 13
checkbox input "true"
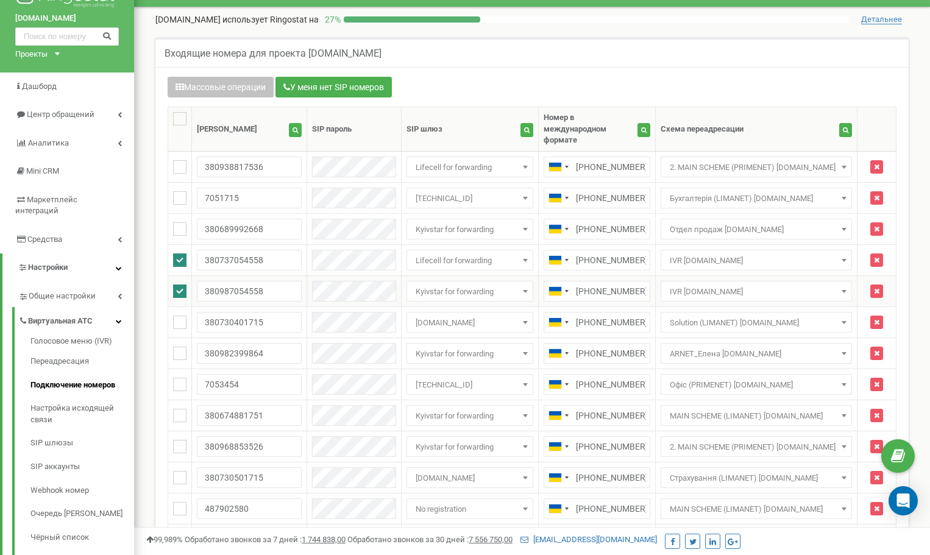
scroll to position [0, 0]
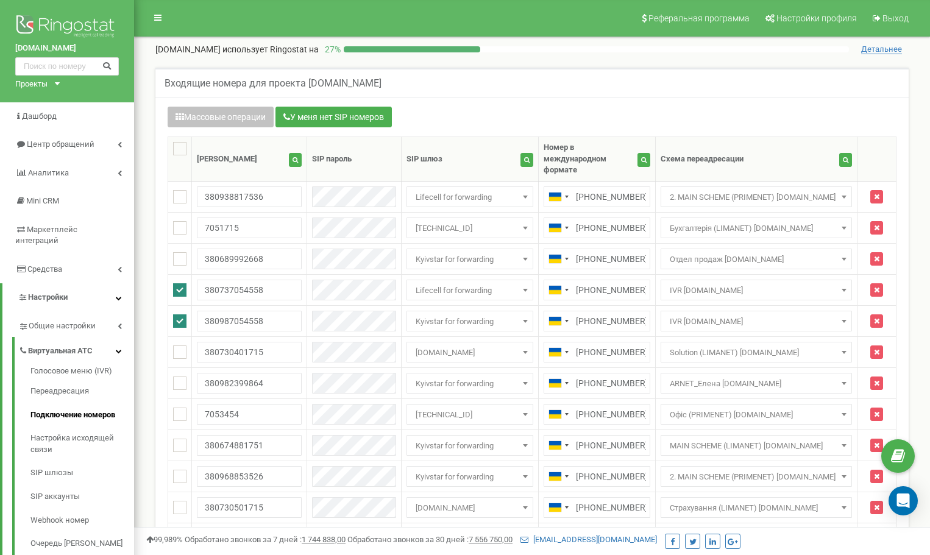
click at [227, 105] on div "Массовые операции У меня нет SIP номеров Настройка Выберите настройку для редак…" at bounding box center [531, 511] width 753 height 828
click at [228, 119] on button "Массовые операции" at bounding box center [221, 117] width 106 height 21
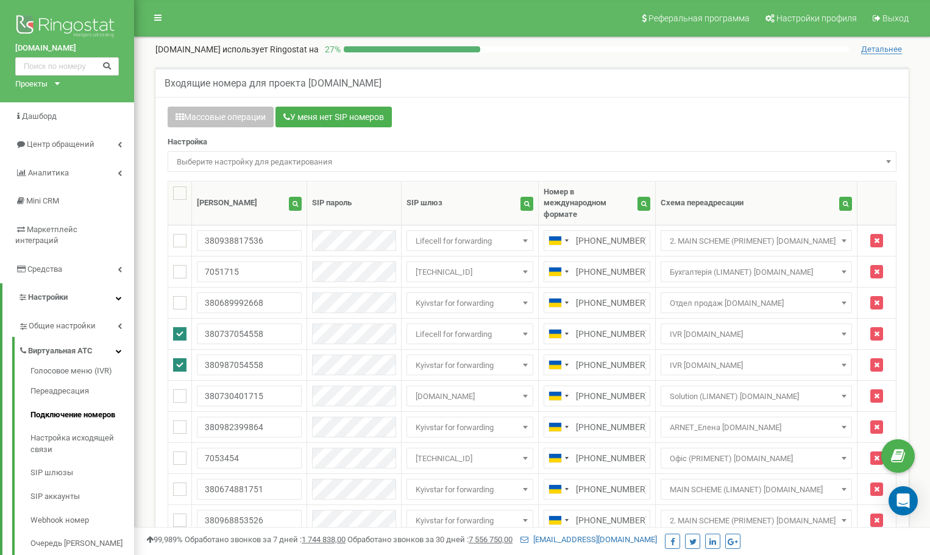
click at [219, 152] on span "Выберите настройку для редактирования" at bounding box center [532, 161] width 729 height 21
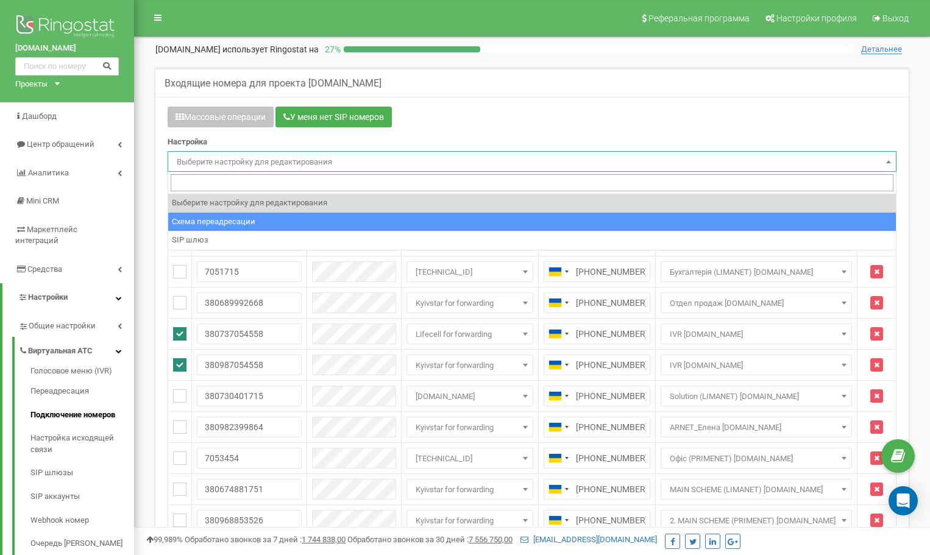
select select "project_scheme_id"
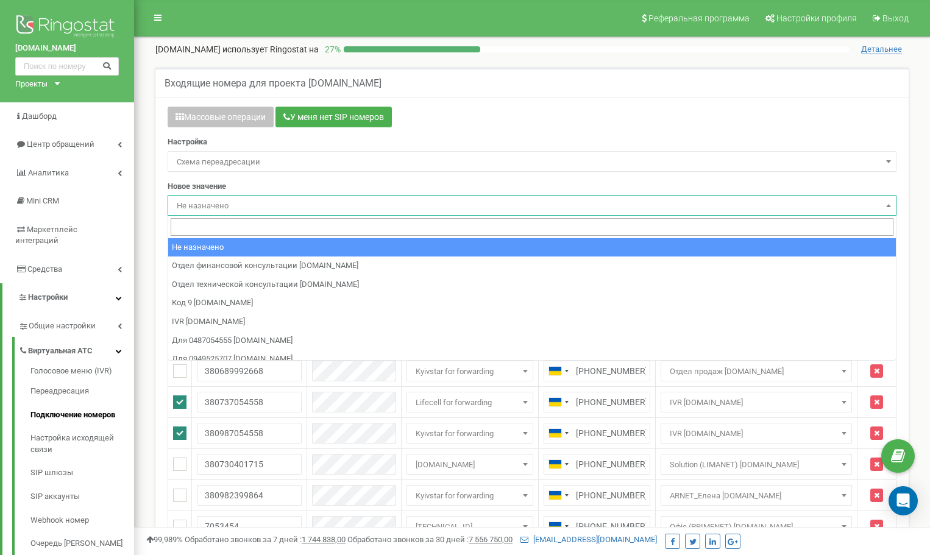
click at [219, 202] on span "Не назначено" at bounding box center [532, 205] width 720 height 17
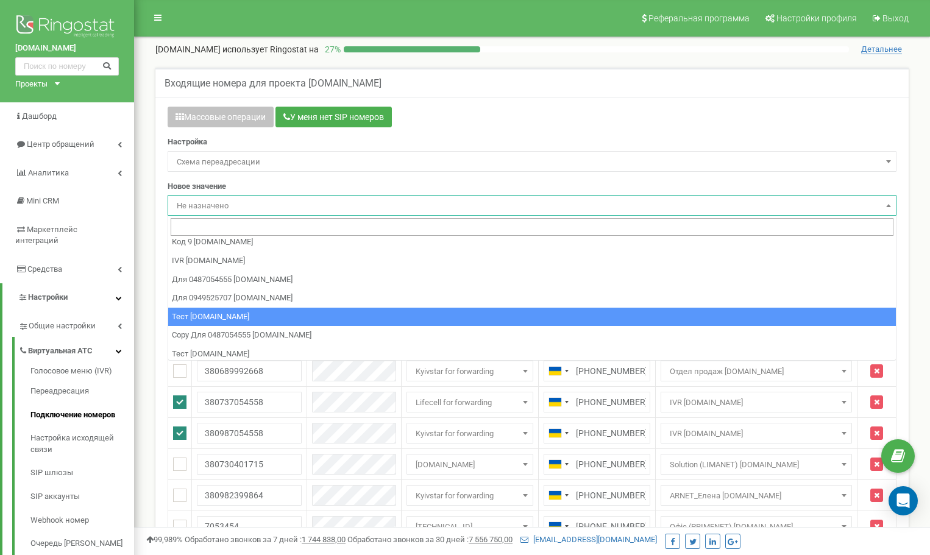
scroll to position [122, 0]
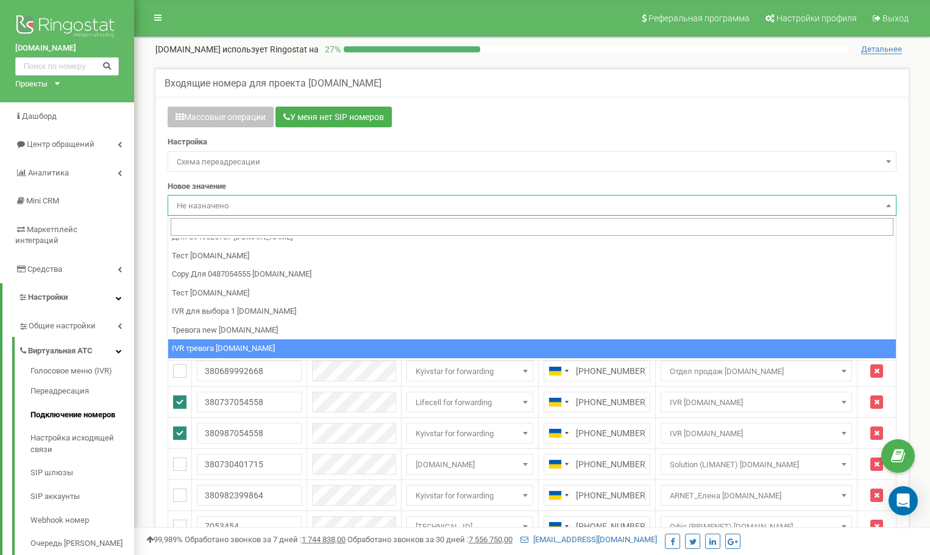
select select "97326"
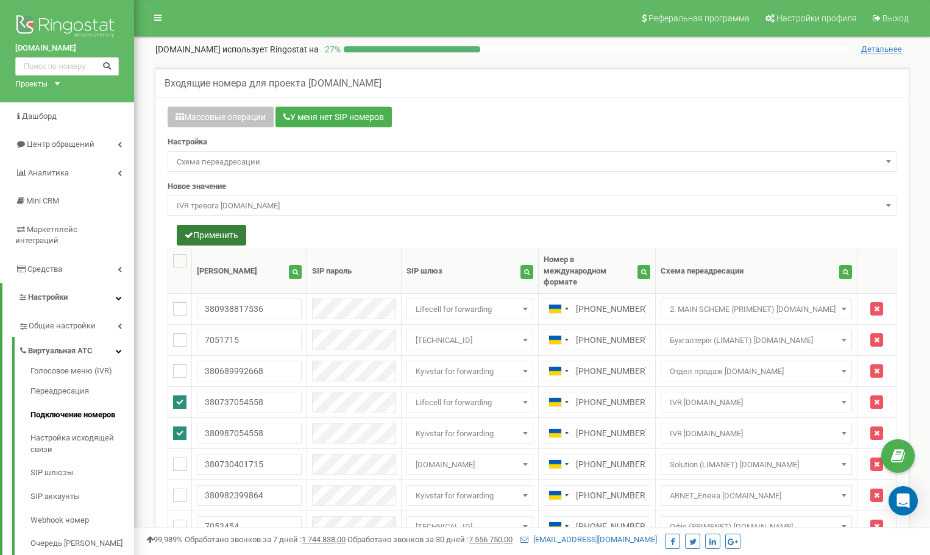
click at [216, 234] on button "Применить" at bounding box center [211, 235] width 69 height 21
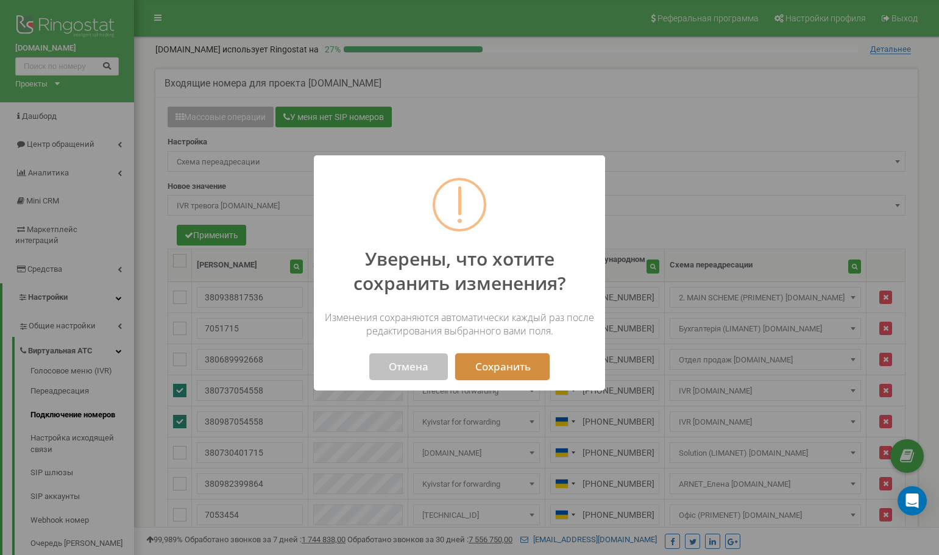
click at [524, 374] on button "Сохранить" at bounding box center [502, 366] width 94 height 27
select select "97326"
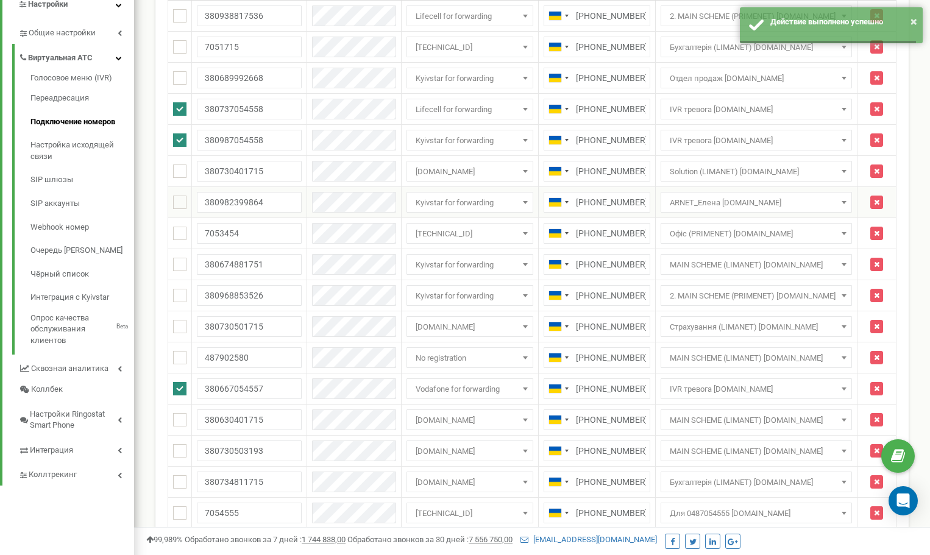
scroll to position [305, 0]
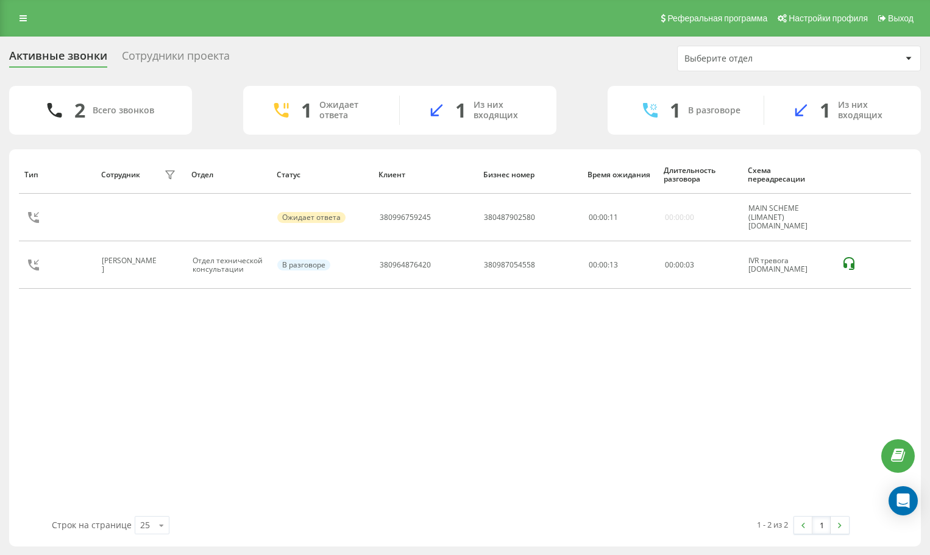
click at [871, 358] on div "Тип Сотрудник фильтра Отдел Статус Клиент Бизнес номер Время ожидания Длительно…" at bounding box center [465, 335] width 892 height 361
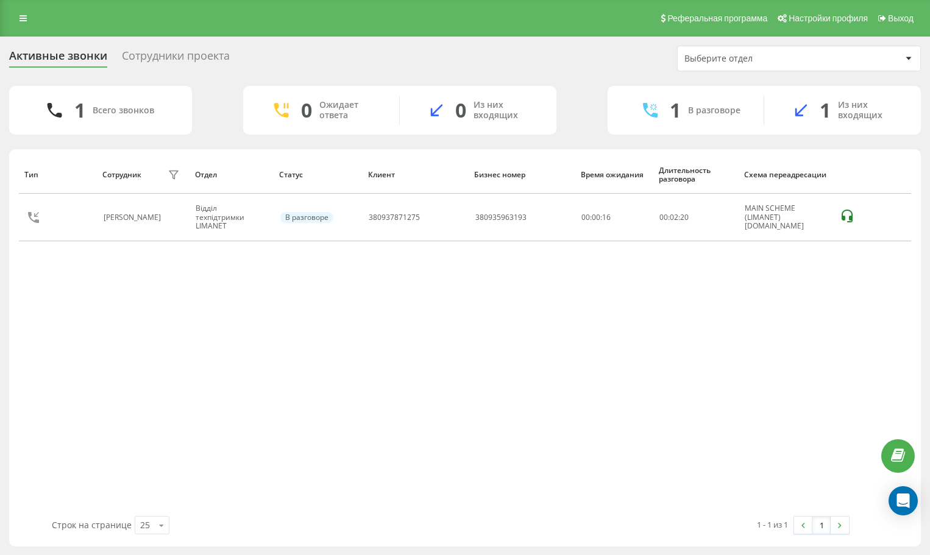
click at [900, 363] on div "Тип Сотрудник фильтра Отдел Статус Клиент Бизнес номер Время ожидания Длительно…" at bounding box center [465, 335] width 892 height 361
click at [856, 326] on div "Тип Сотрудник фильтра Отдел Статус Клиент Бизнес номер Время ожидания Длительно…" at bounding box center [465, 335] width 892 height 361
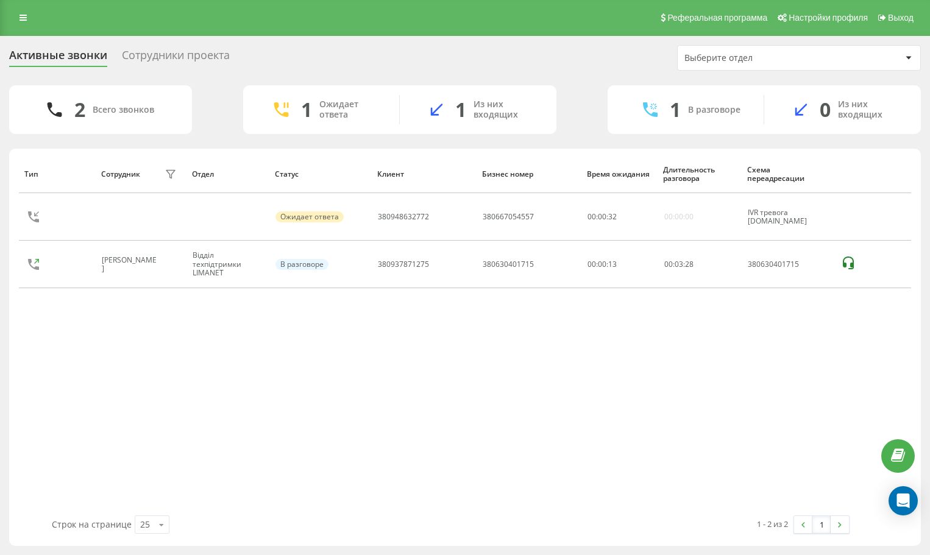
click at [814, 380] on div "Тип Сотрудник фильтра Отдел Статус Клиент Бизнес номер Время ожидания Длительно…" at bounding box center [465, 335] width 892 height 361
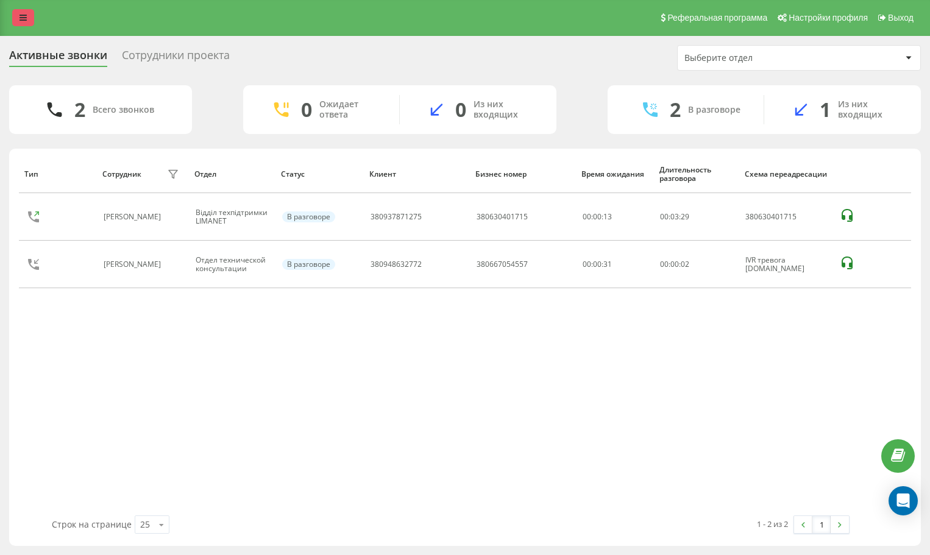
click at [13, 23] on div "Реферальная программа Настройки профиля Выход" at bounding box center [465, 17] width 930 height 37
click at [21, 20] on icon at bounding box center [23, 17] width 7 height 9
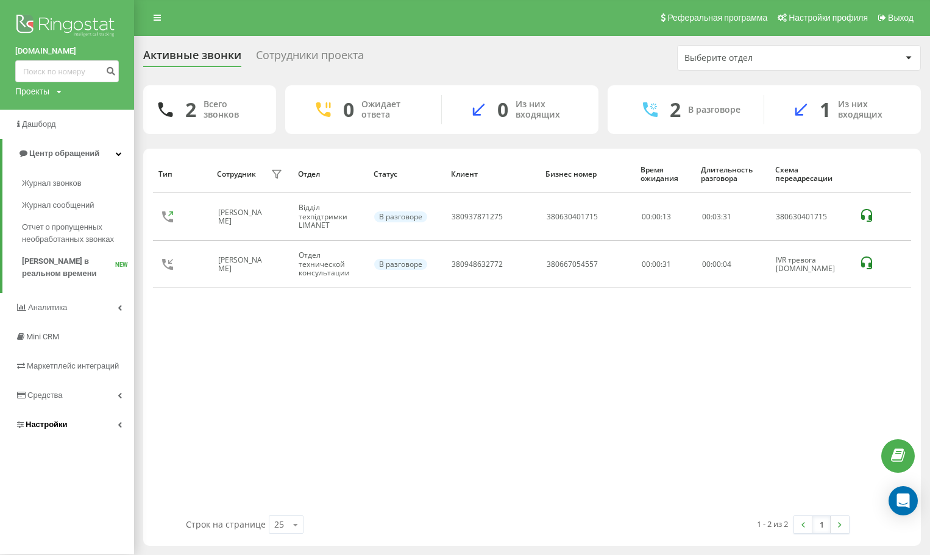
click at [76, 427] on link "Настройки" at bounding box center [67, 424] width 134 height 29
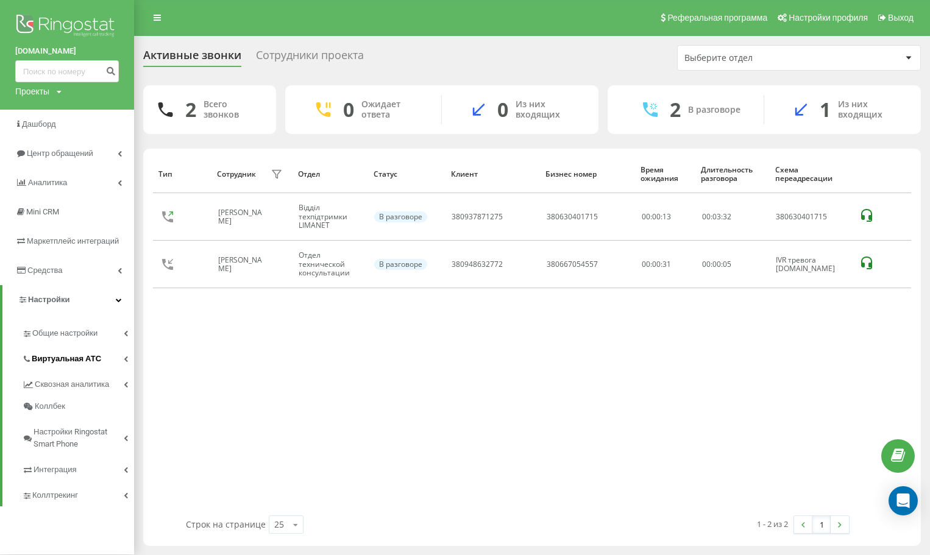
click at [69, 359] on span "Виртуальная АТС" at bounding box center [66, 359] width 69 height 12
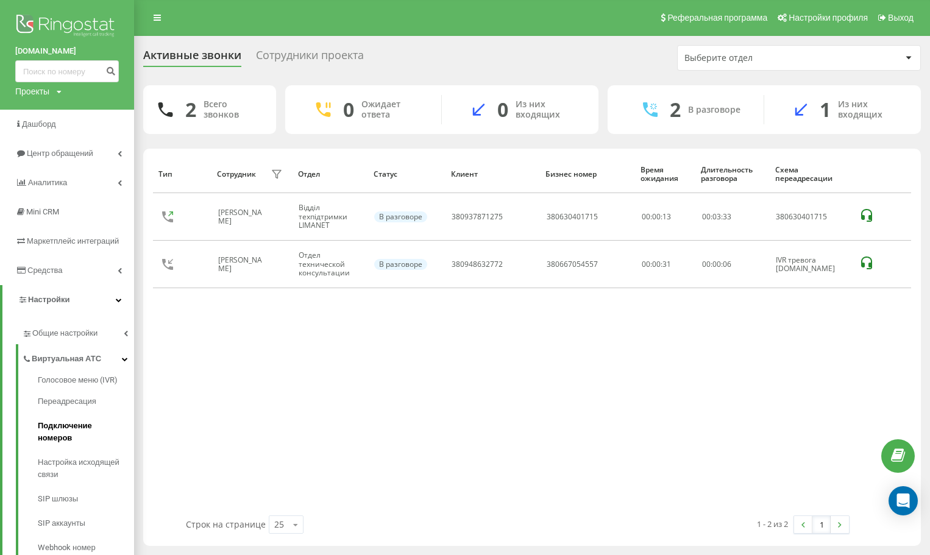
click at [86, 425] on span "Подключение номеров" at bounding box center [83, 432] width 90 height 24
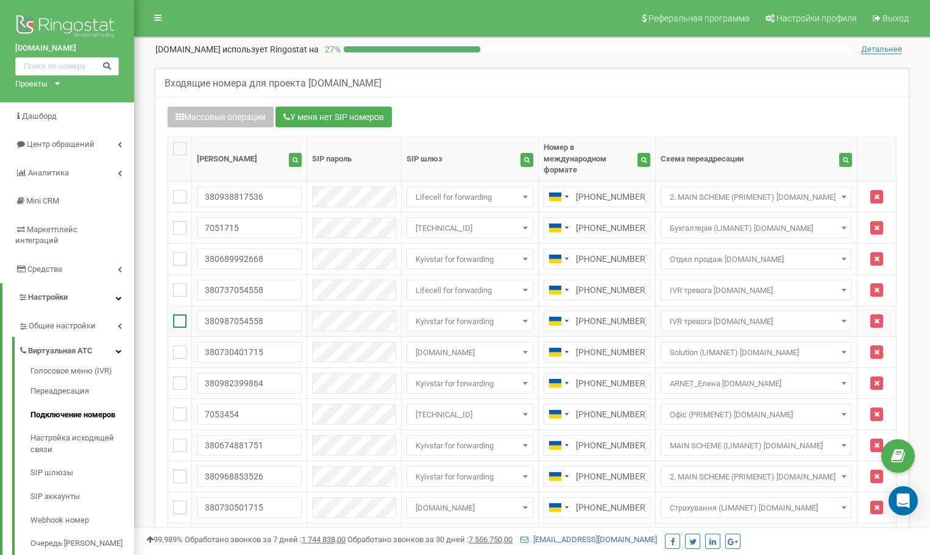
click at [177, 314] on ins at bounding box center [179, 320] width 13 height 13
checkbox input "true"
click at [179, 283] on ins at bounding box center [179, 289] width 13 height 13
checkbox input "true"
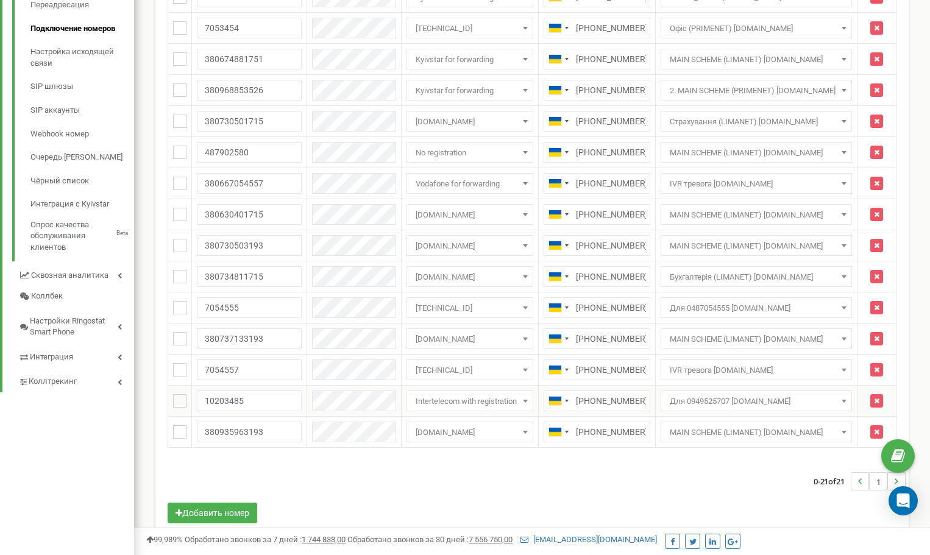
scroll to position [398, 0]
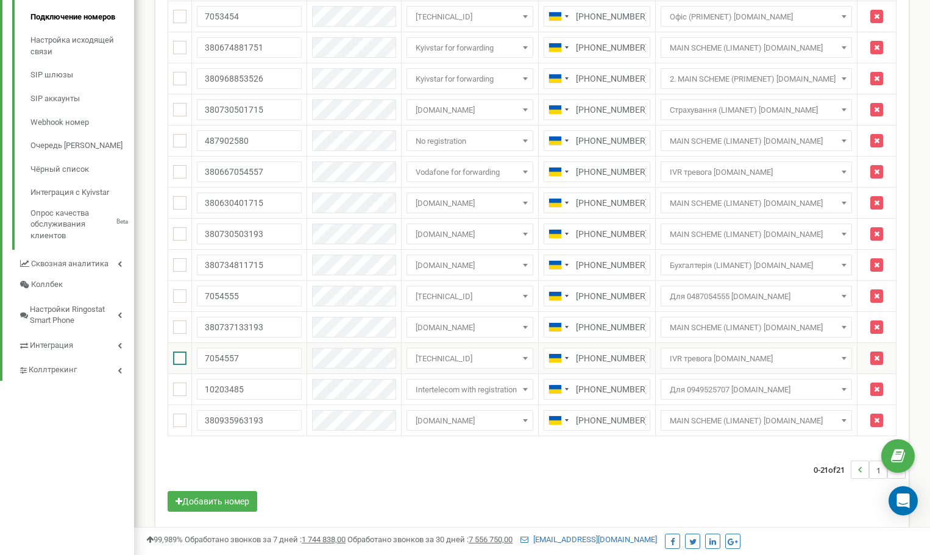
click at [177, 352] on ins at bounding box center [179, 358] width 13 height 13
checkbox input "true"
click at [178, 165] on ins at bounding box center [179, 171] width 13 height 13
checkbox input "true"
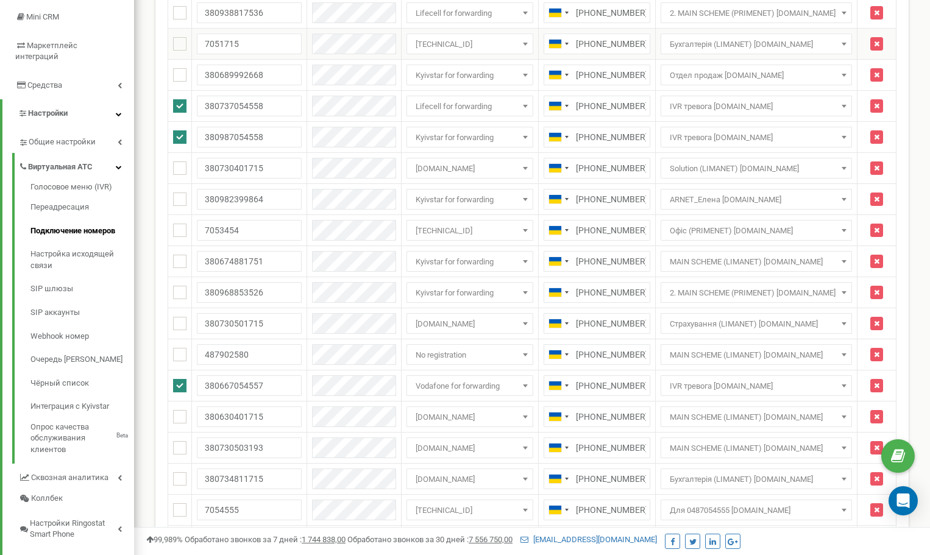
scroll to position [0, 0]
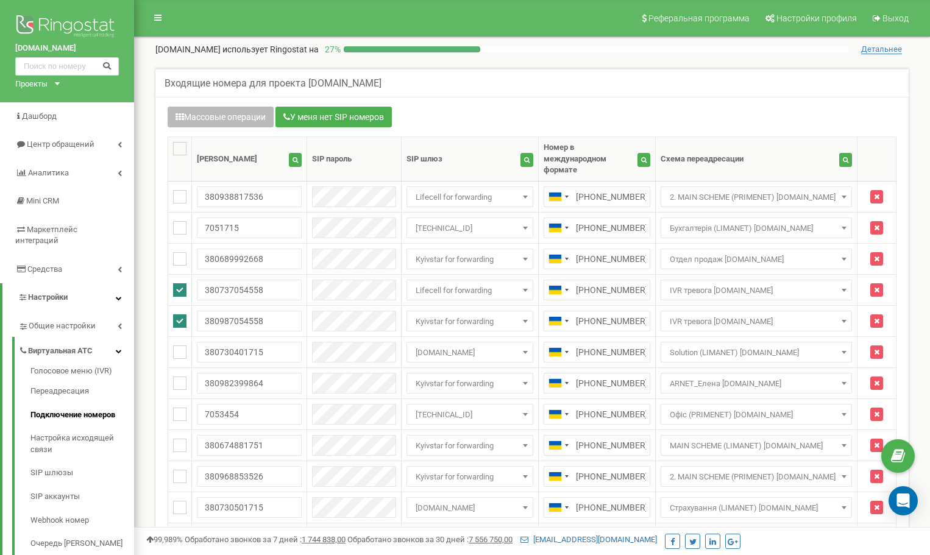
click at [230, 109] on button "Массовые операции" at bounding box center [221, 117] width 106 height 21
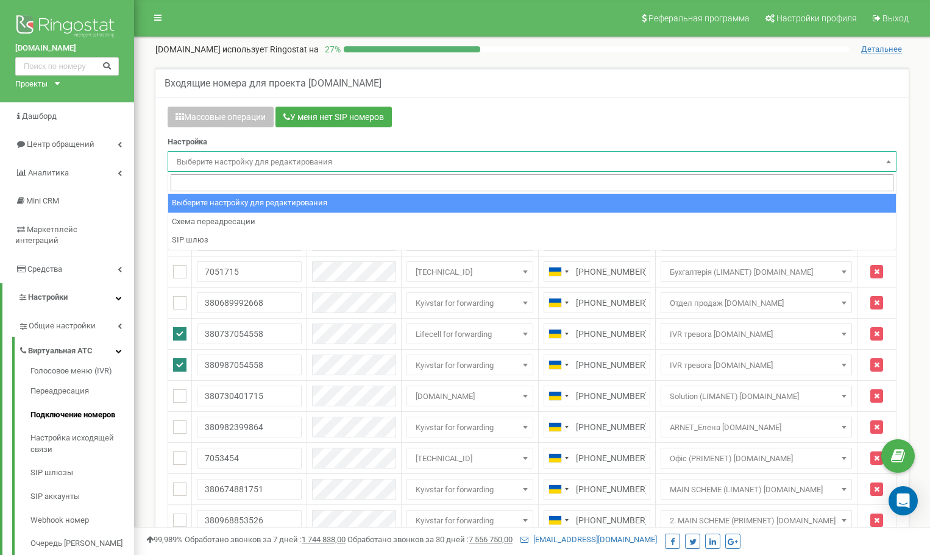
click at [227, 165] on span "Выберите настройку для редактирования" at bounding box center [532, 162] width 720 height 17
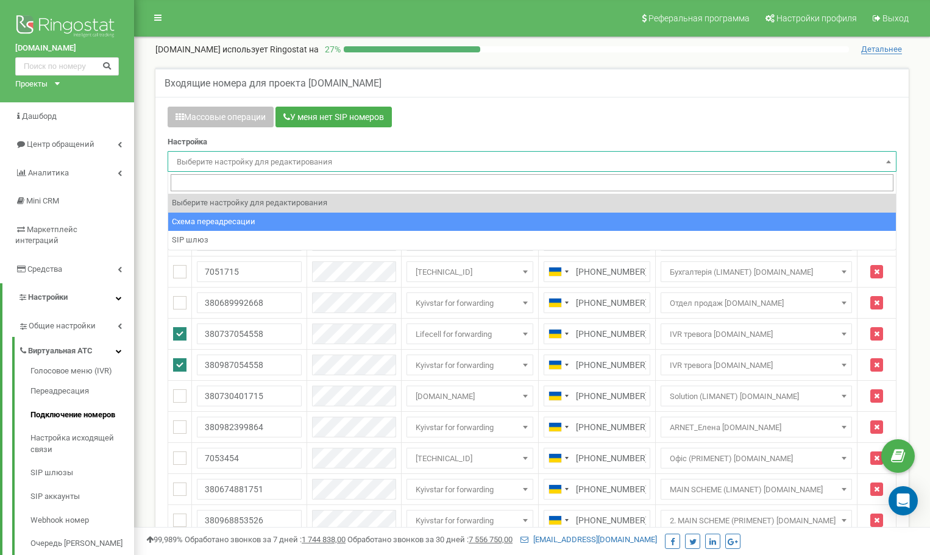
select select "project_scheme_id"
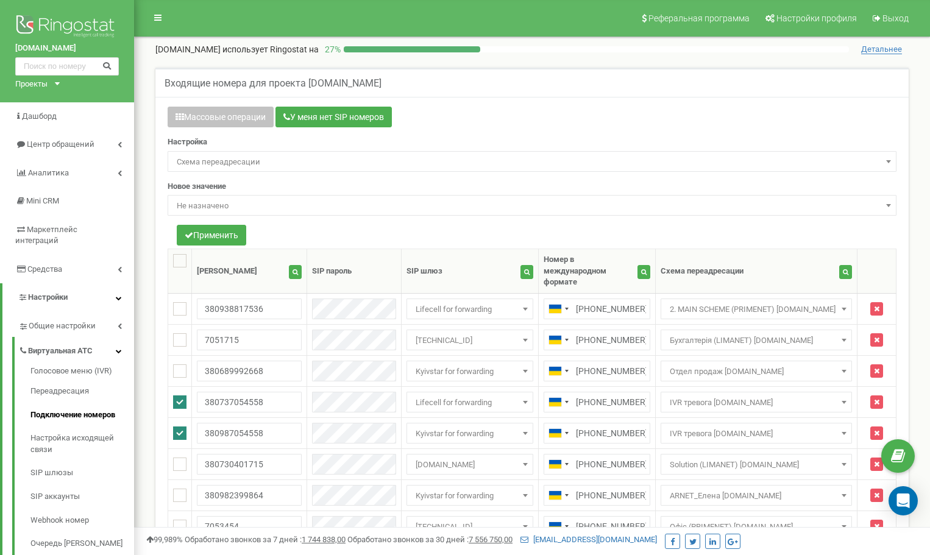
click at [205, 207] on span "Не назначено" at bounding box center [532, 205] width 720 height 17
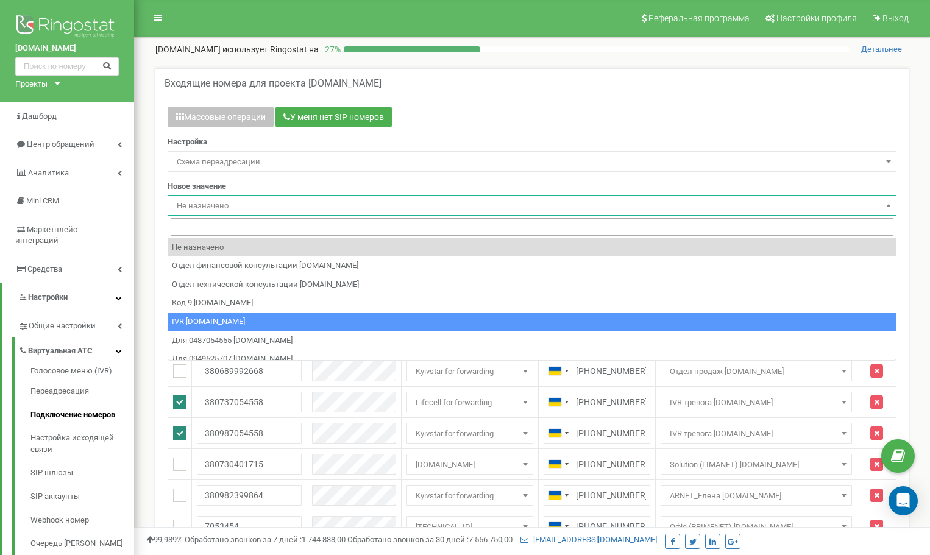
select select "73717"
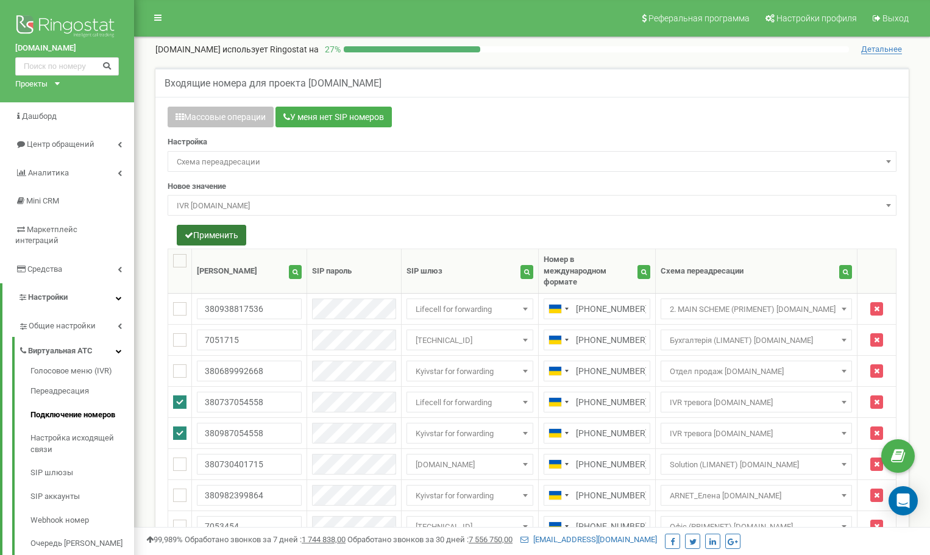
click at [218, 239] on button "Применить" at bounding box center [211, 235] width 69 height 21
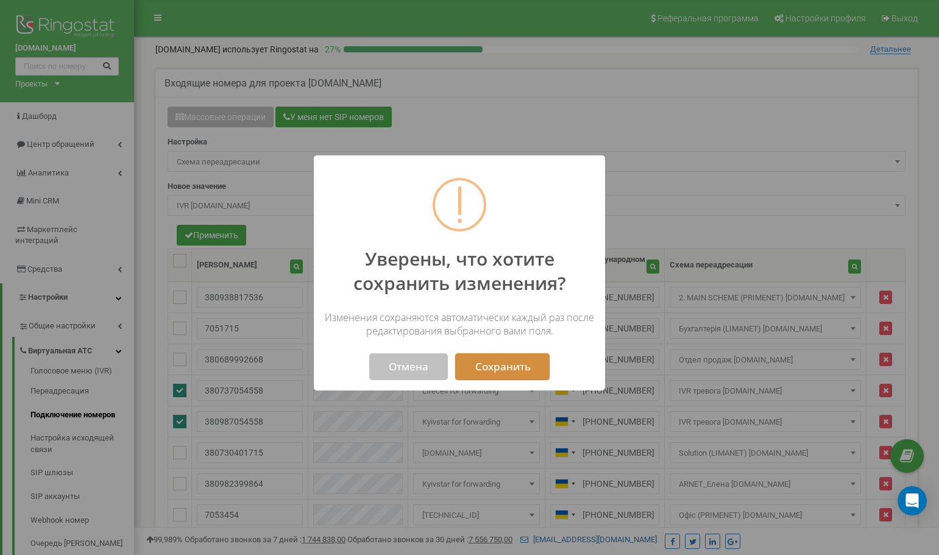
click at [524, 372] on button "Сохранить" at bounding box center [502, 366] width 94 height 27
select select "73717"
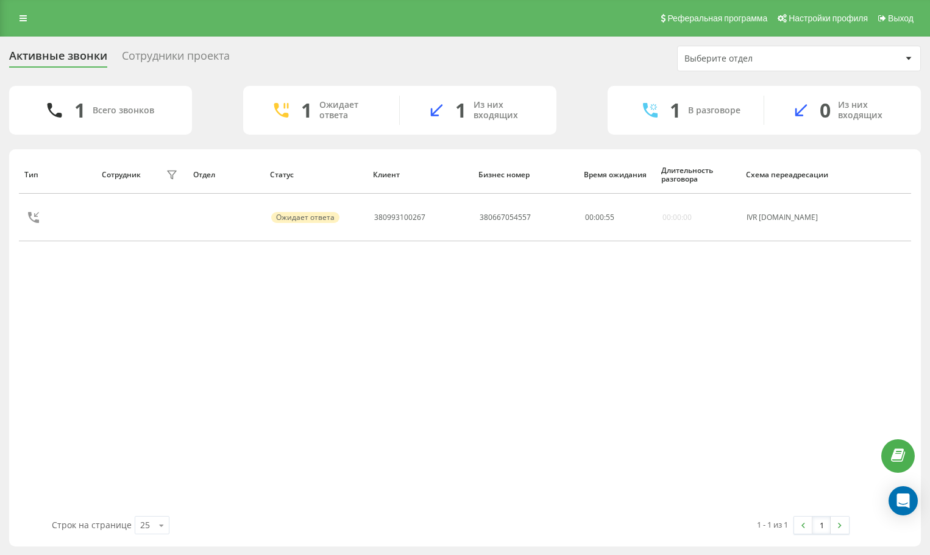
click at [806, 352] on div "Тип Сотрудник фильтра Отдел Статус Клиент Бизнес номер Время ожидания Длительно…" at bounding box center [465, 335] width 892 height 361
drag, startPoint x: 884, startPoint y: 369, endPoint x: 805, endPoint y: 341, distance: 84.0
click at [880, 369] on div "Тип Сотрудник фильтра Отдел Статус Клиент Бизнес номер Время ожидания Длительно…" at bounding box center [465, 335] width 892 height 361
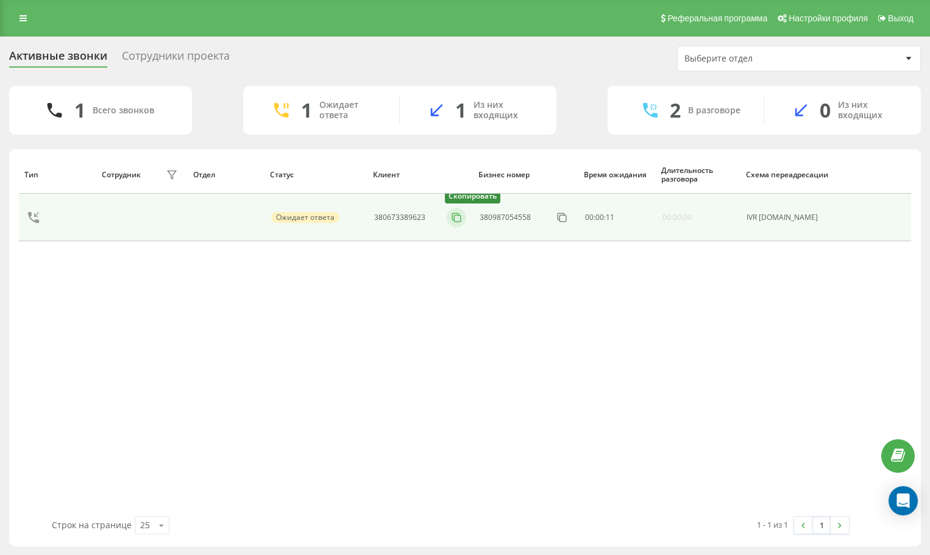
click at [461, 218] on rect at bounding box center [457, 218] width 7 height 7
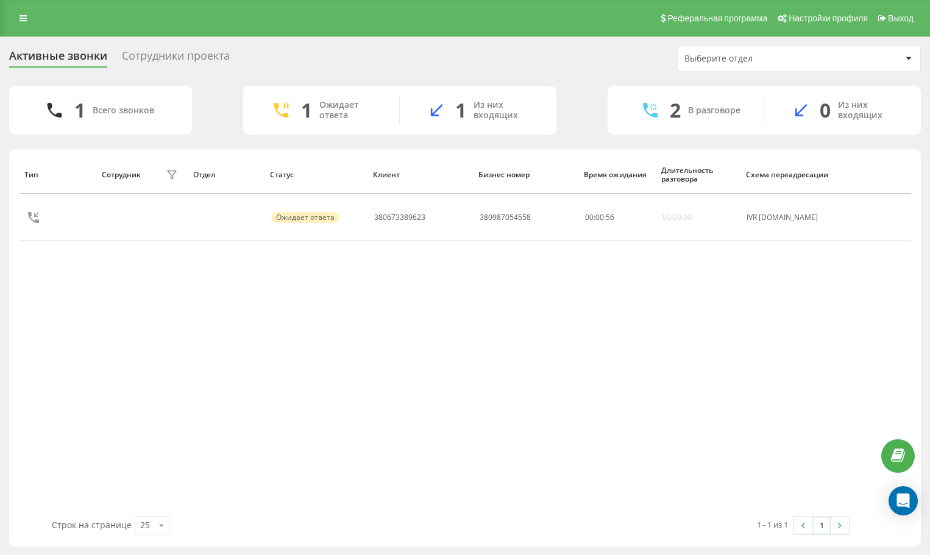
click at [823, 288] on div "Тип Сотрудник фильтра Отдел Статус Клиент Бизнес номер Время ожидания Длительно…" at bounding box center [465, 335] width 892 height 361
click at [818, 296] on div "Тип Сотрудник фильтра Отдел Статус Клиент Бизнес номер Время ожидания Длительно…" at bounding box center [465, 335] width 892 height 361
